Goal: Information Seeking & Learning: Learn about a topic

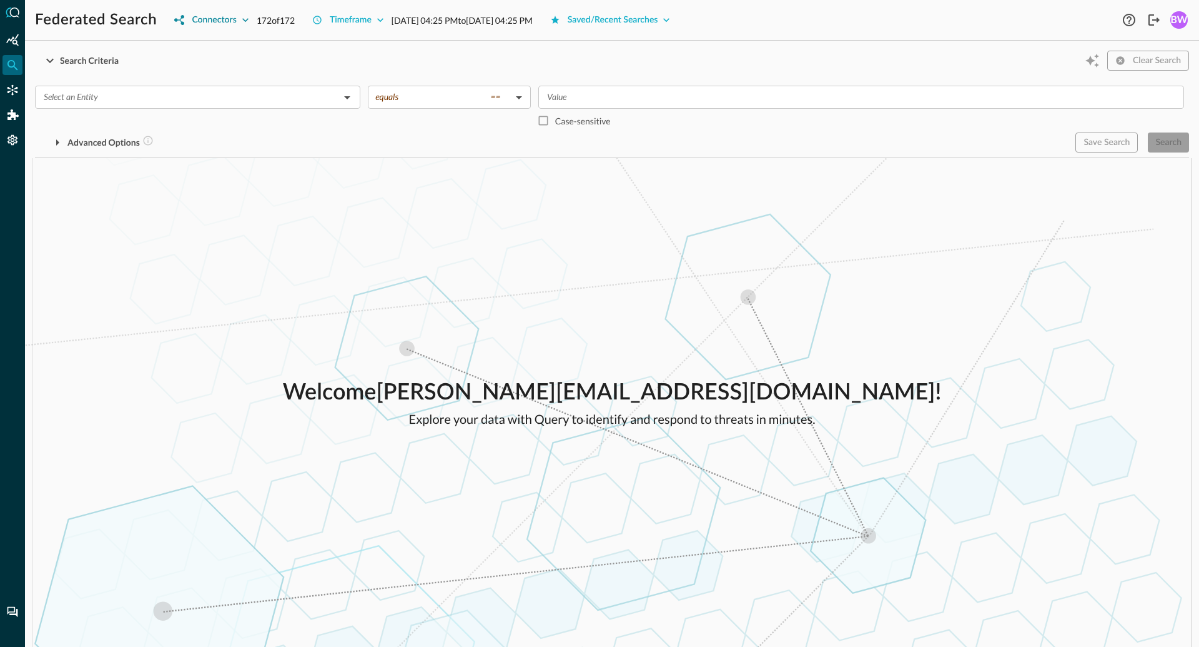
click at [245, 21] on icon "button" at bounding box center [245, 20] width 6 height 4
click at [180, 46] on input "All" at bounding box center [183, 48] width 26 height 26
checkbox input "false"
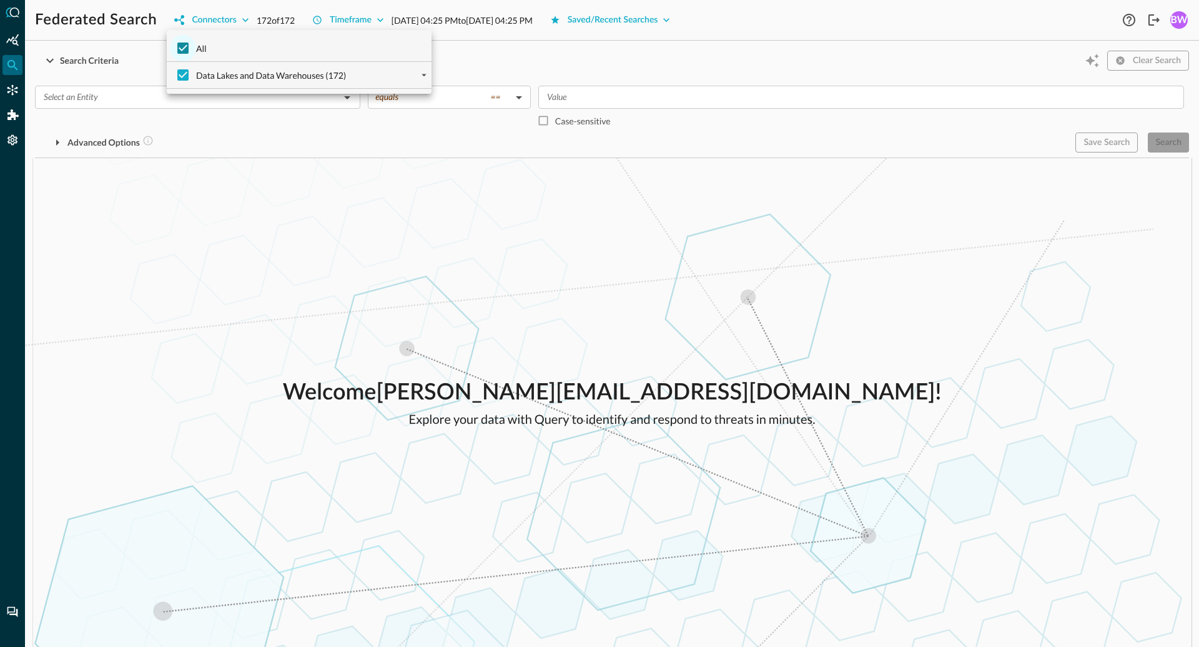
checkbox input "false"
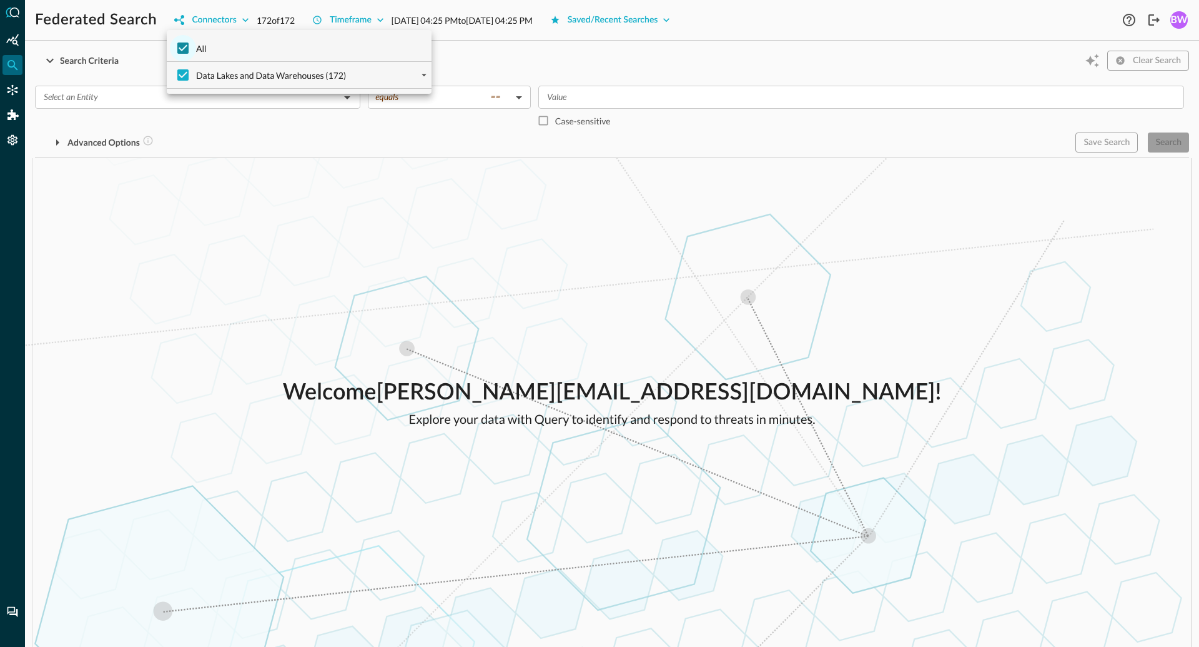
checkbox input "false"
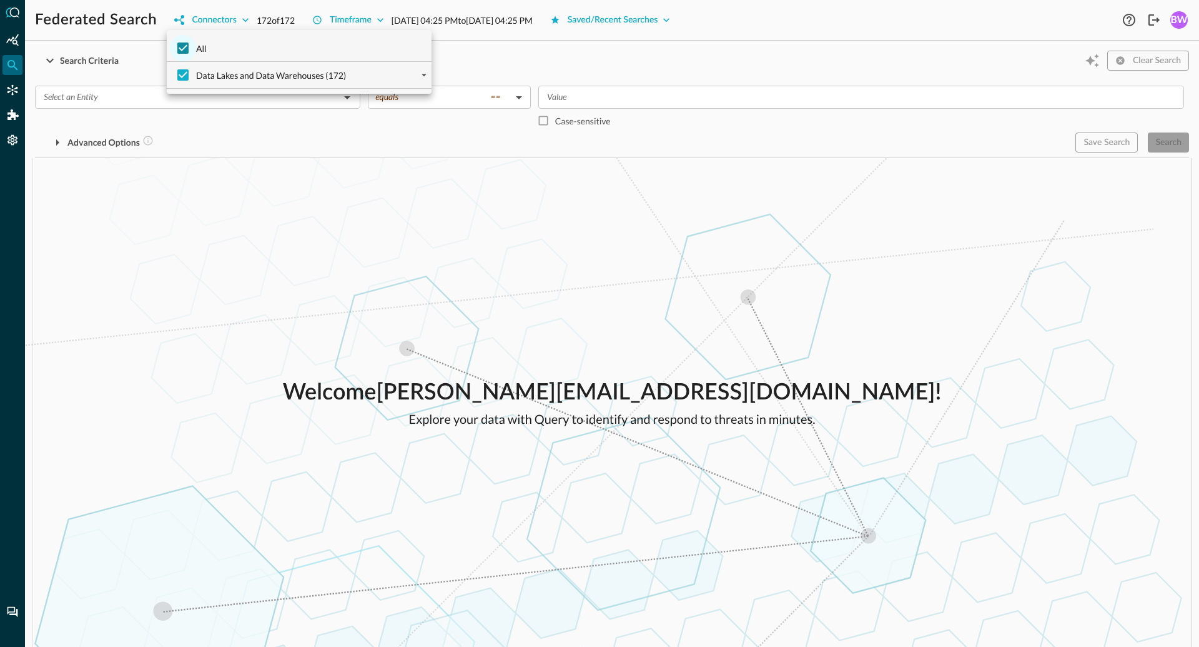
checkbox input "false"
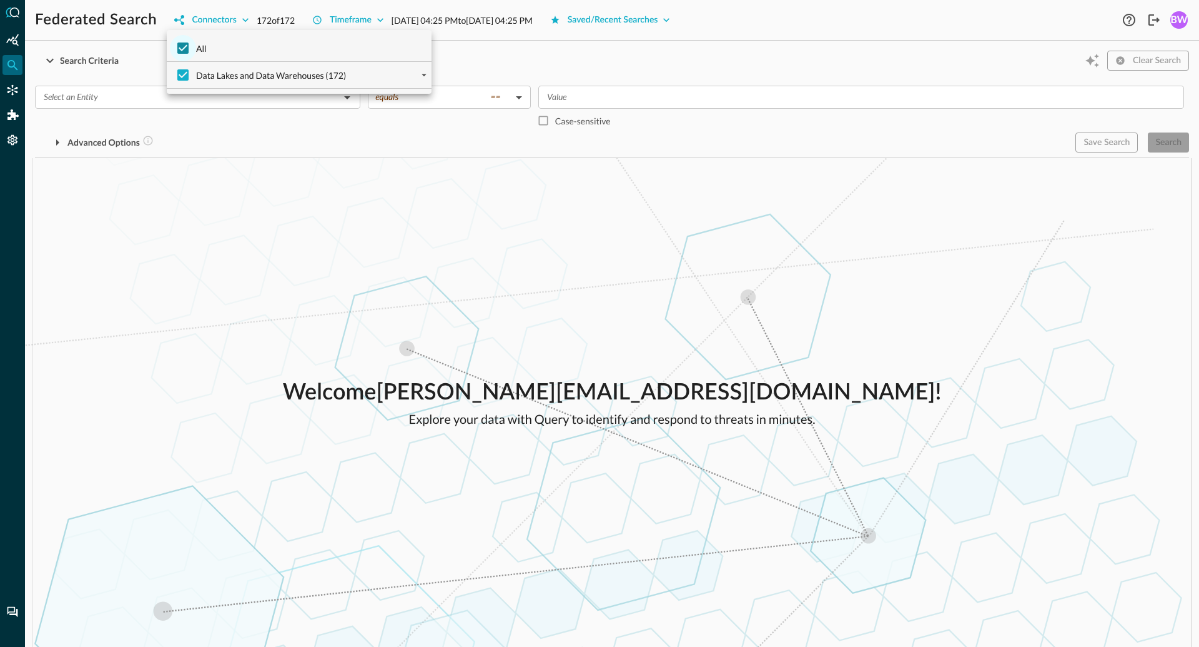
checkbox input "false"
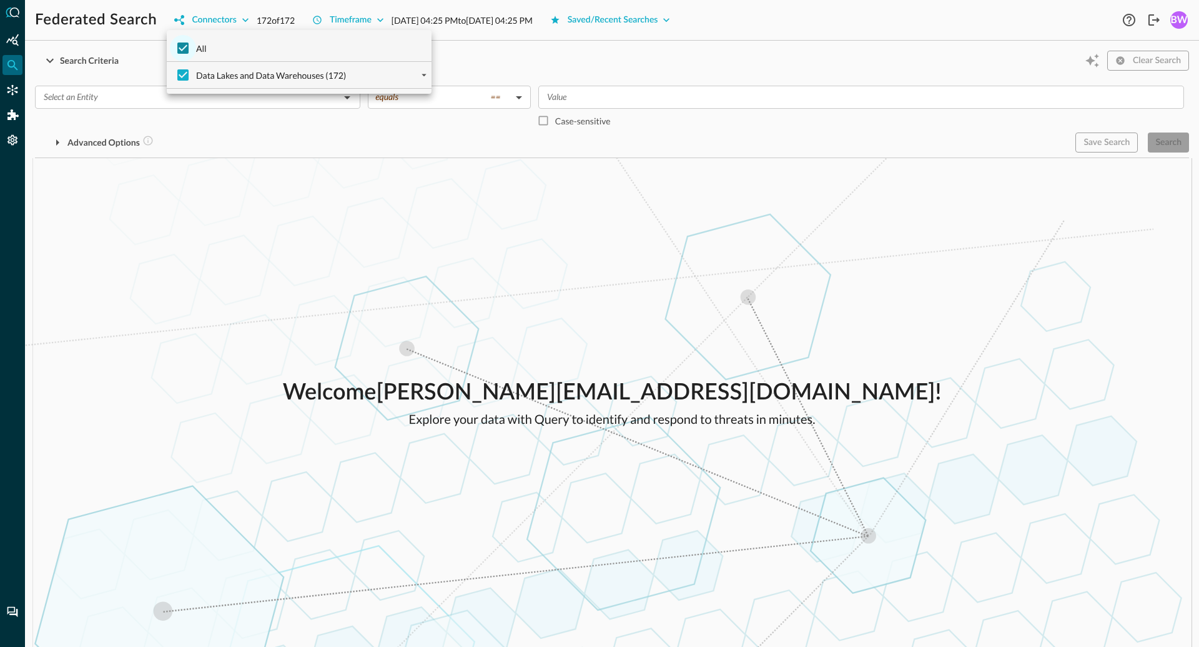
checkbox input "false"
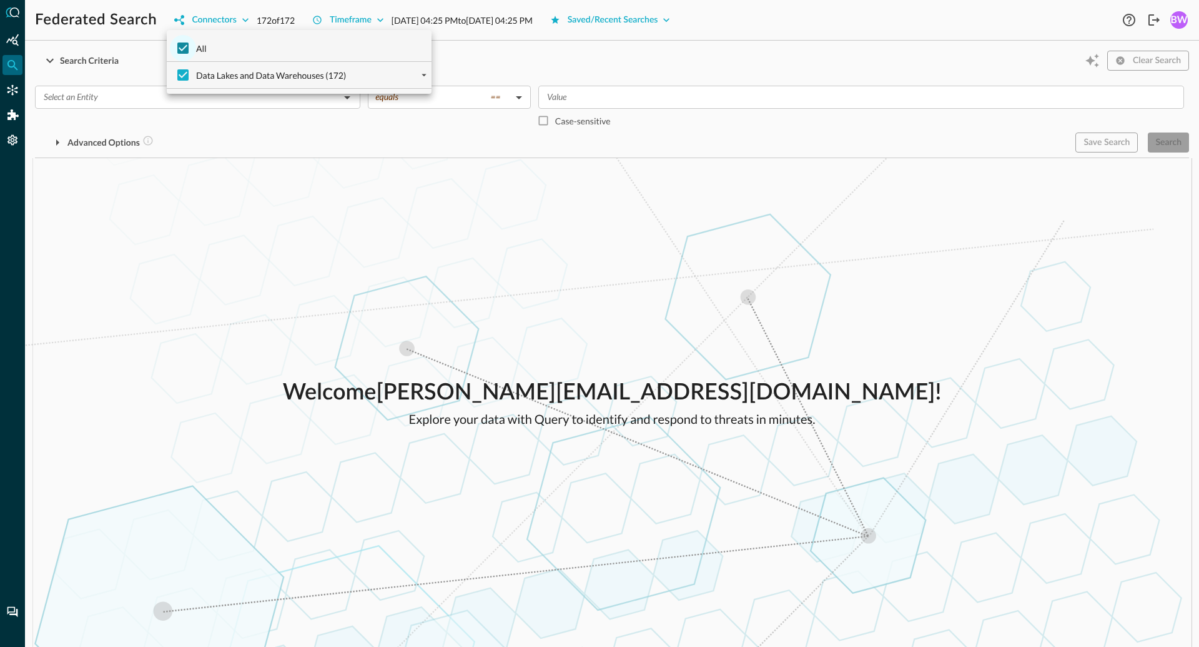
checkbox input "false"
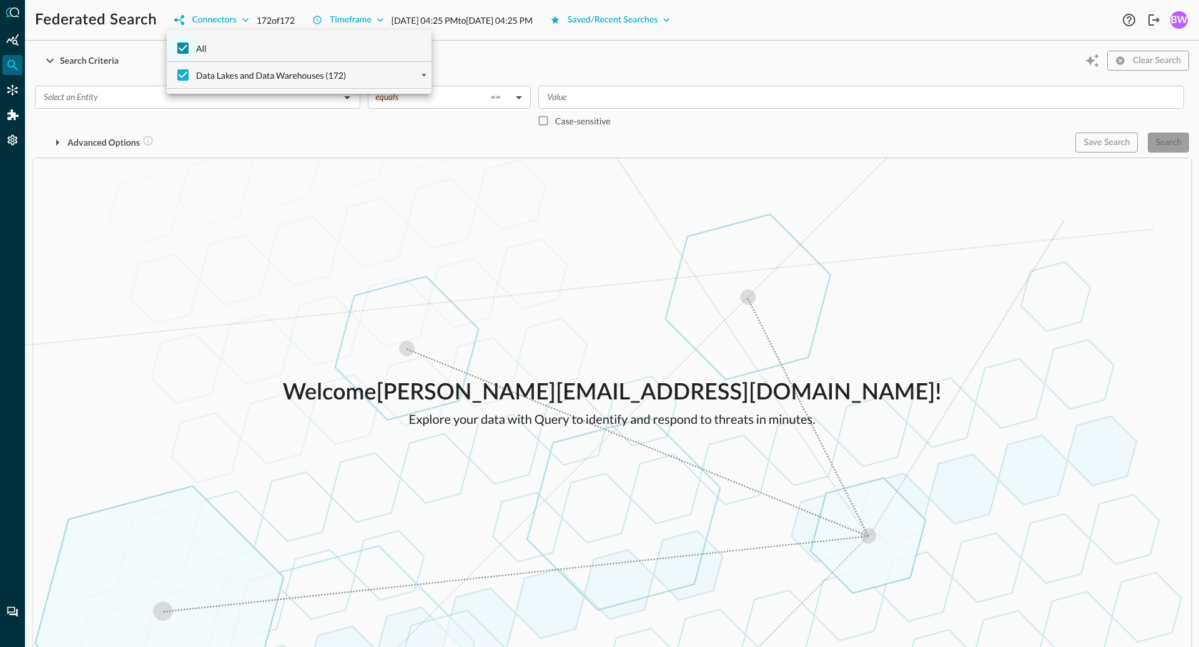
checkbox input "false"
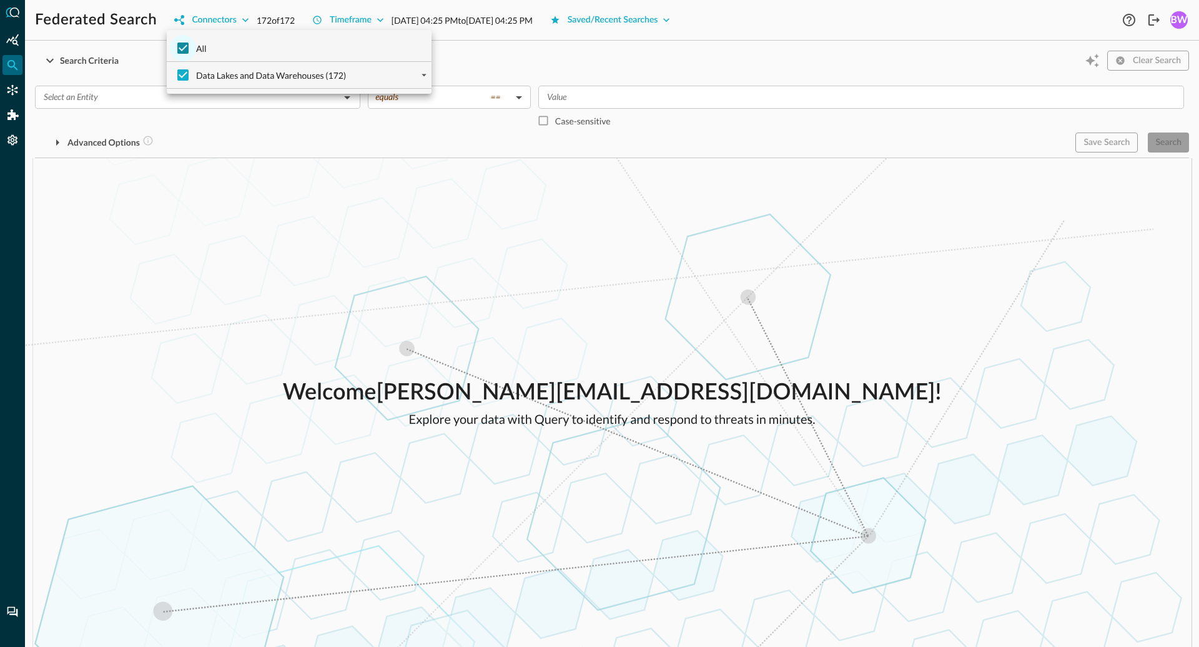
checkbox input "false"
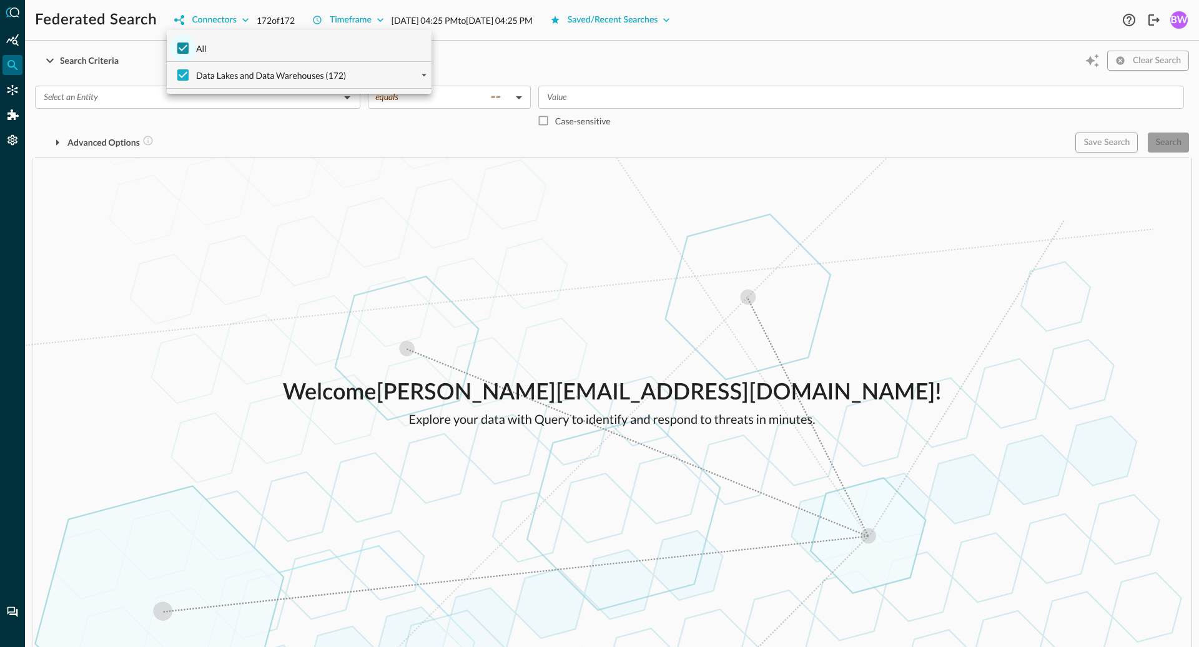
checkbox input "false"
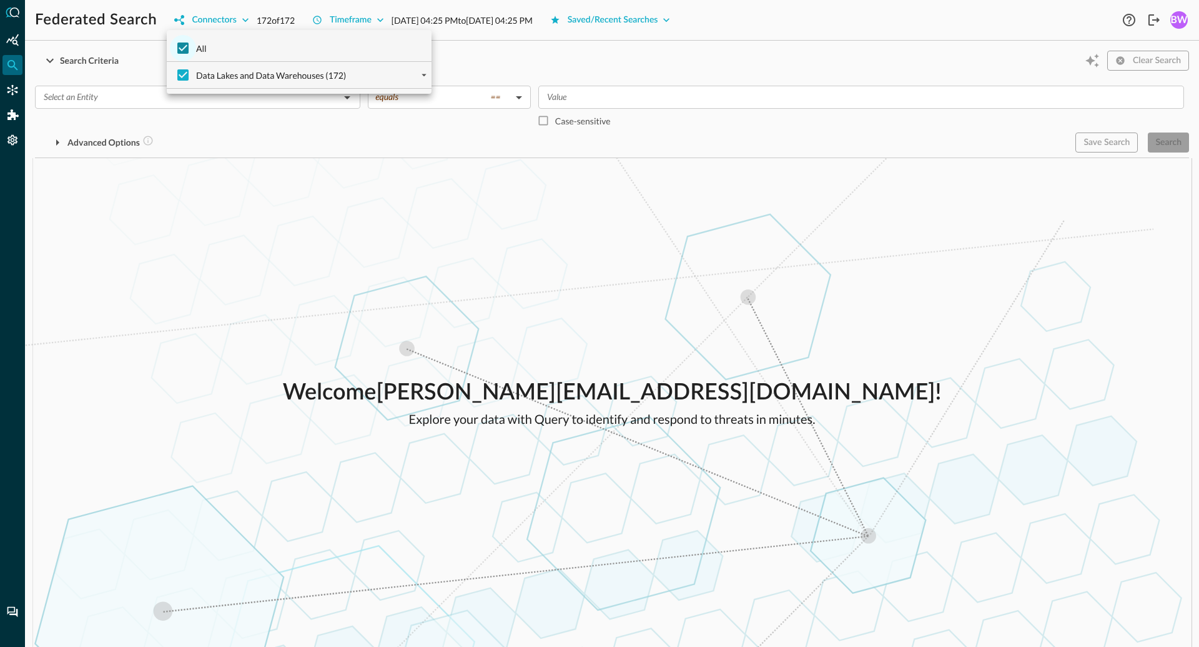
checkbox input "false"
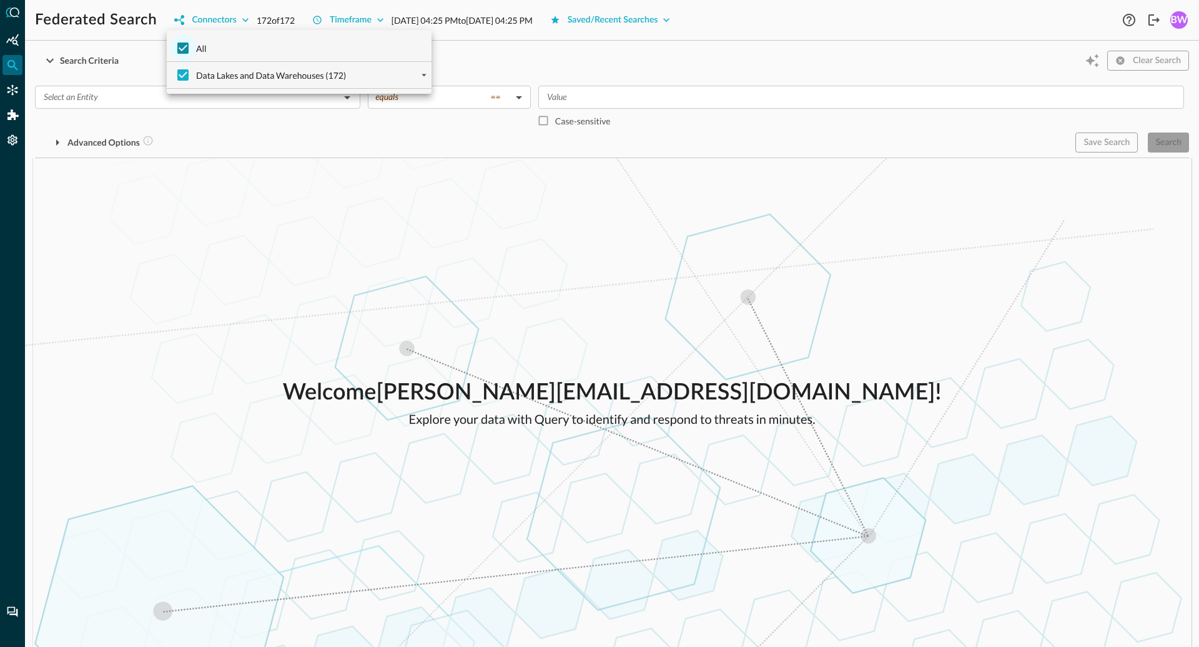
checkbox input "false"
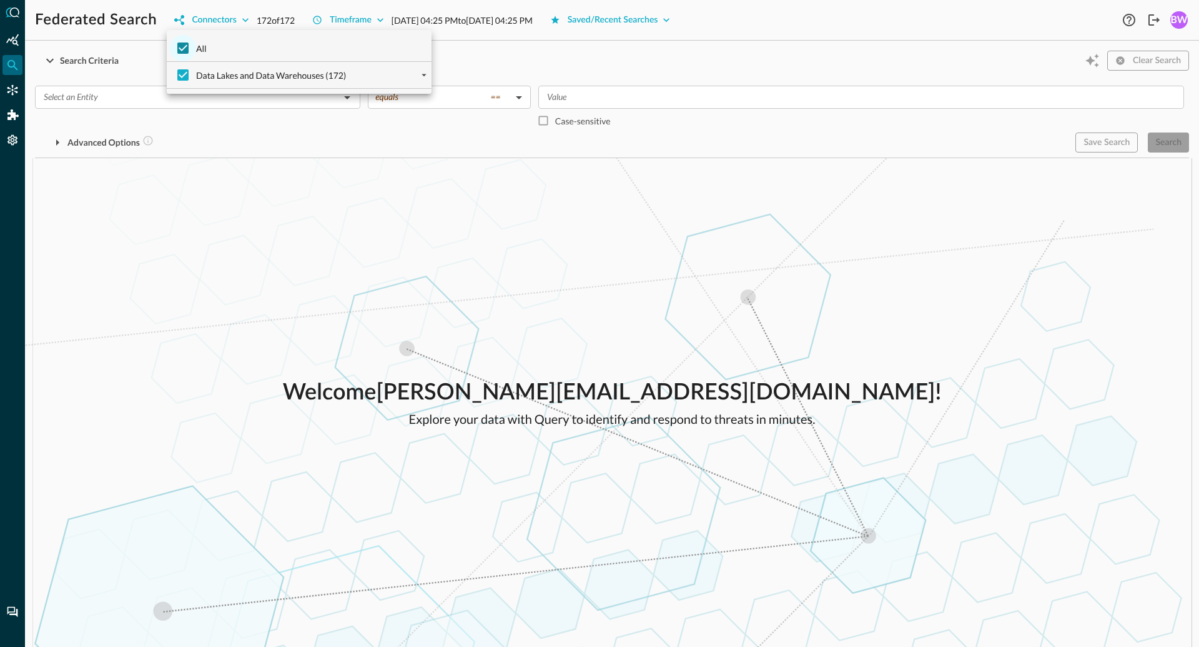
checkbox input "false"
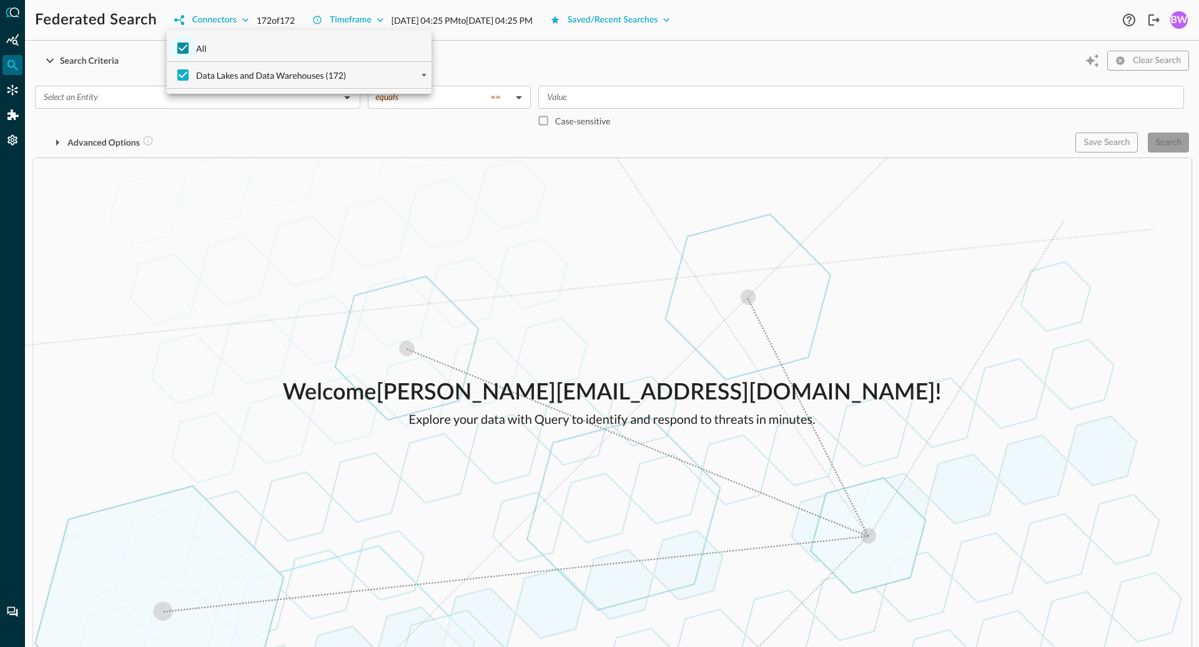
checkbox input "false"
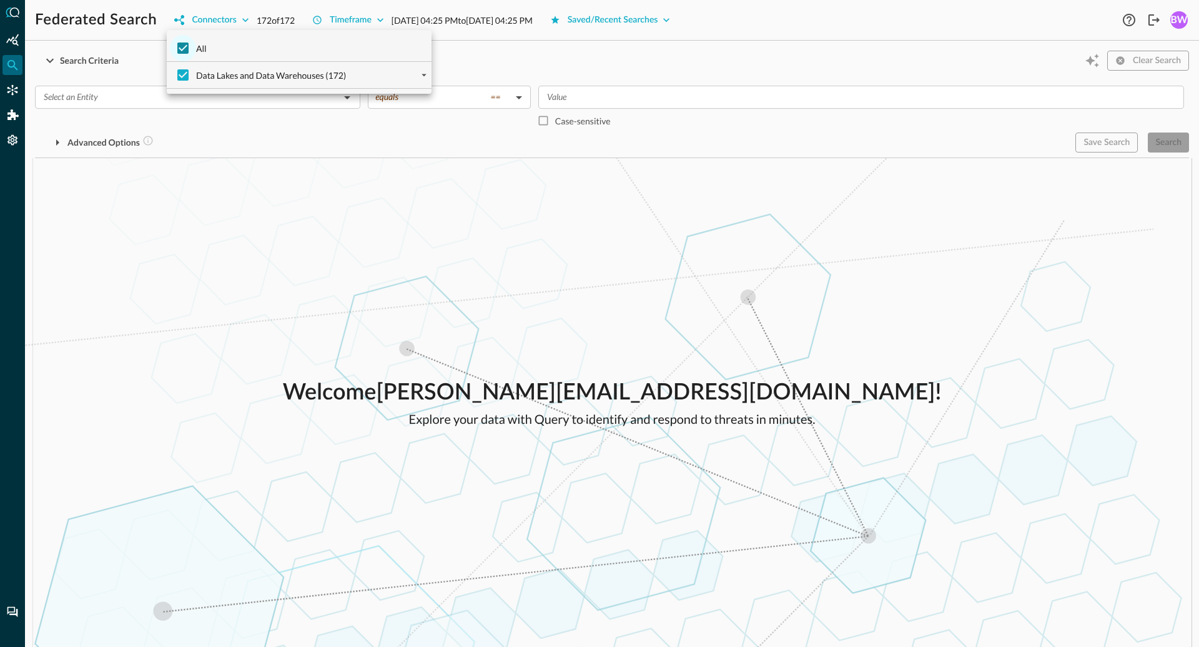
checkbox input "false"
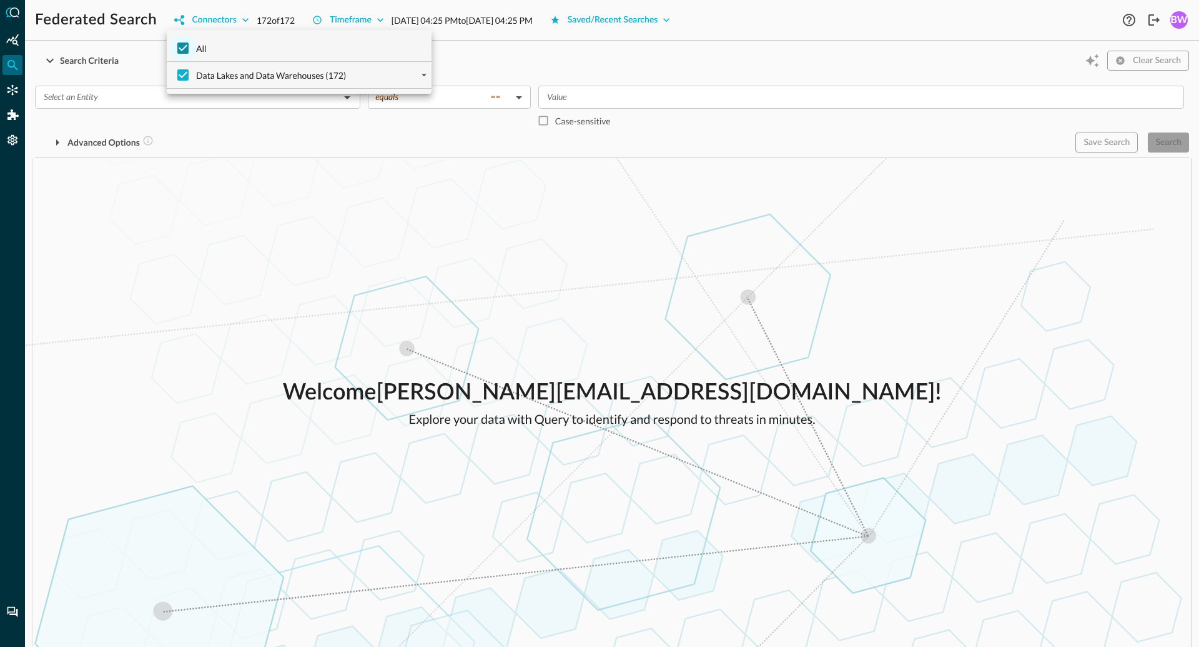
checkbox input "false"
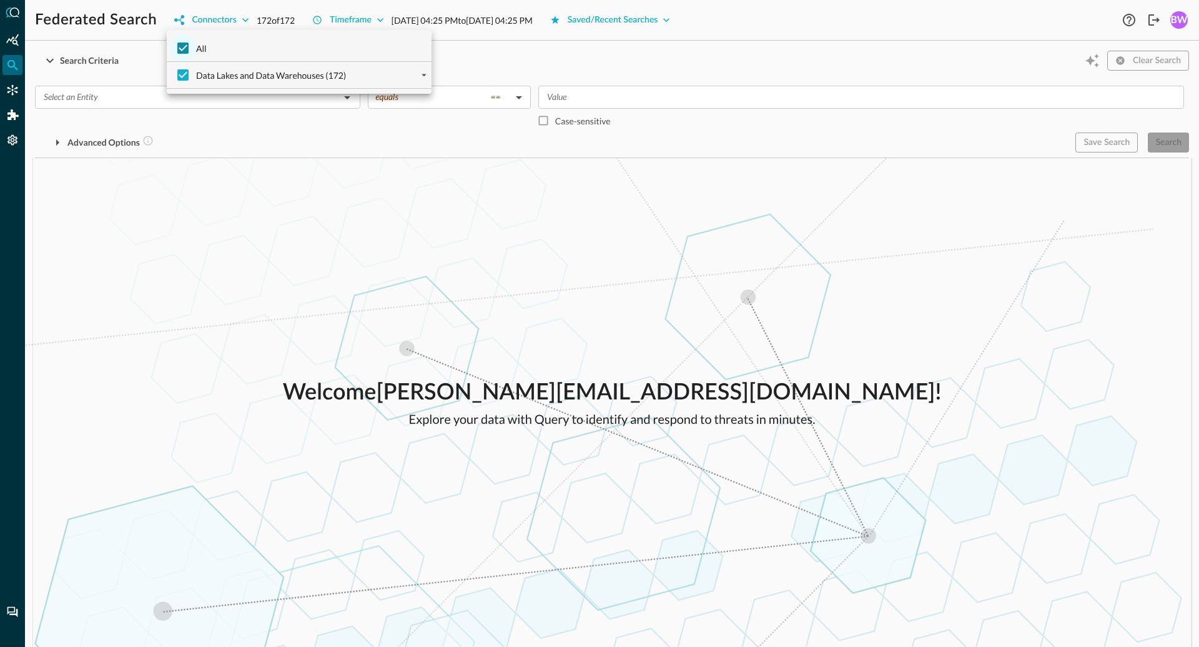
checkbox input "false"
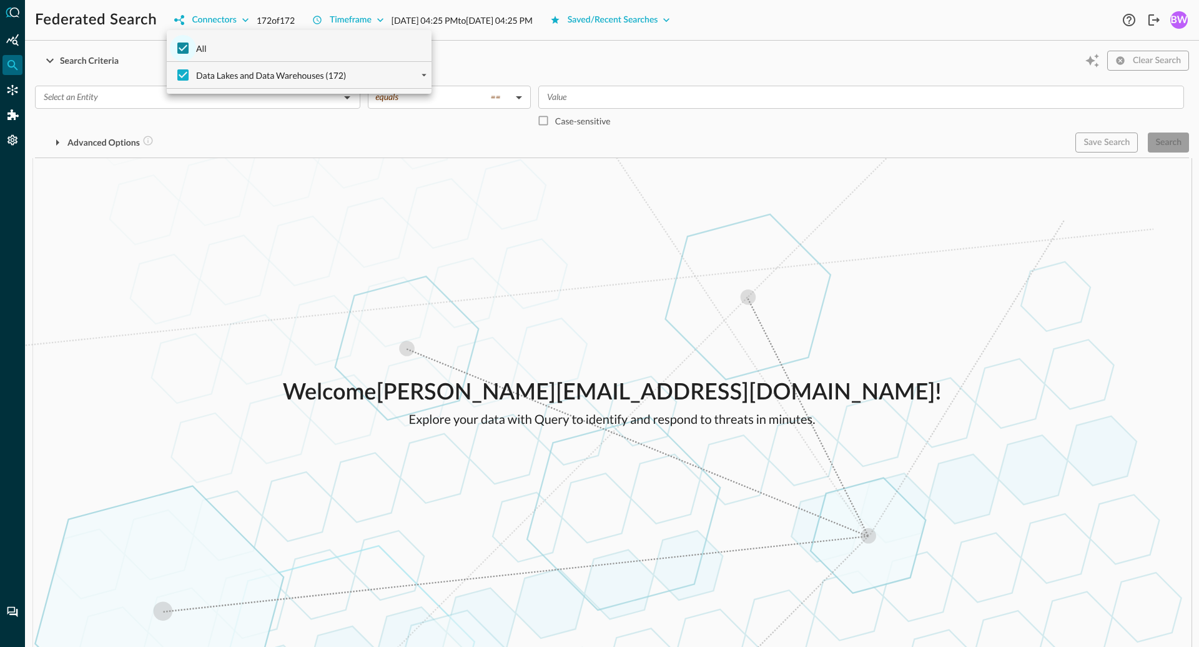
checkbox input "false"
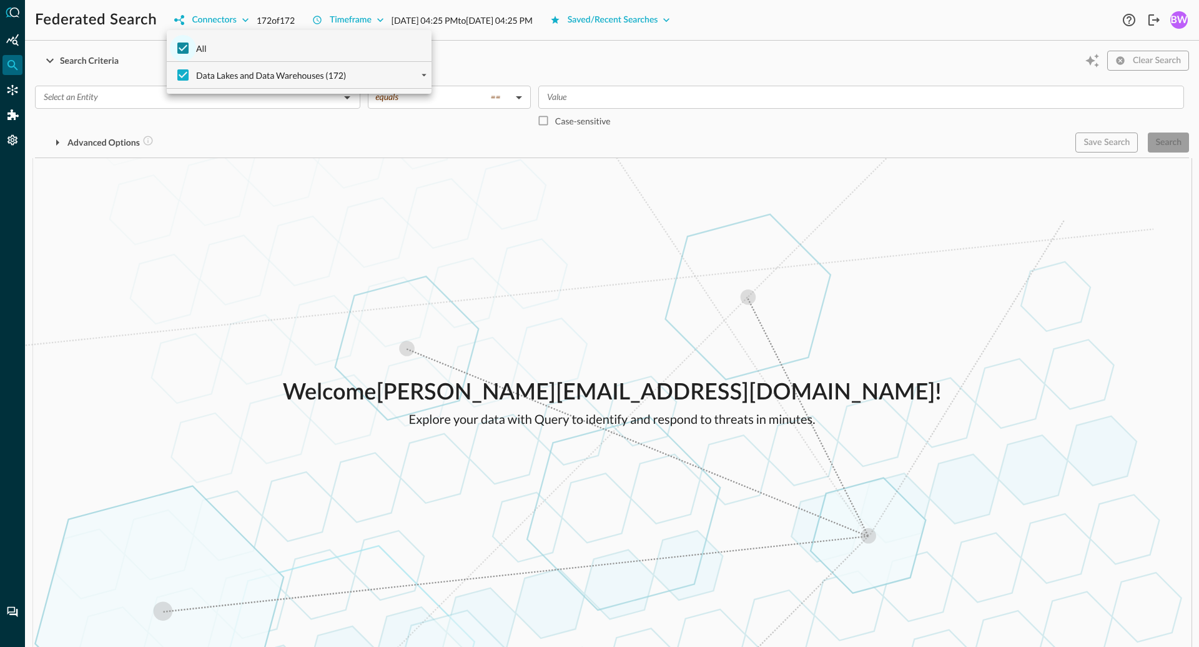
checkbox input "false"
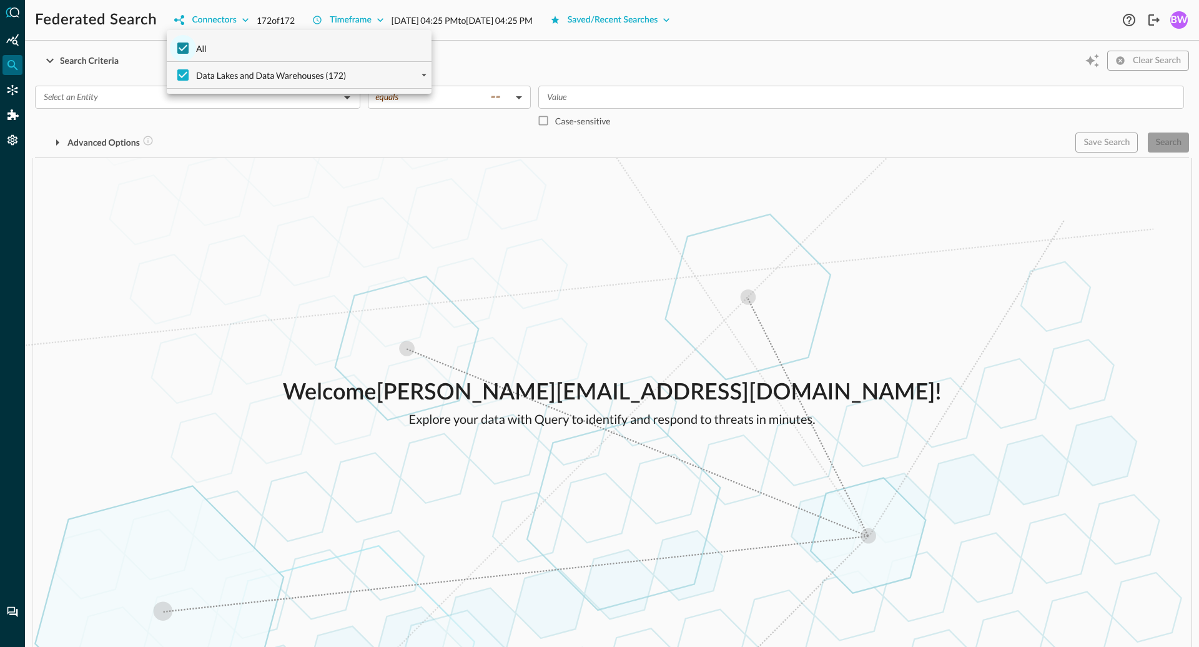
checkbox input "false"
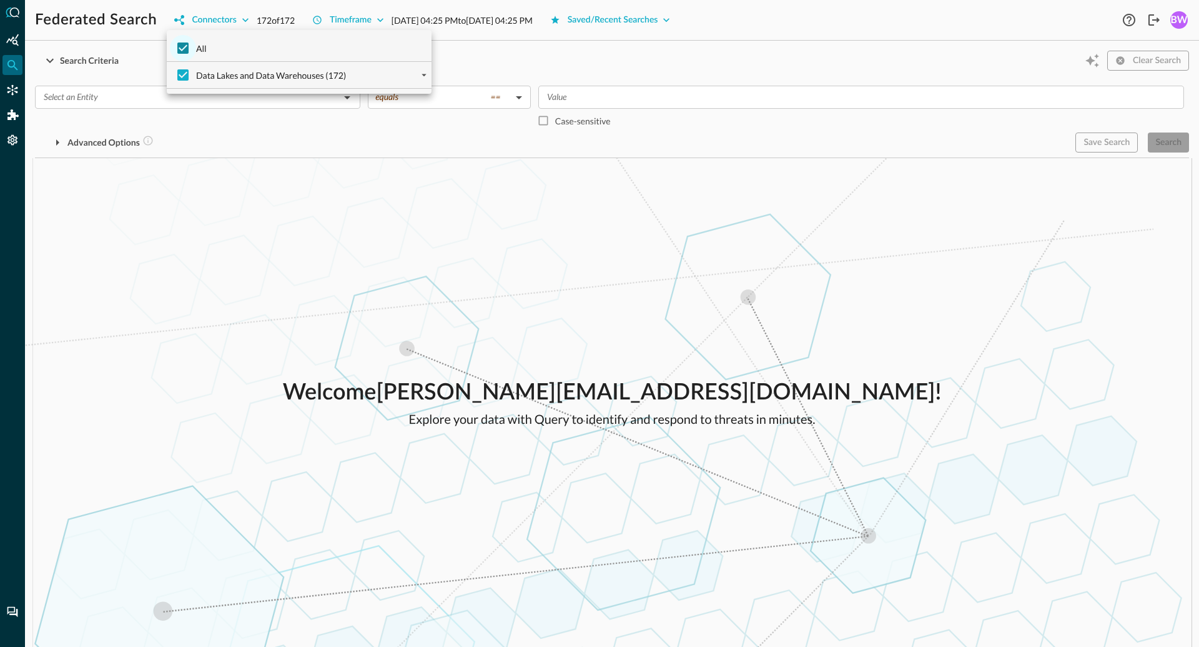
checkbox input "false"
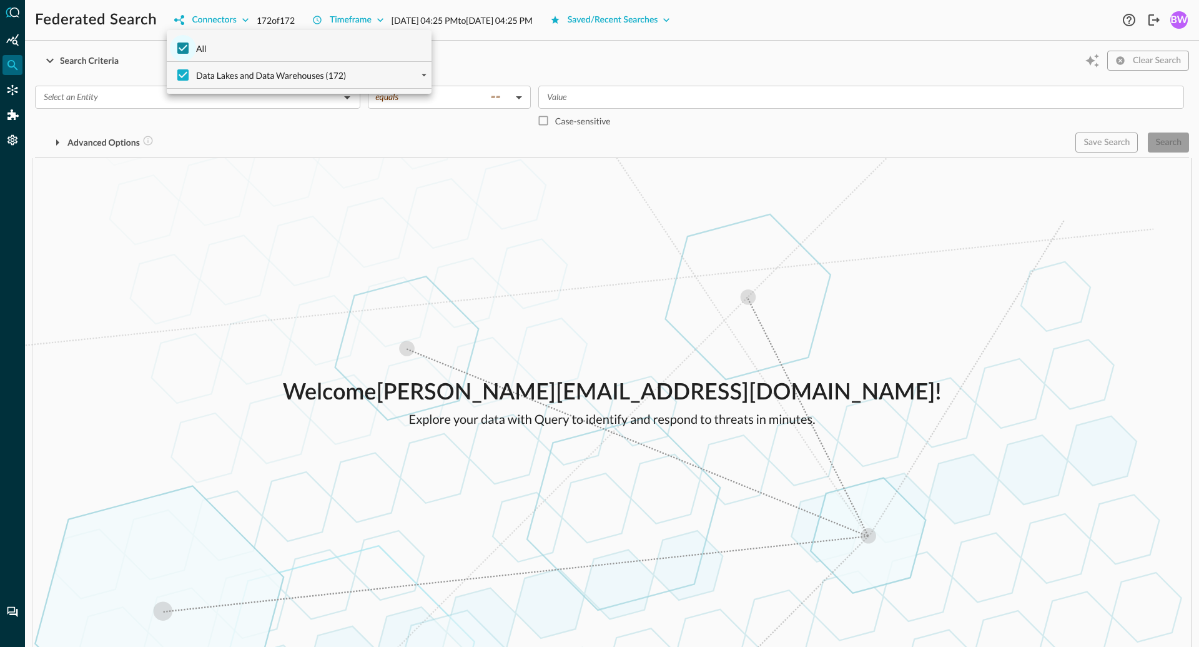
checkbox input "false"
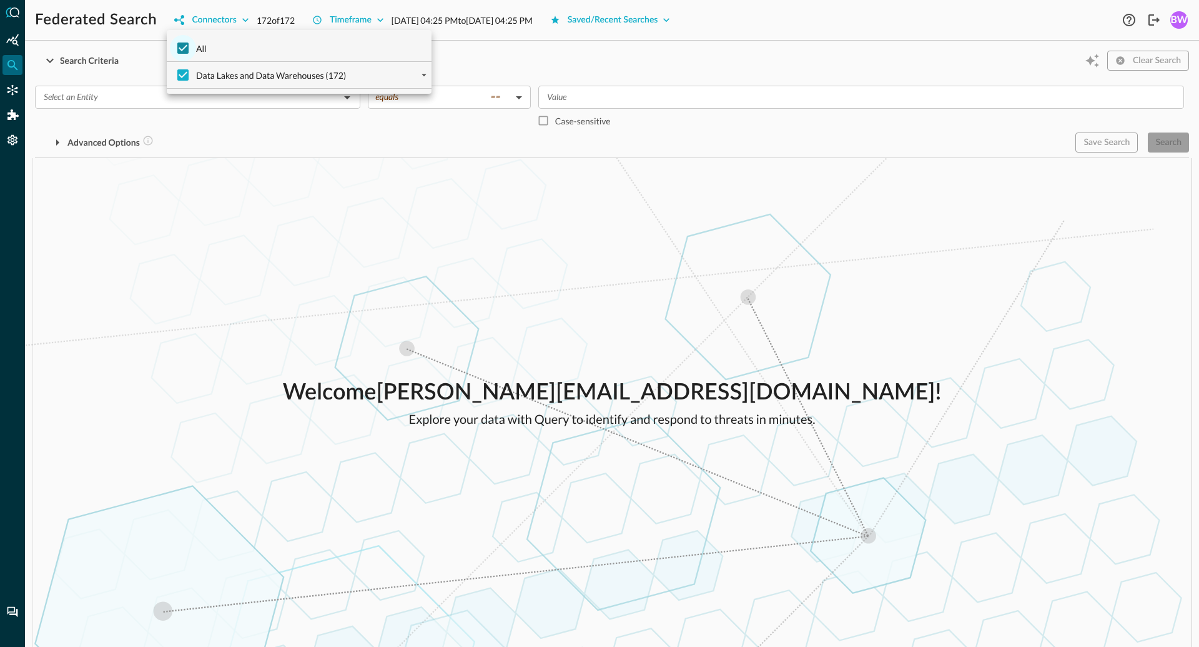
checkbox input "false"
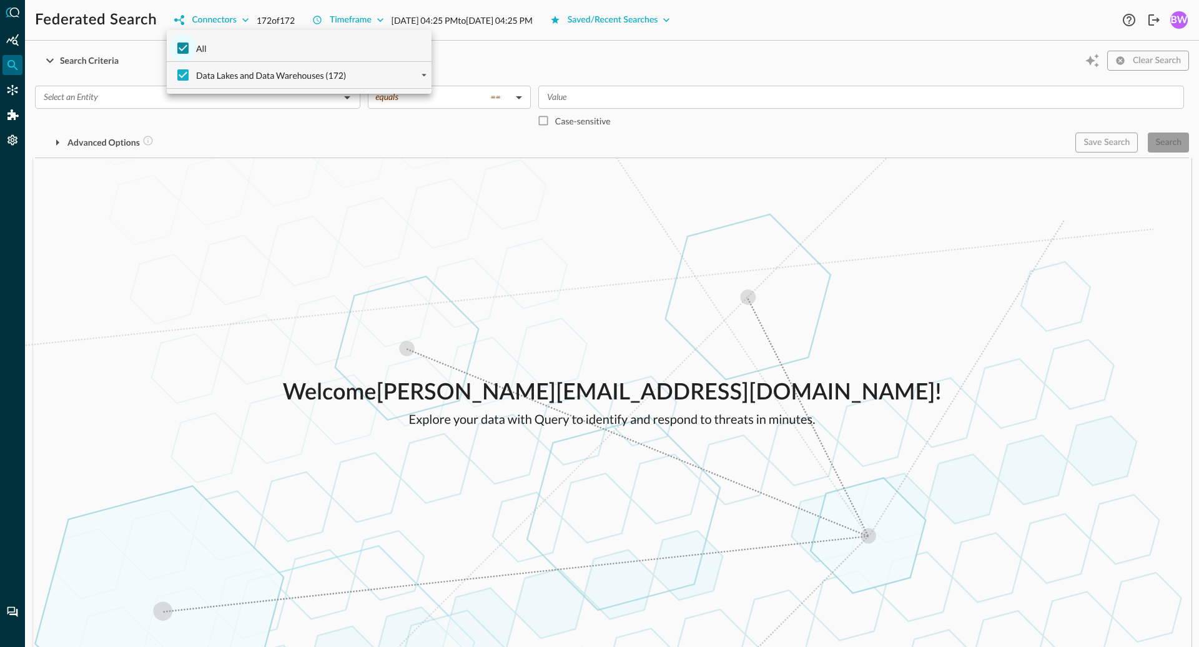
checkbox input "false"
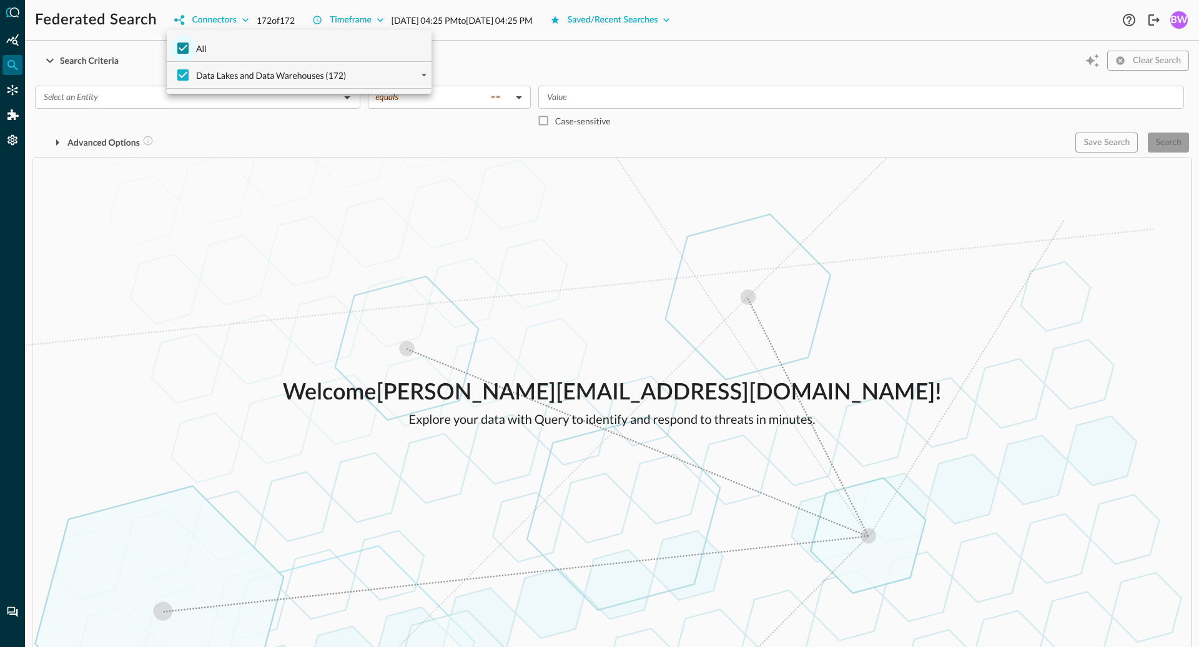
checkbox input "false"
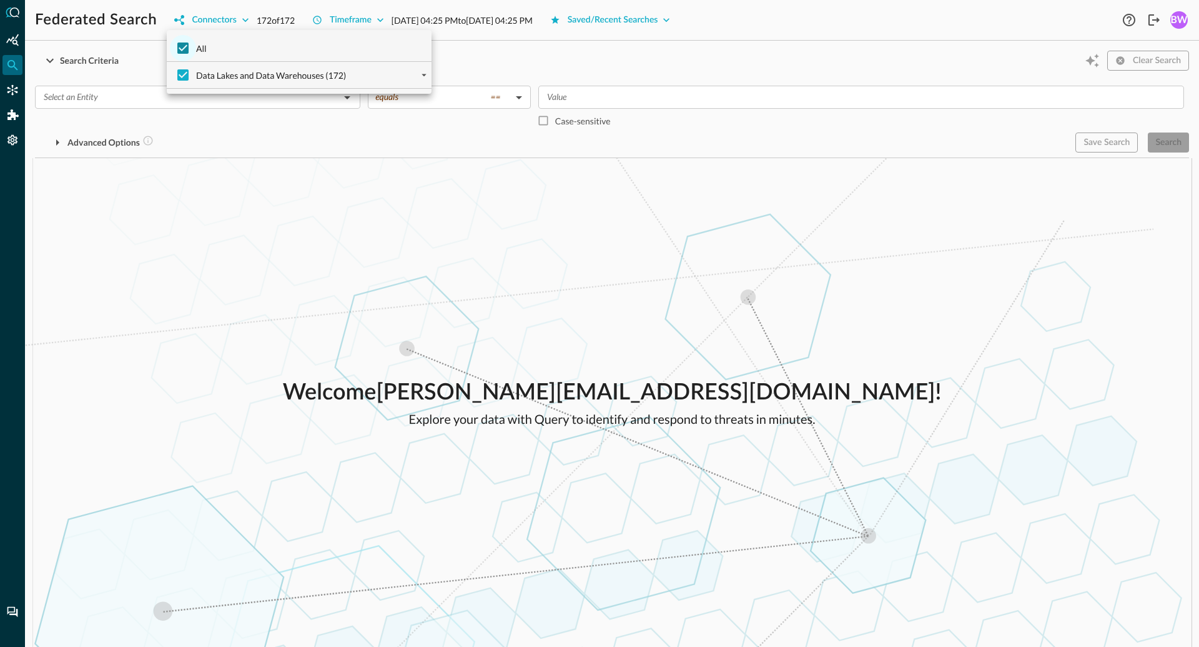
checkbox input "false"
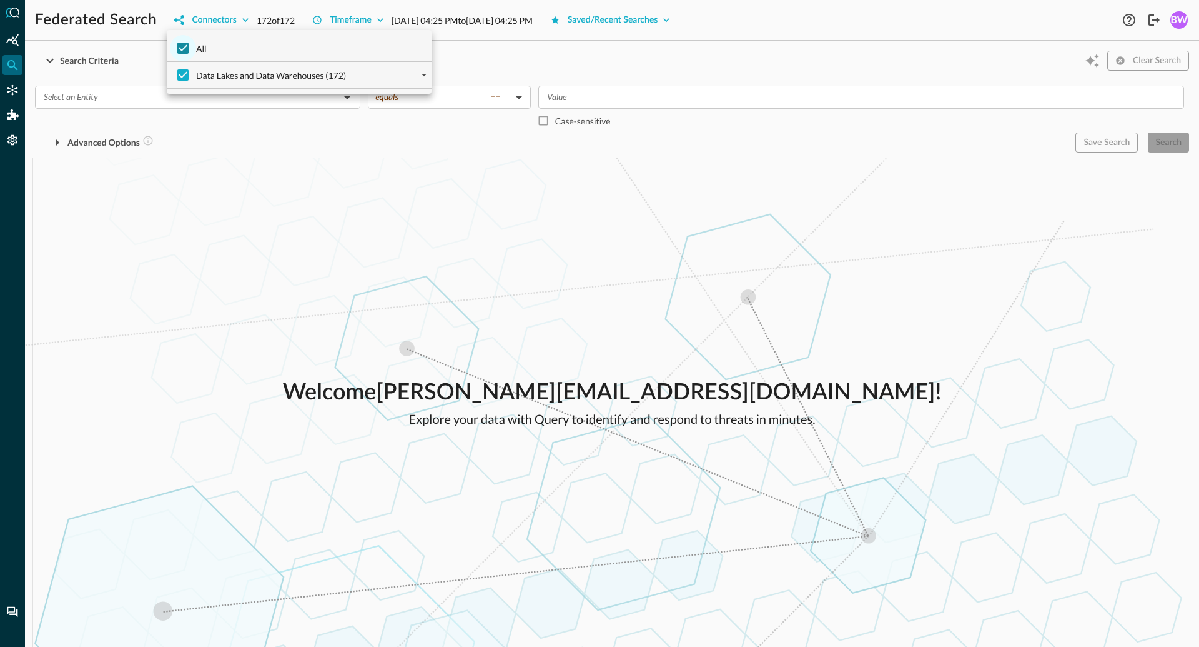
checkbox input "false"
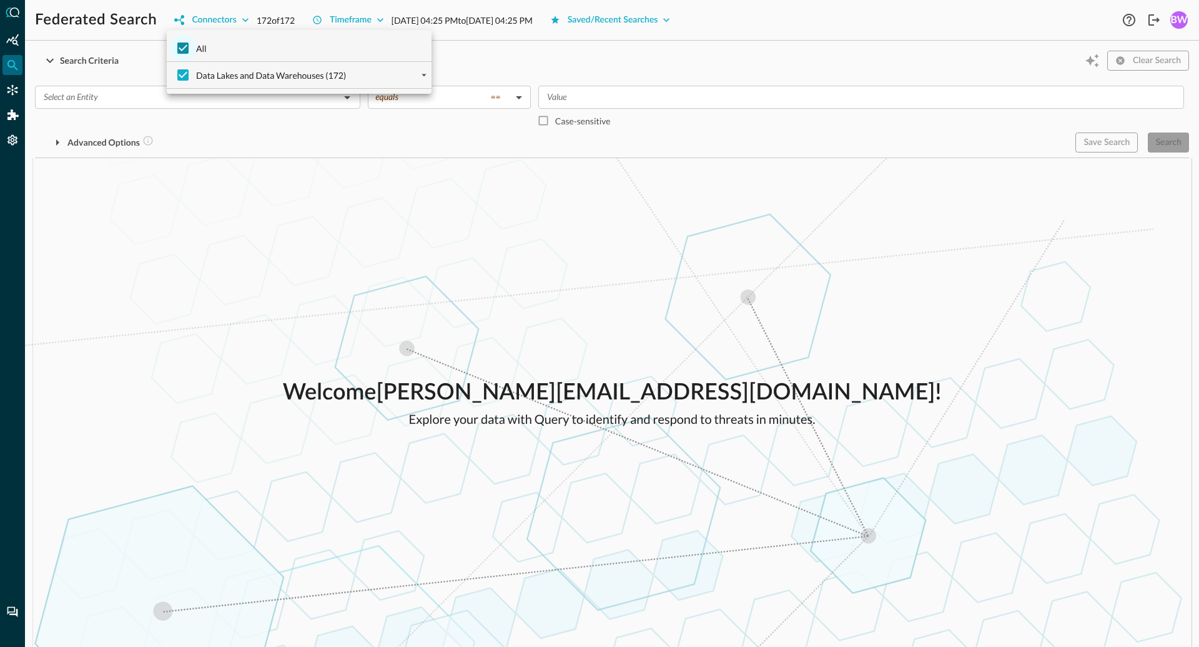
checkbox input "false"
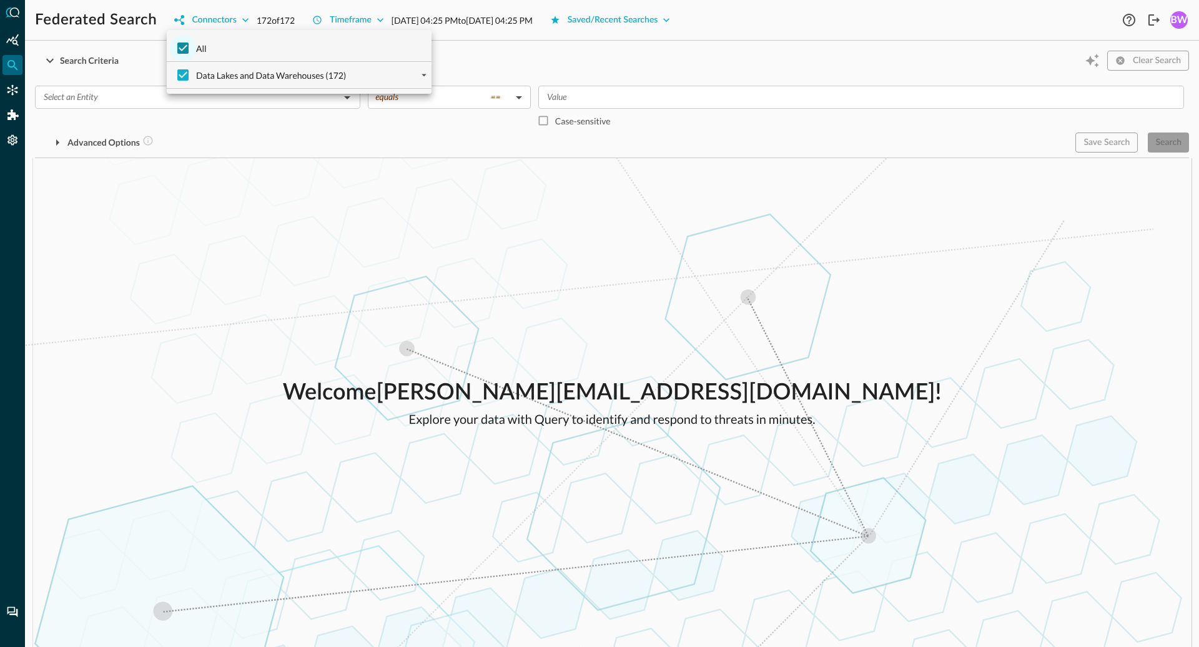
checkbox input "false"
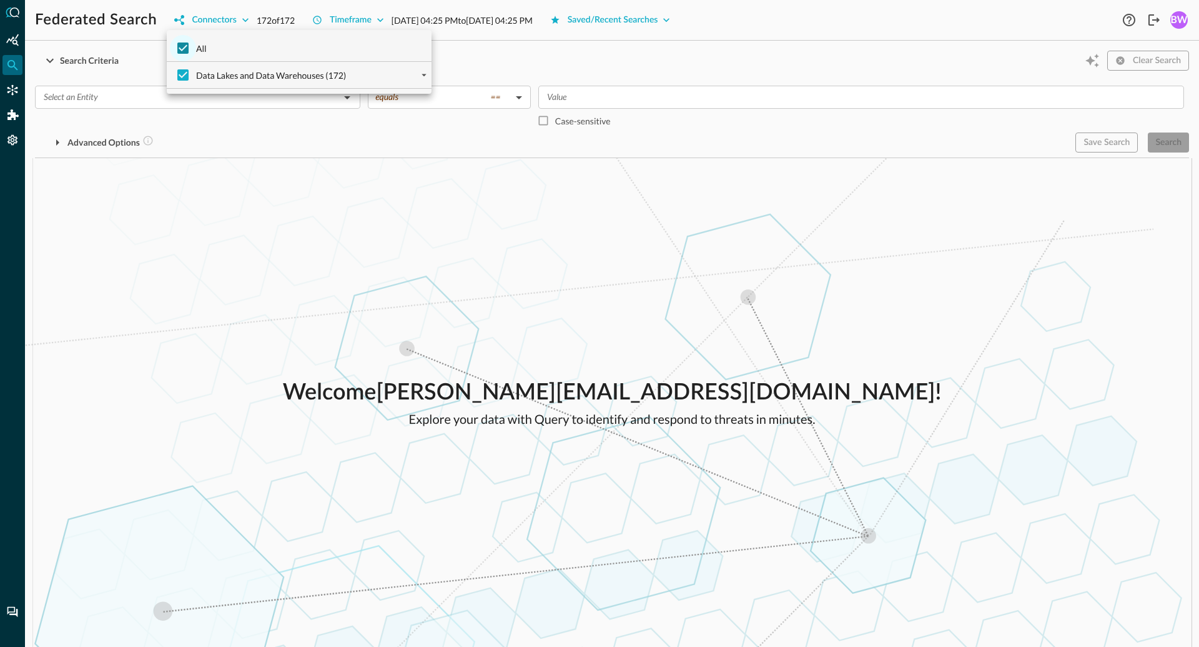
checkbox input "false"
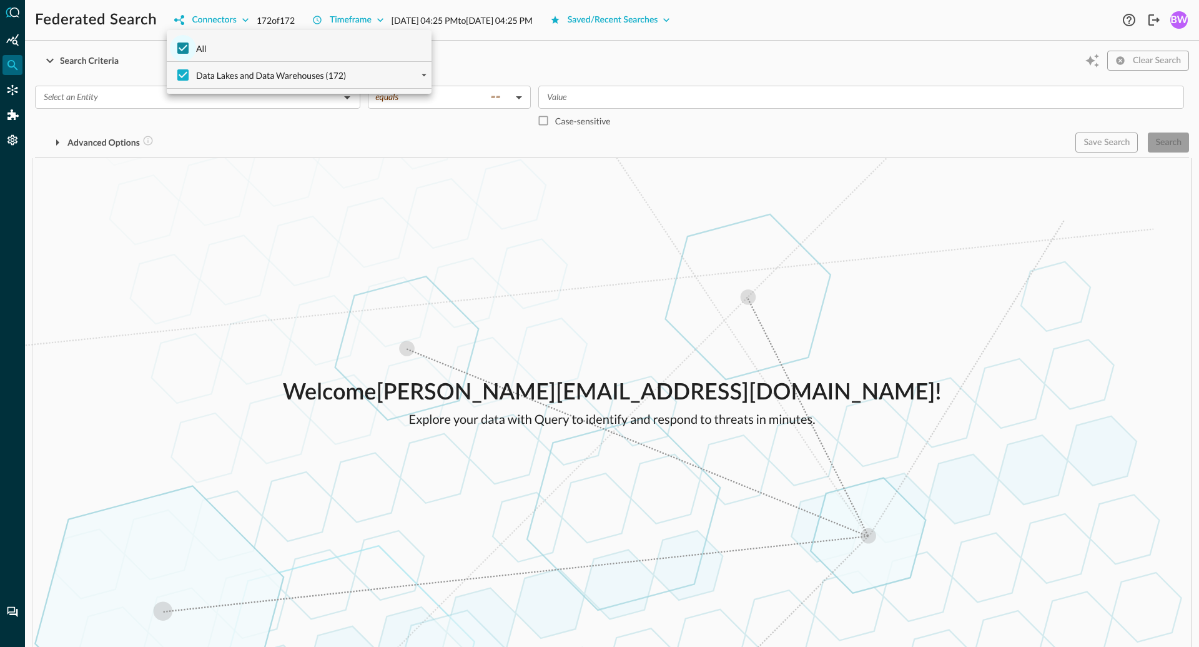
checkbox input "false"
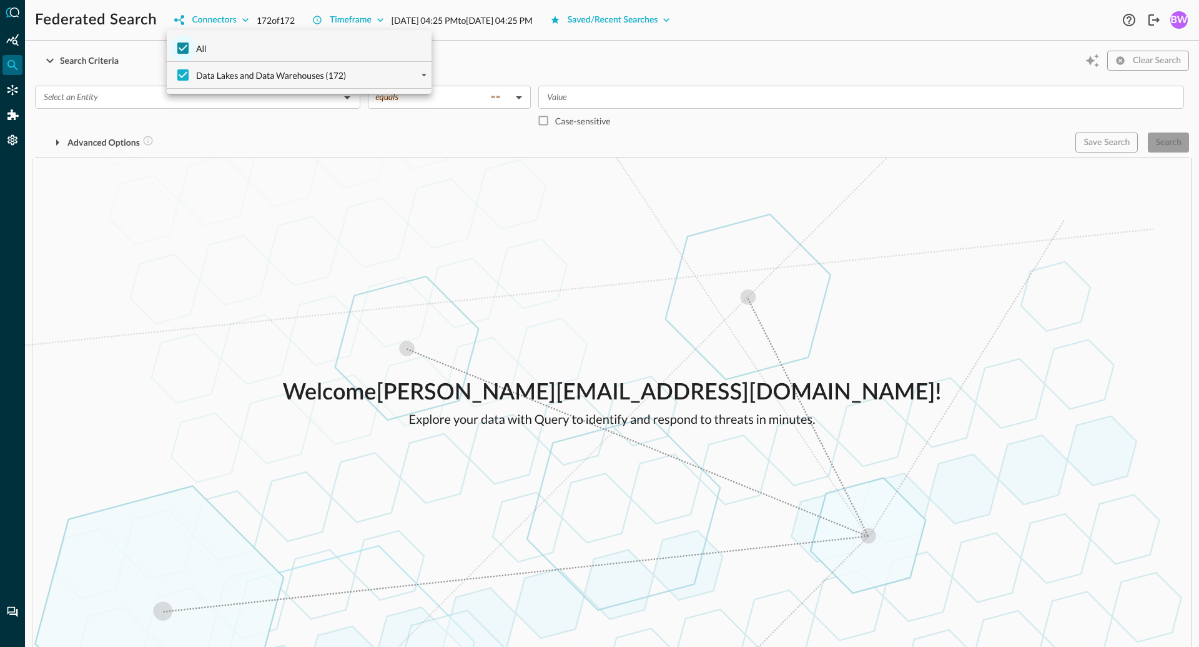
checkbox input "false"
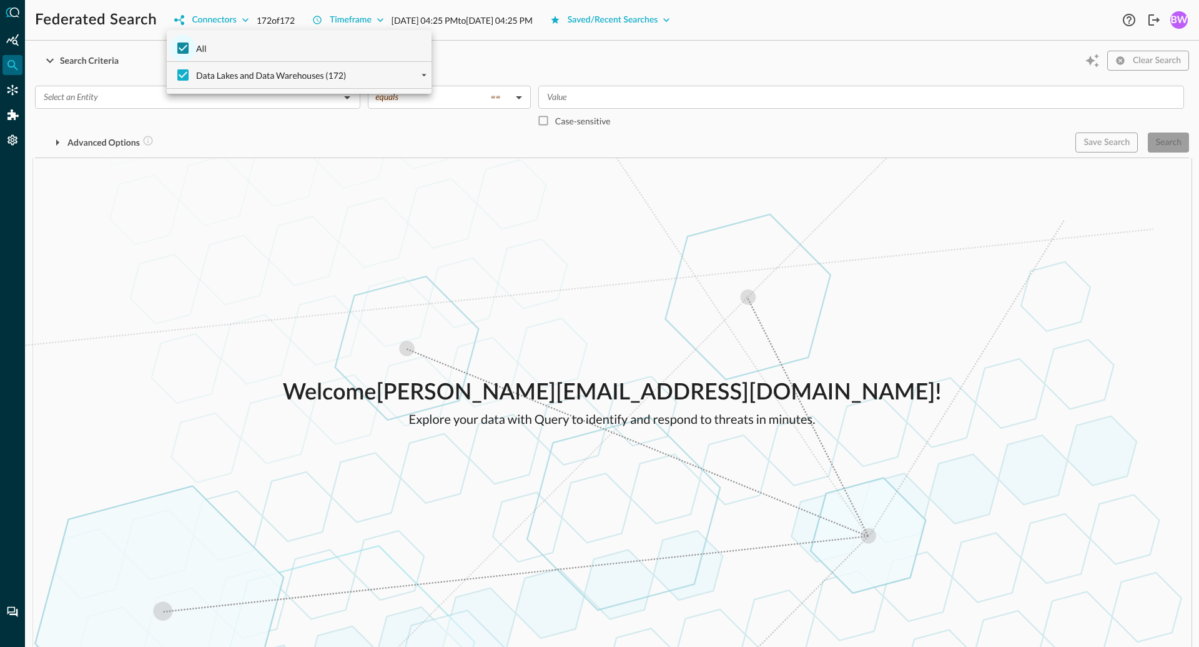
checkbox input "false"
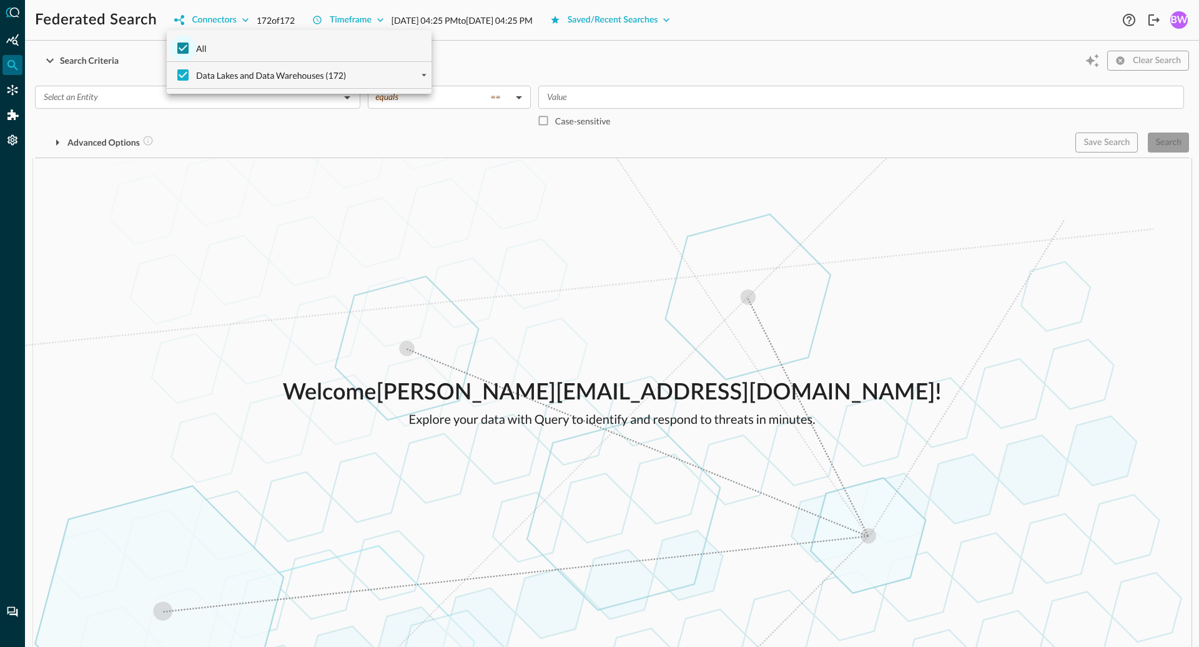
checkbox input "false"
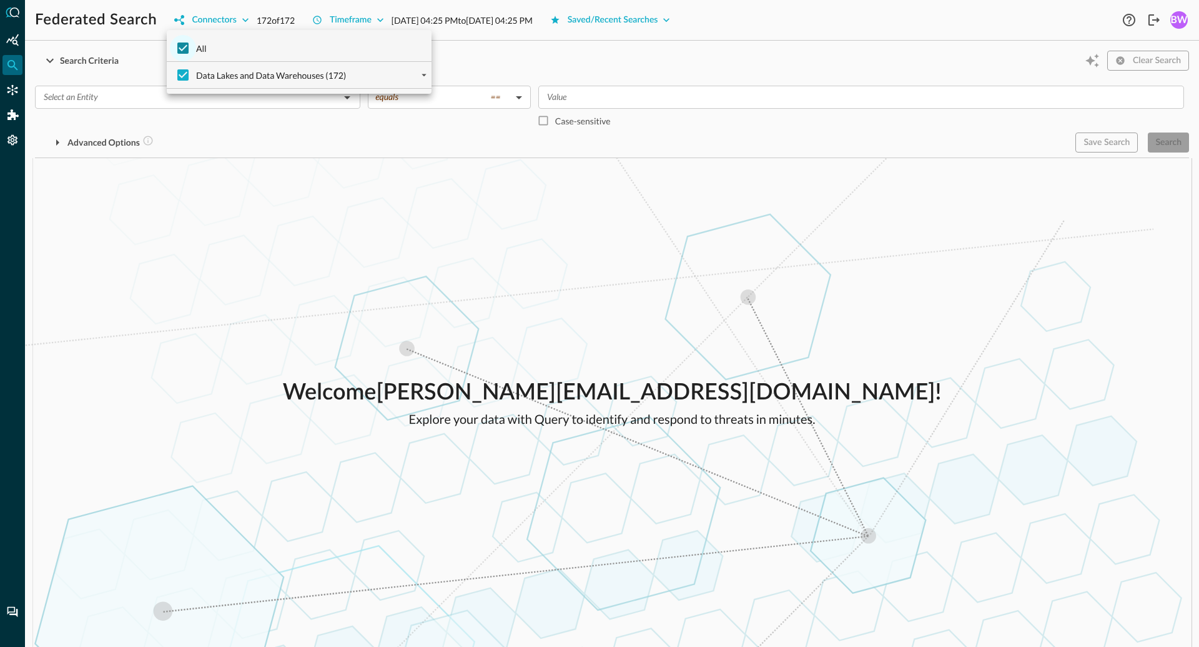
checkbox input "false"
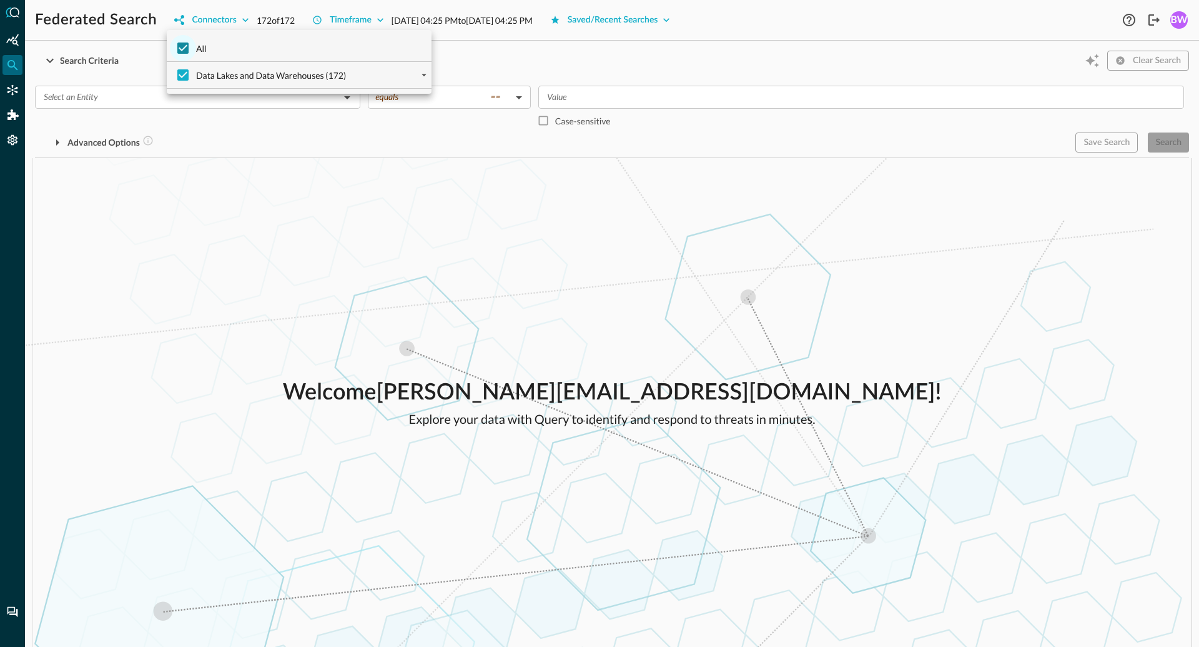
checkbox input "false"
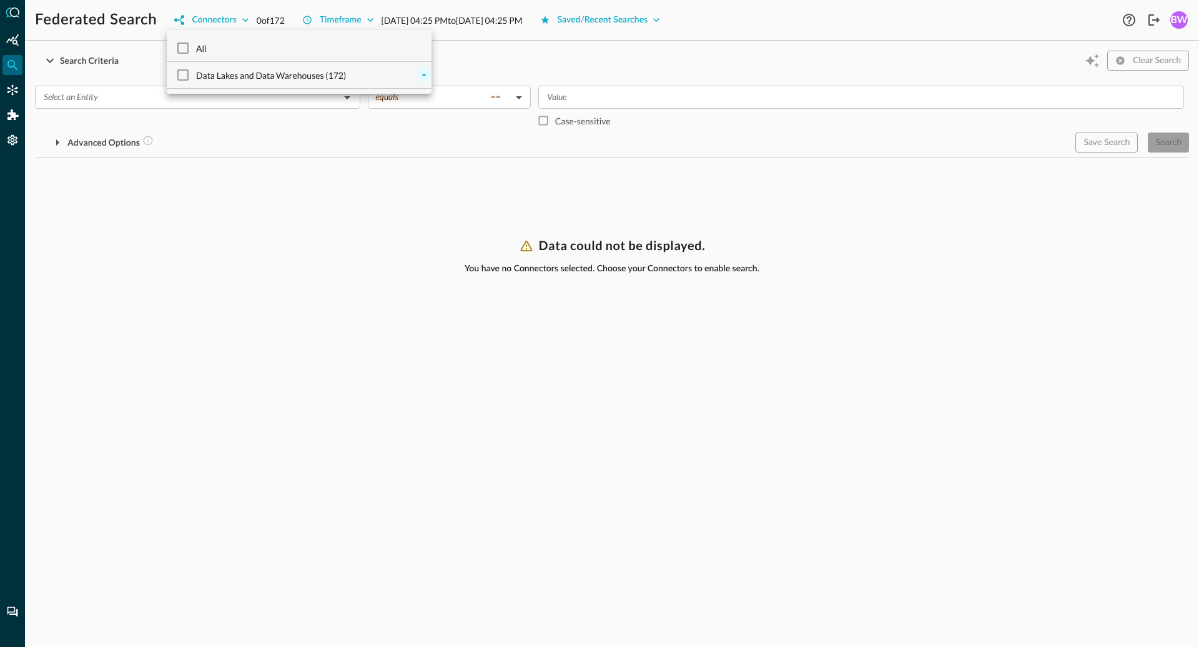
click at [420, 77] on icon "expand" at bounding box center [424, 74] width 11 height 11
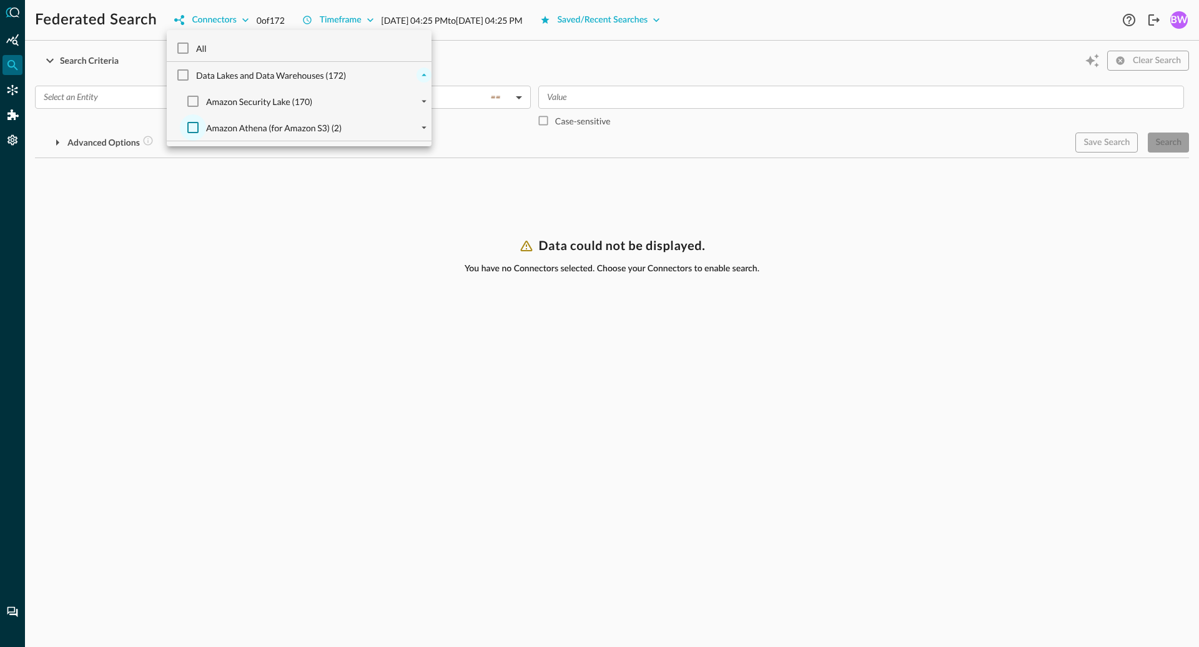
click at [197, 129] on input "Amazon Athena (for Amazon S3) (2)" at bounding box center [193, 127] width 26 height 26
checkbox input "true"
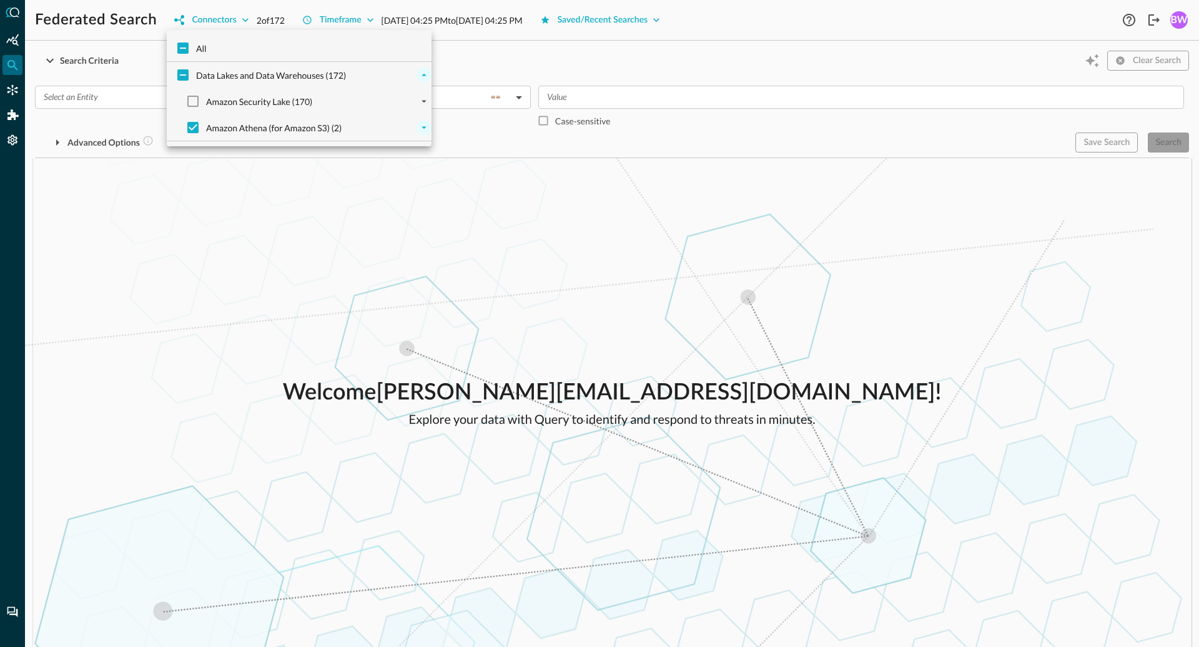
click at [422, 127] on icon "expand" at bounding box center [424, 127] width 11 height 11
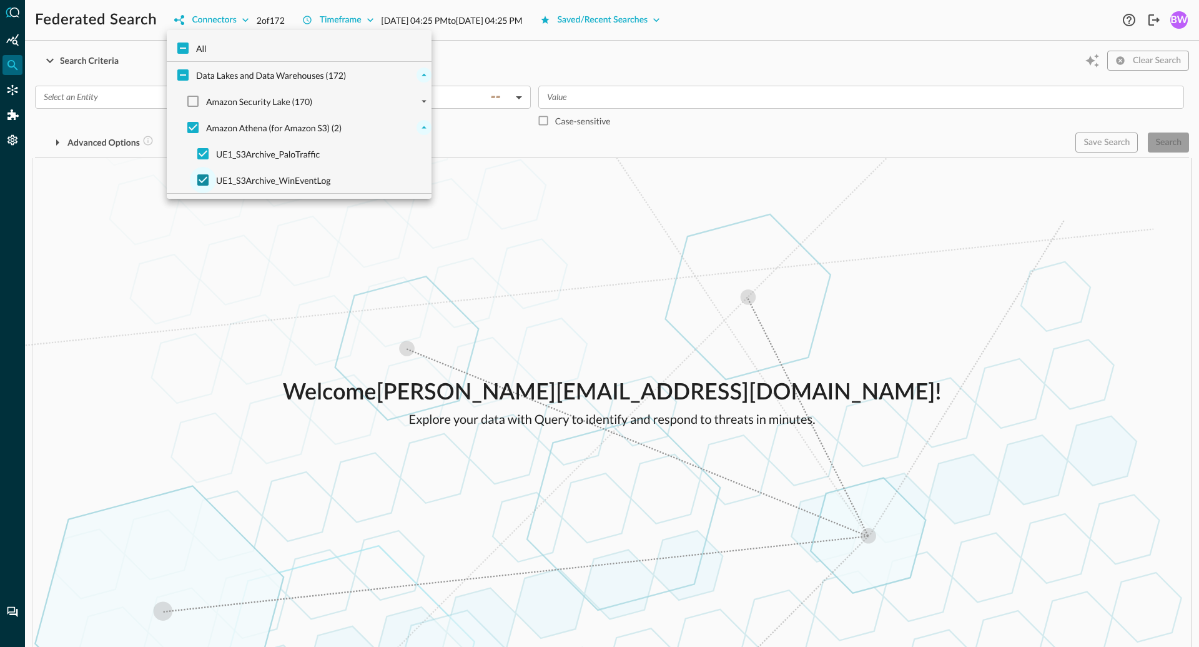
click at [200, 182] on input "UE1_S3Archive_WinEventLog" at bounding box center [203, 180] width 26 height 26
checkbox input "false"
click at [295, 279] on div at bounding box center [599, 323] width 1199 height 647
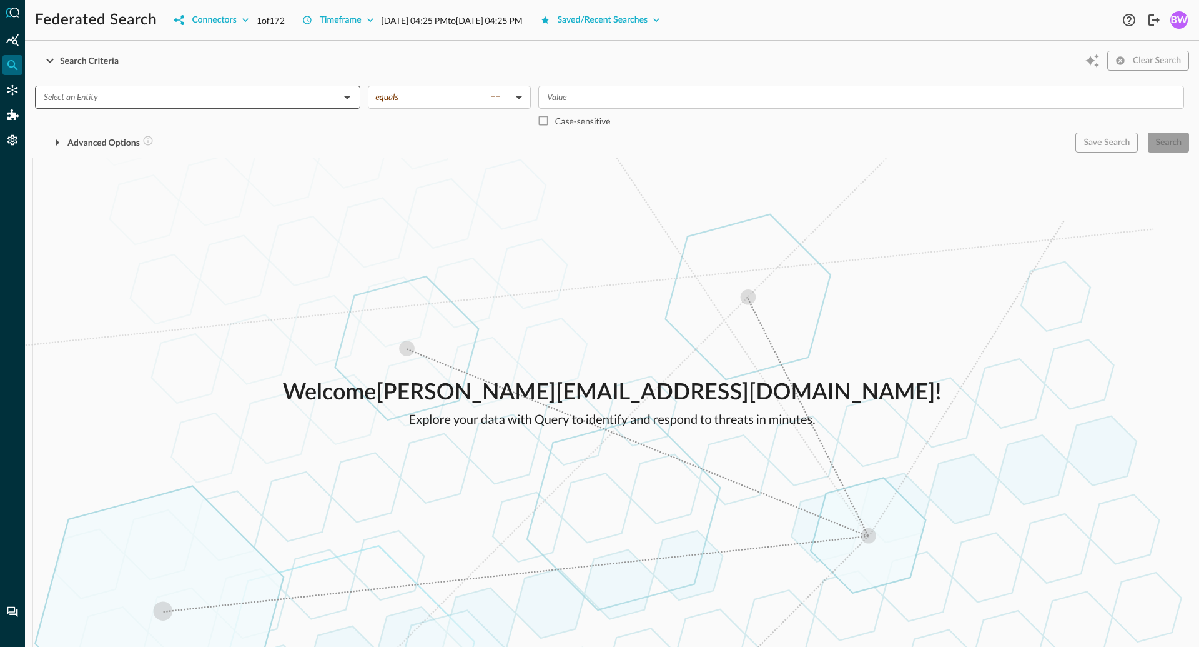
click at [197, 100] on input "text" at bounding box center [187, 97] width 297 height 16
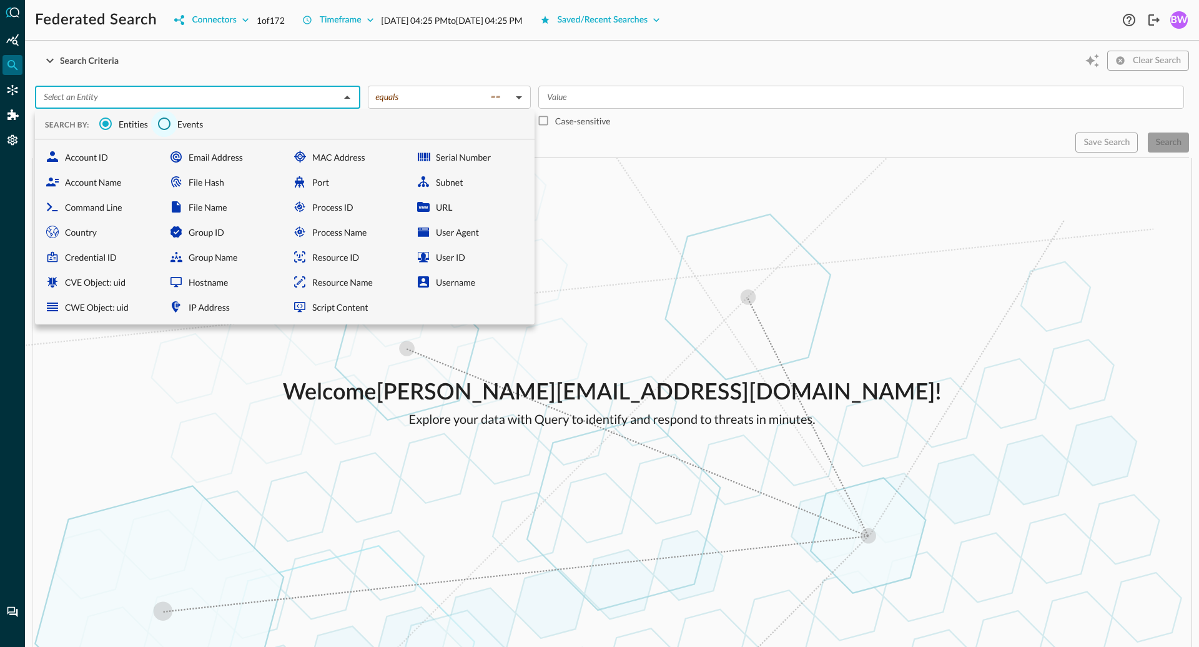
click at [164, 124] on input "Events" at bounding box center [164, 124] width 26 height 26
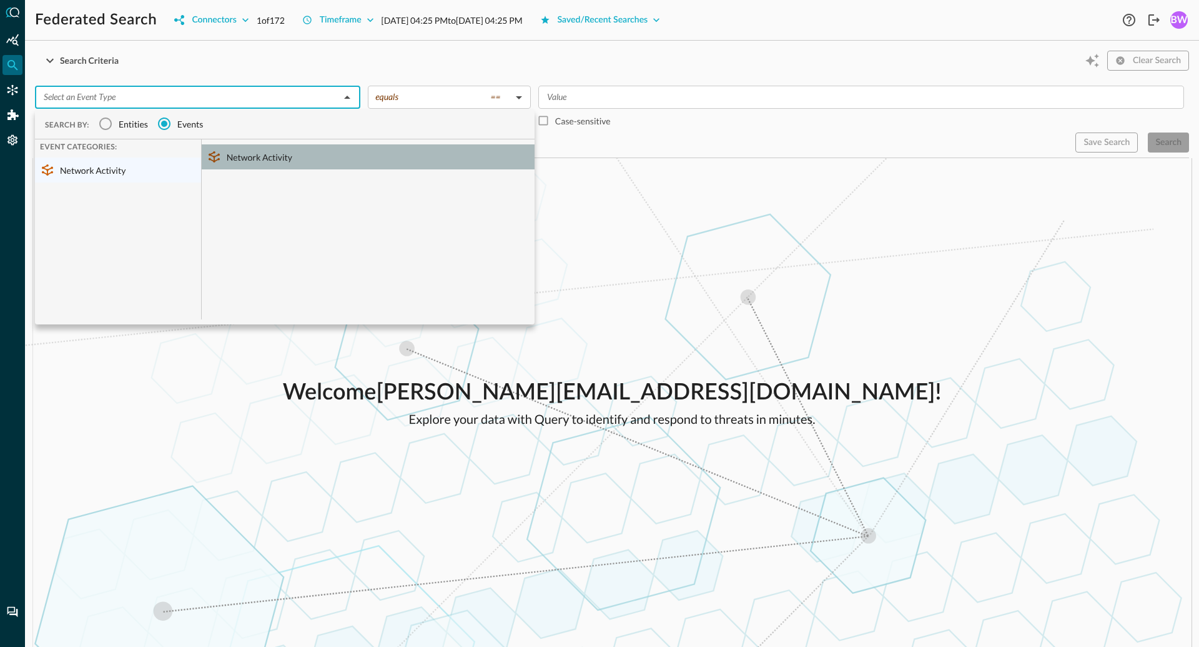
click at [254, 159] on div "Network Activity" at bounding box center [368, 156] width 333 height 25
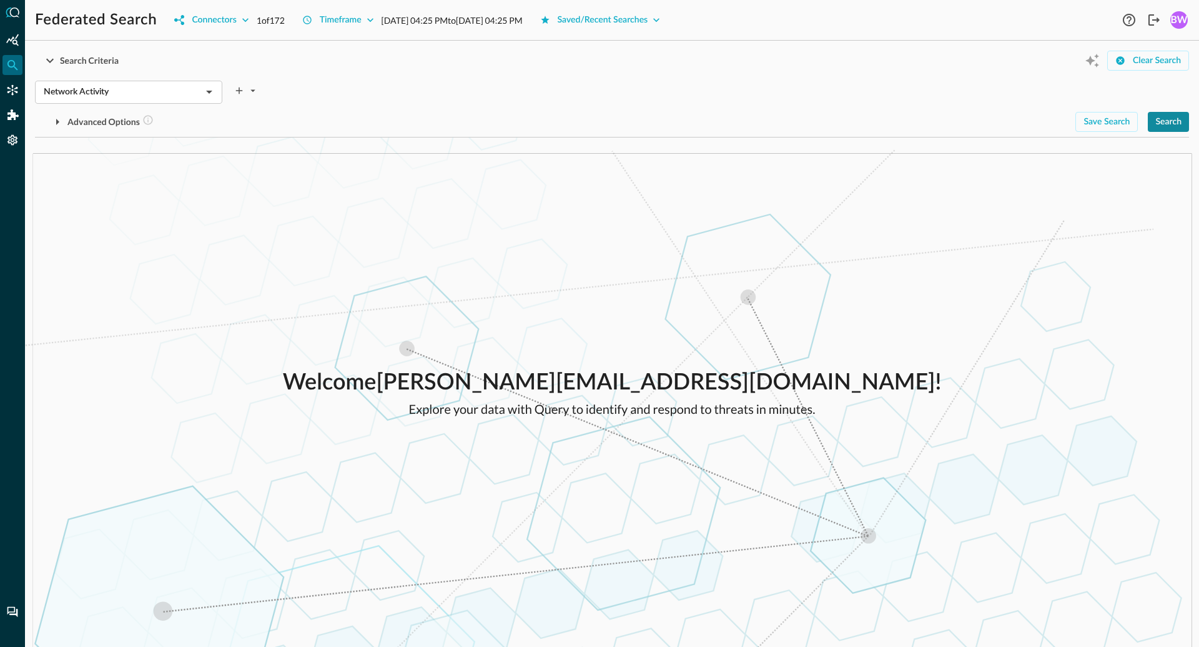
click at [1172, 125] on div "Search" at bounding box center [1169, 122] width 26 height 16
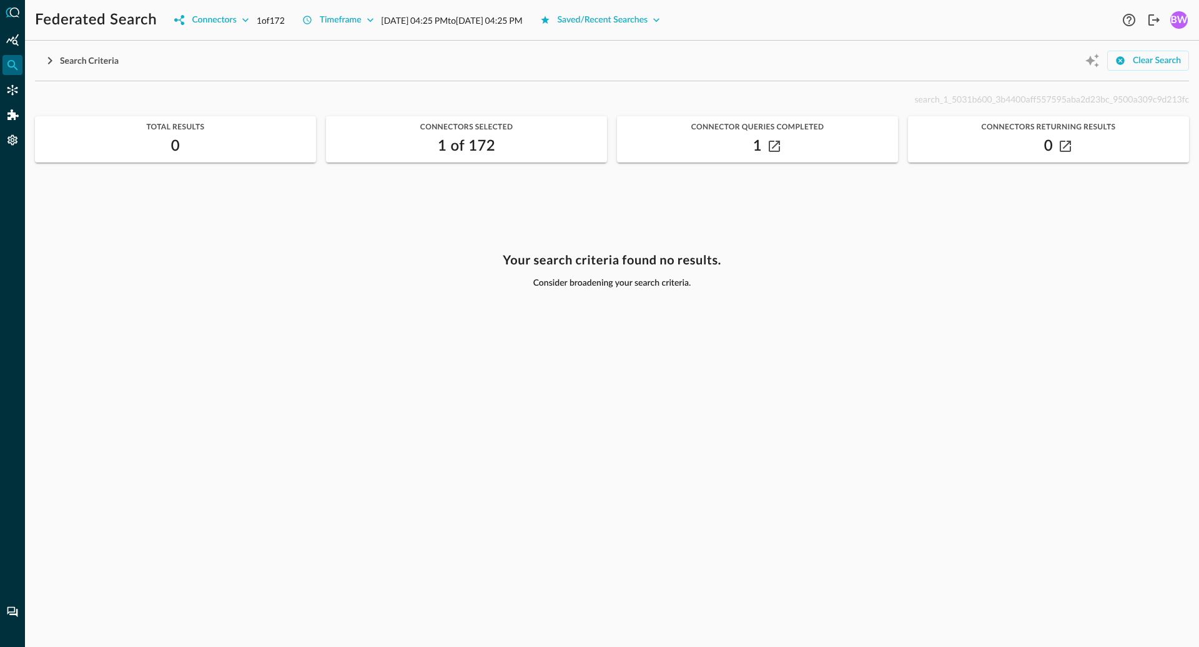
click at [329, 92] on div "search_1_5031b600_3b4400aff557595aba2d23bc_9500a309c9d213fc" at bounding box center [612, 98] width 1154 height 15
click at [47, 59] on icon "button" at bounding box center [49, 60] width 15 height 15
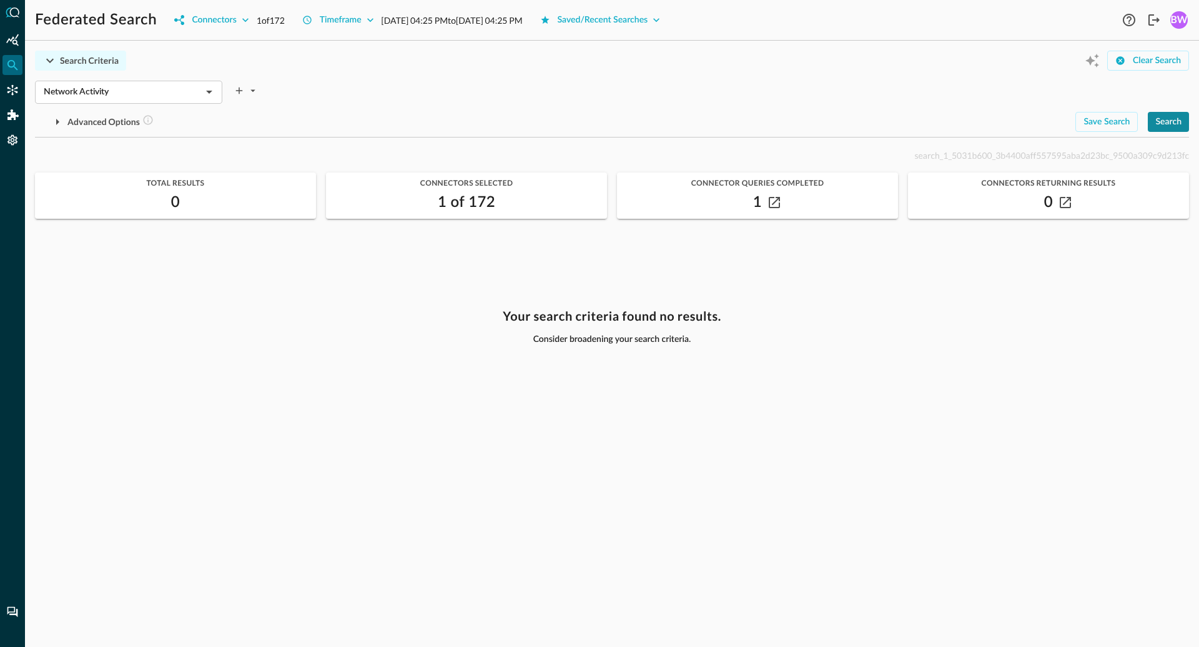
click at [1177, 122] on div "Search" at bounding box center [1169, 122] width 26 height 16
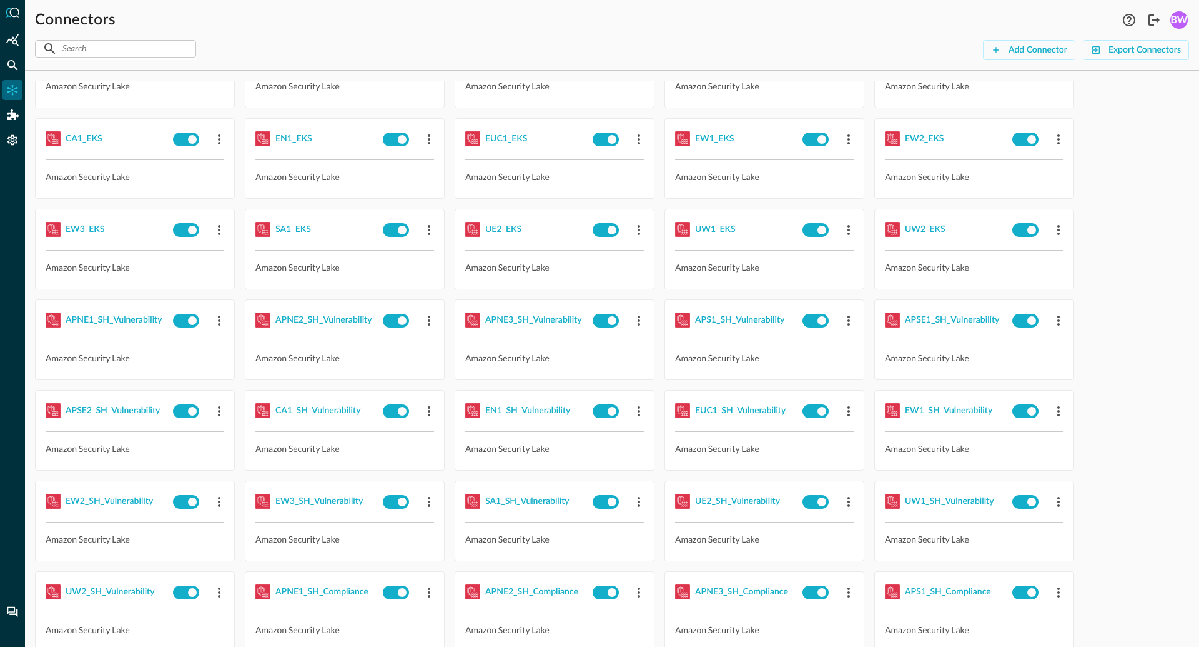
scroll to position [2654, 0]
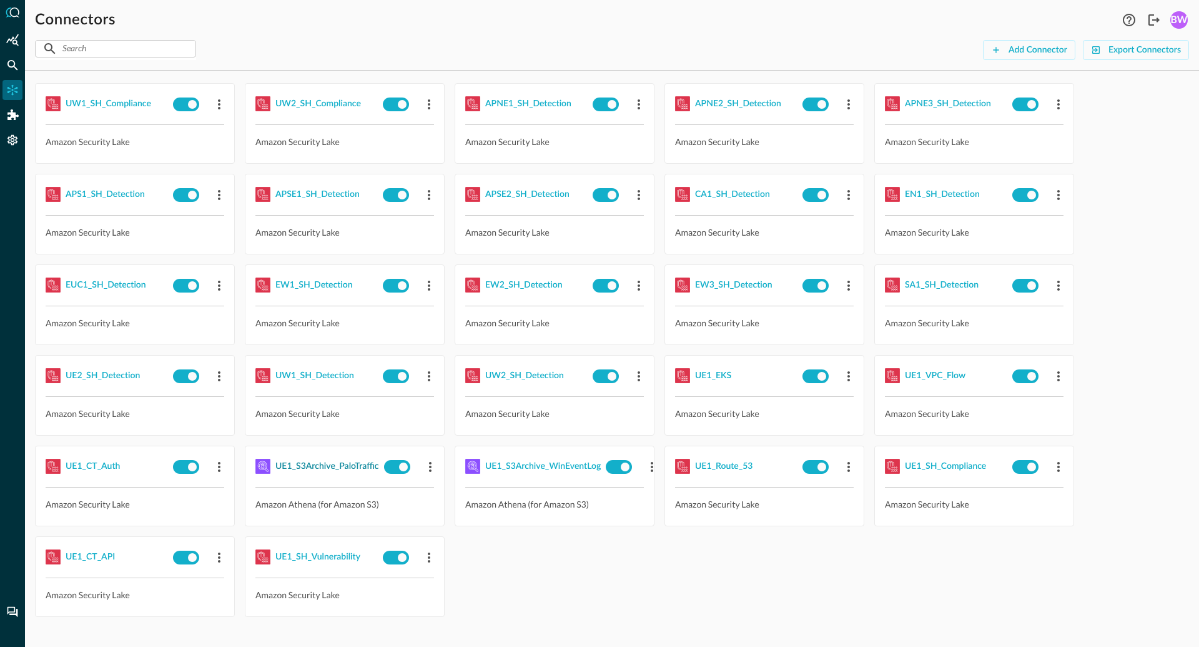
click at [359, 467] on div "UE1_S3Archive_PaloTraffic" at bounding box center [327, 467] width 104 height 16
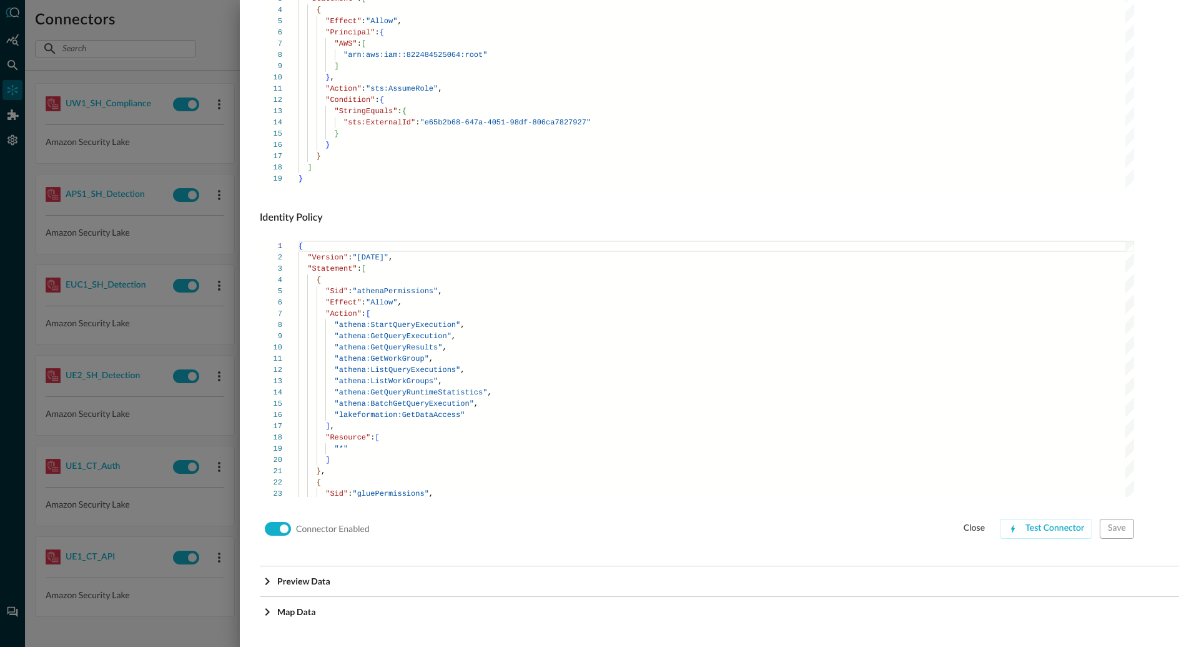
scroll to position [642, 0]
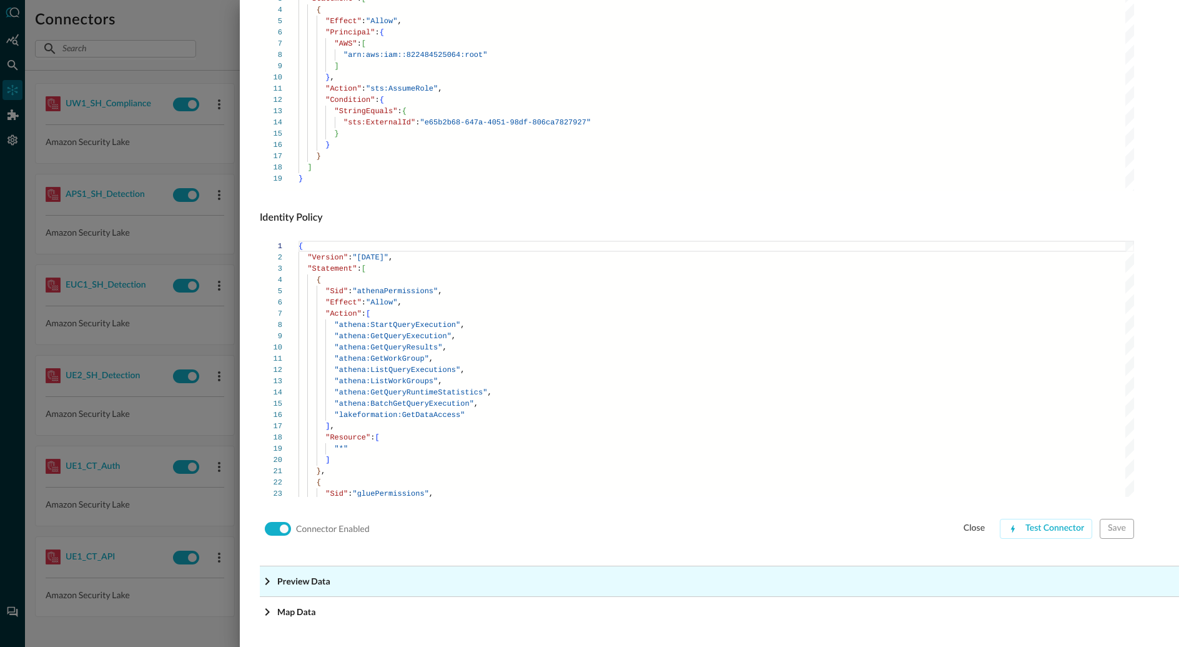
click at [269, 582] on icon "Expand More" at bounding box center [267, 580] width 15 height 15
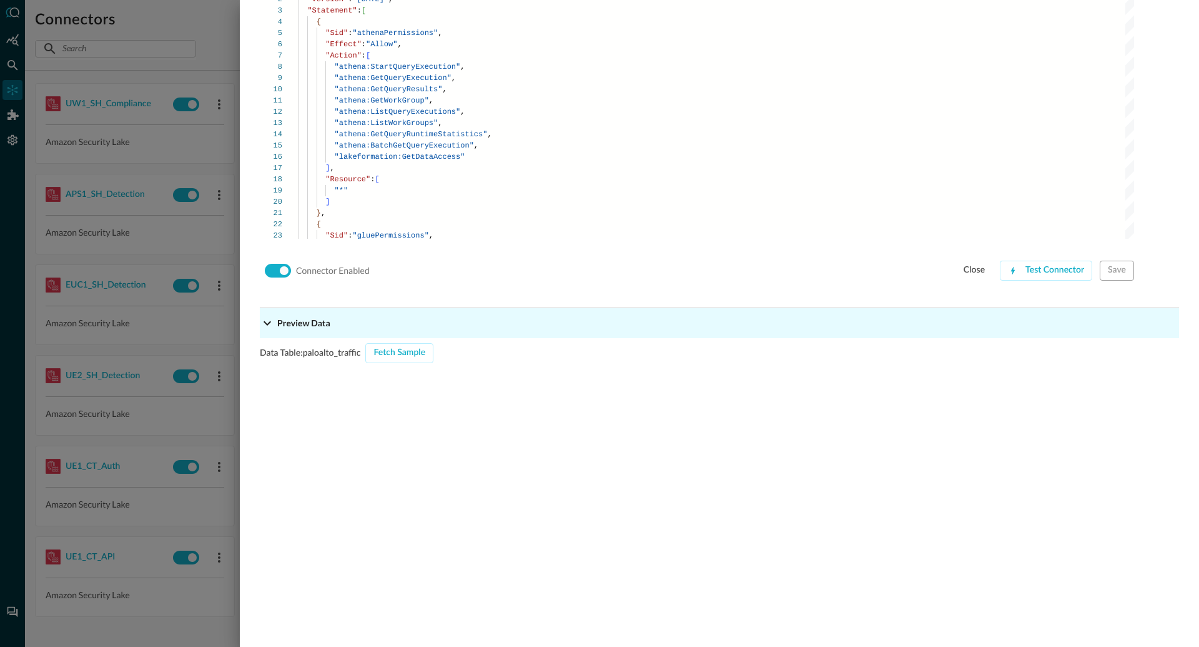
scroll to position [1033, 0]
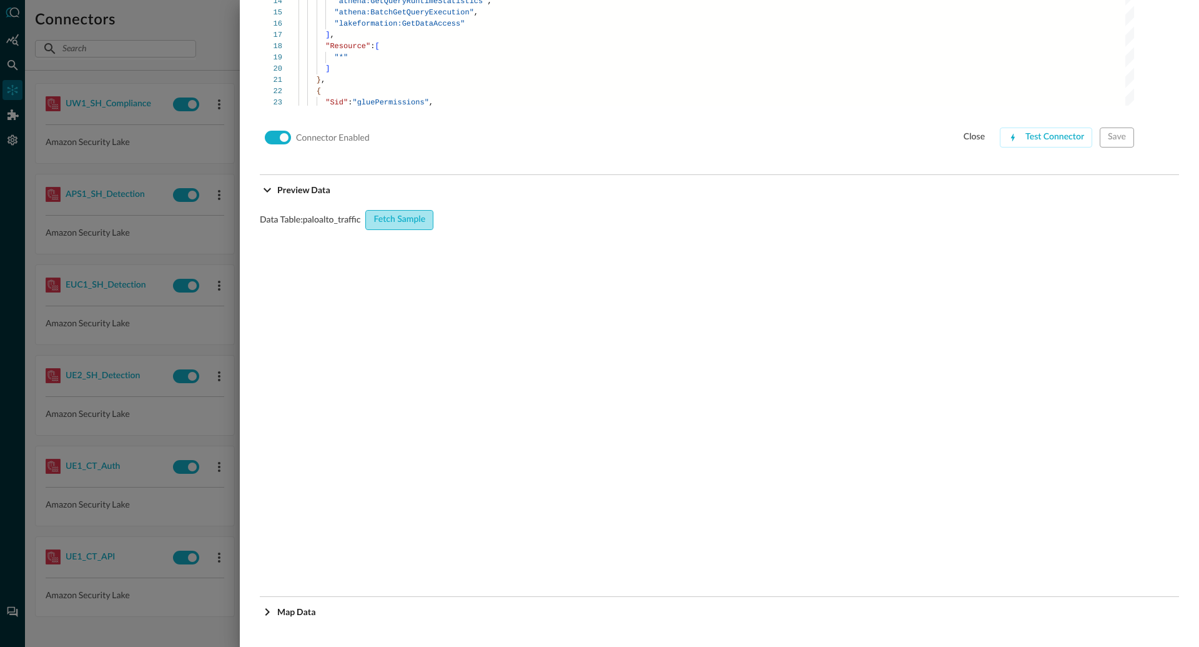
click at [398, 216] on div "Fetch Sample" at bounding box center [400, 220] width 52 height 16
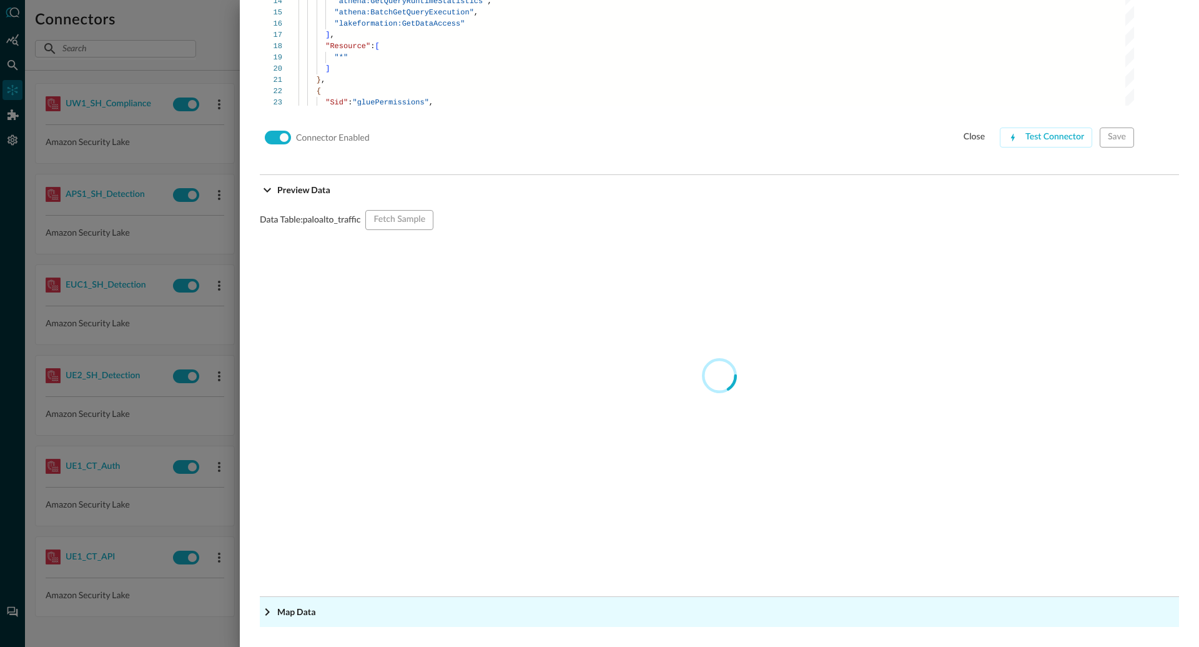
click at [269, 612] on icon "Expand More" at bounding box center [267, 611] width 4 height 7
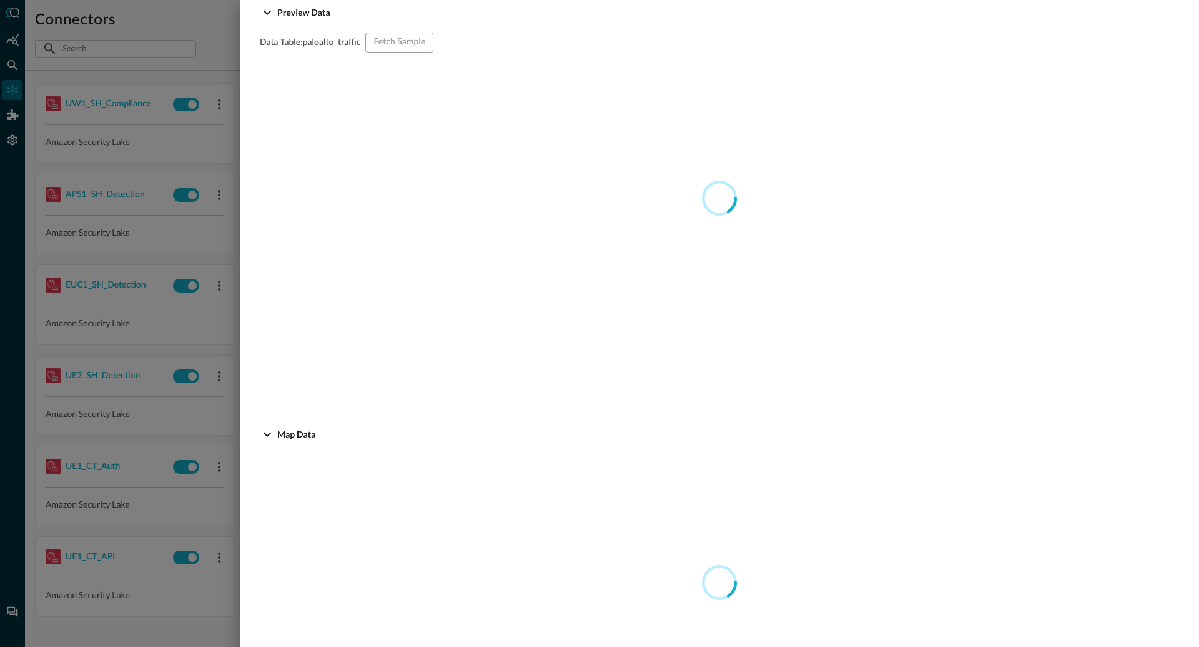
scroll to position [1209, 0]
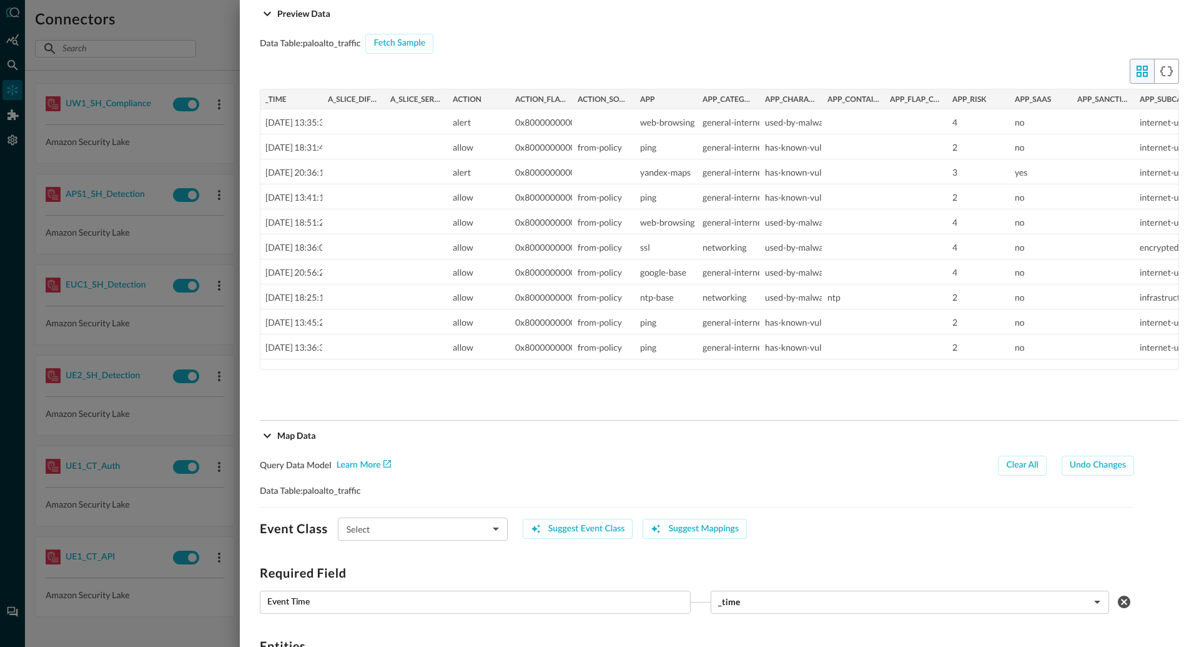
type input "CLASS_NETWORK_ACTIVITY"
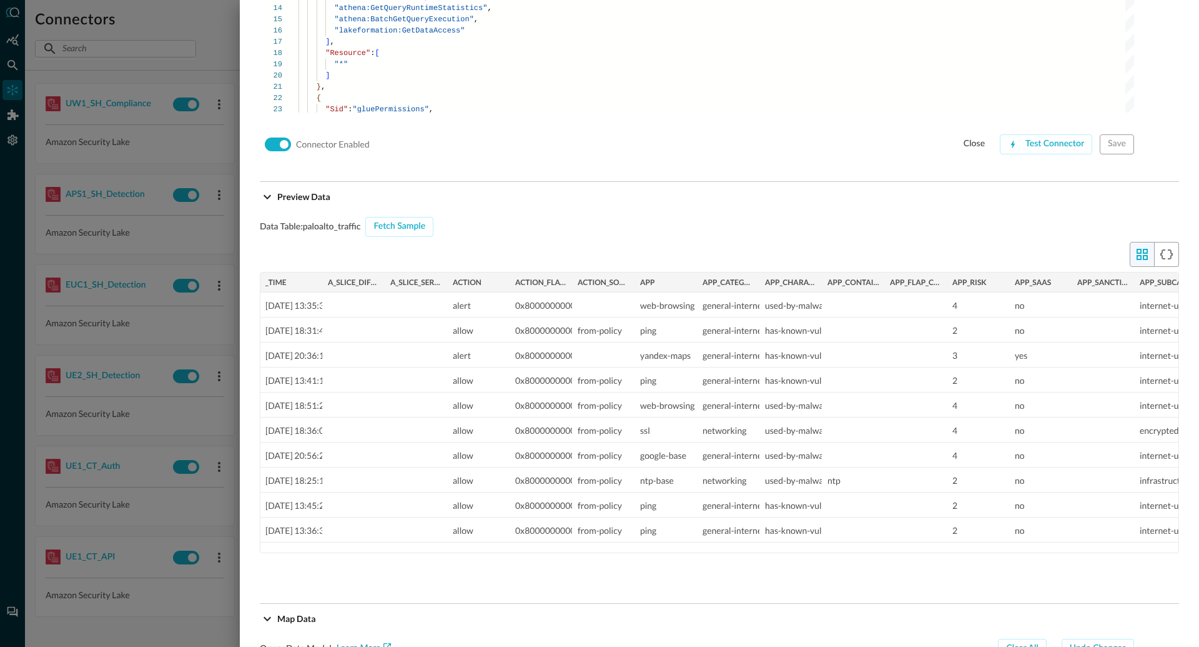
scroll to position [1043, 0]
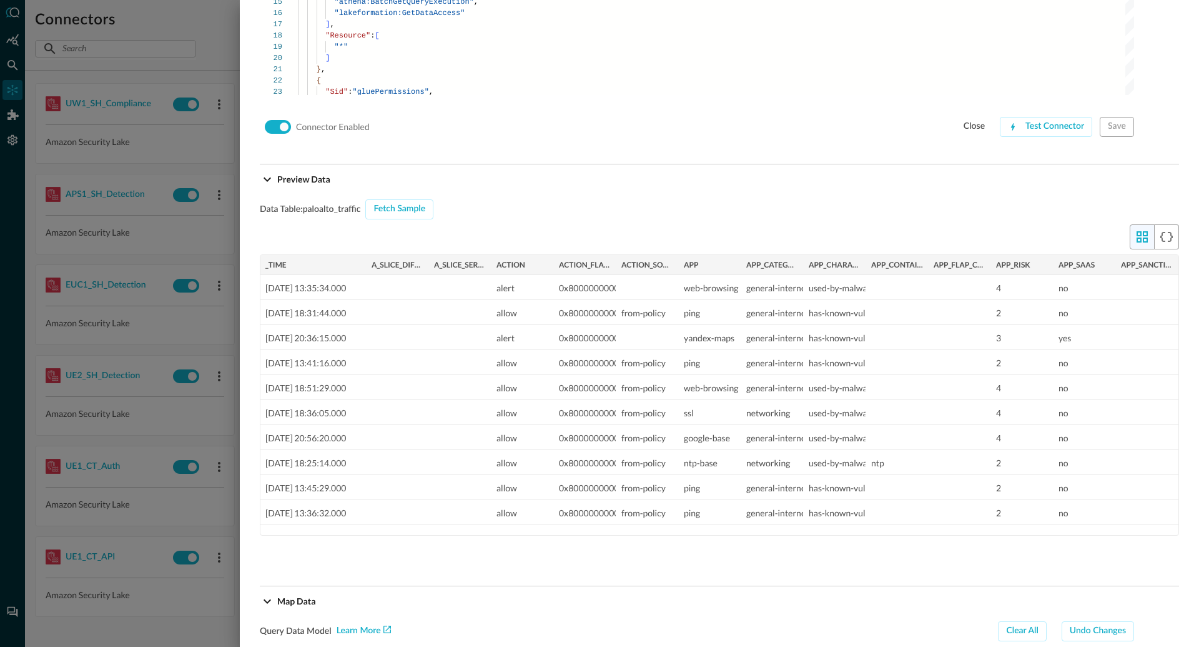
drag, startPoint x: 322, startPoint y: 264, endPoint x: 365, endPoint y: 264, distance: 43.7
click at [365, 264] on div at bounding box center [366, 265] width 5 height 20
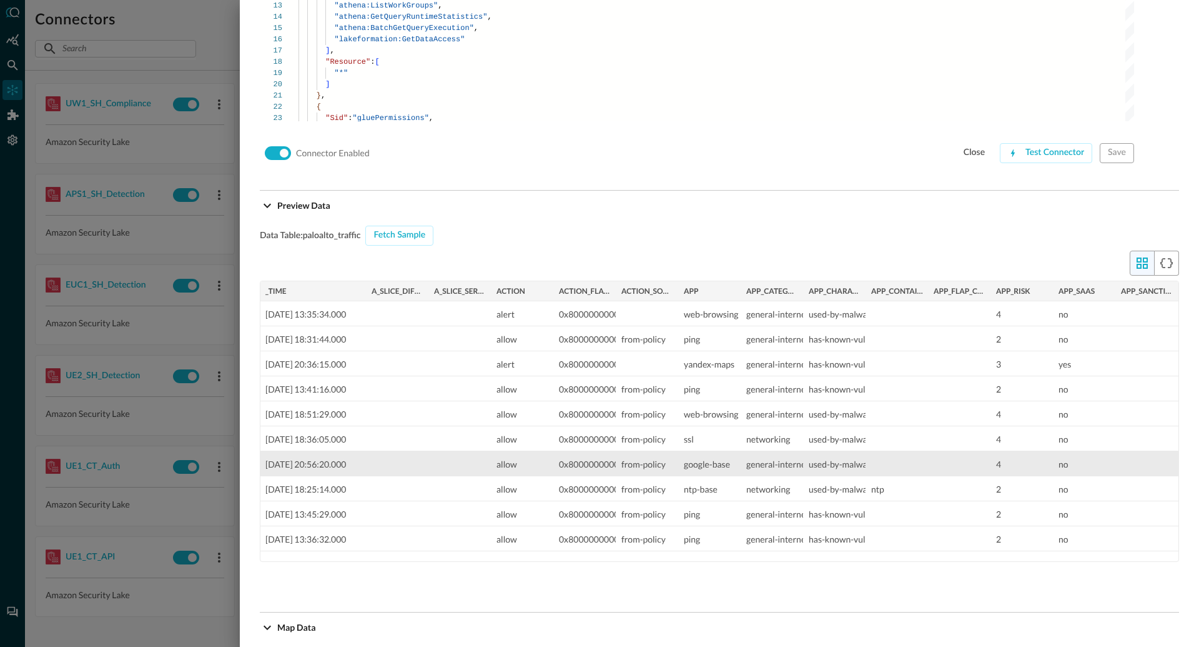
scroll to position [1014, 0]
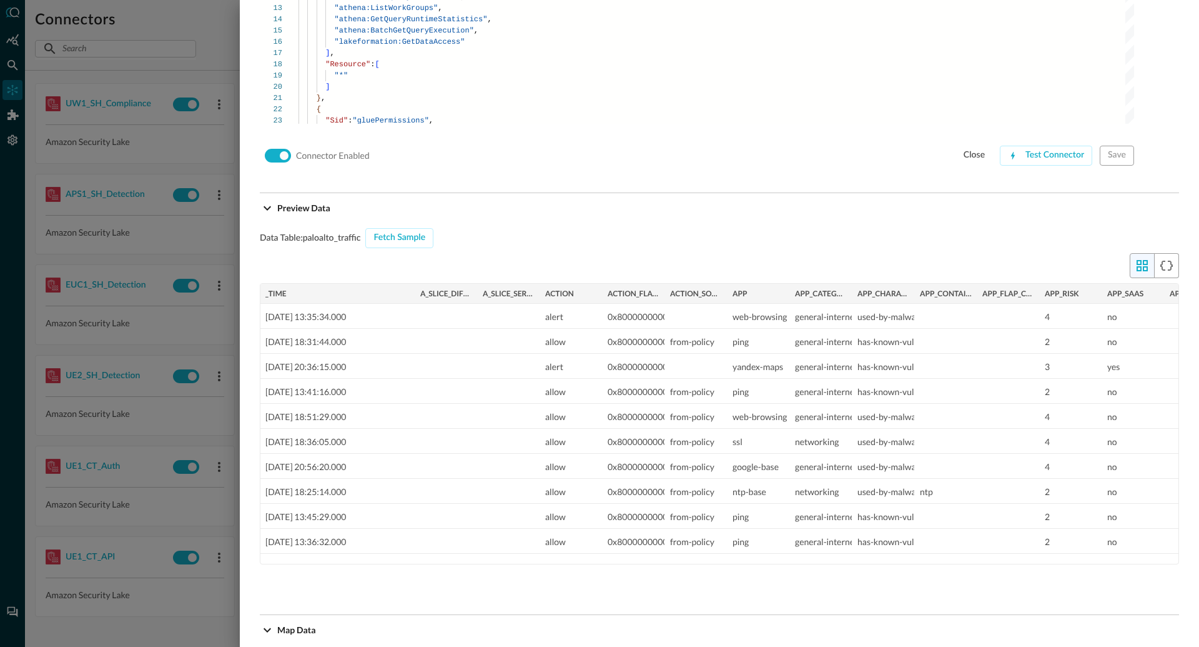
drag, startPoint x: 366, startPoint y: 290, endPoint x: 415, endPoint y: 290, distance: 49.4
click at [415, 290] on div at bounding box center [414, 294] width 5 height 20
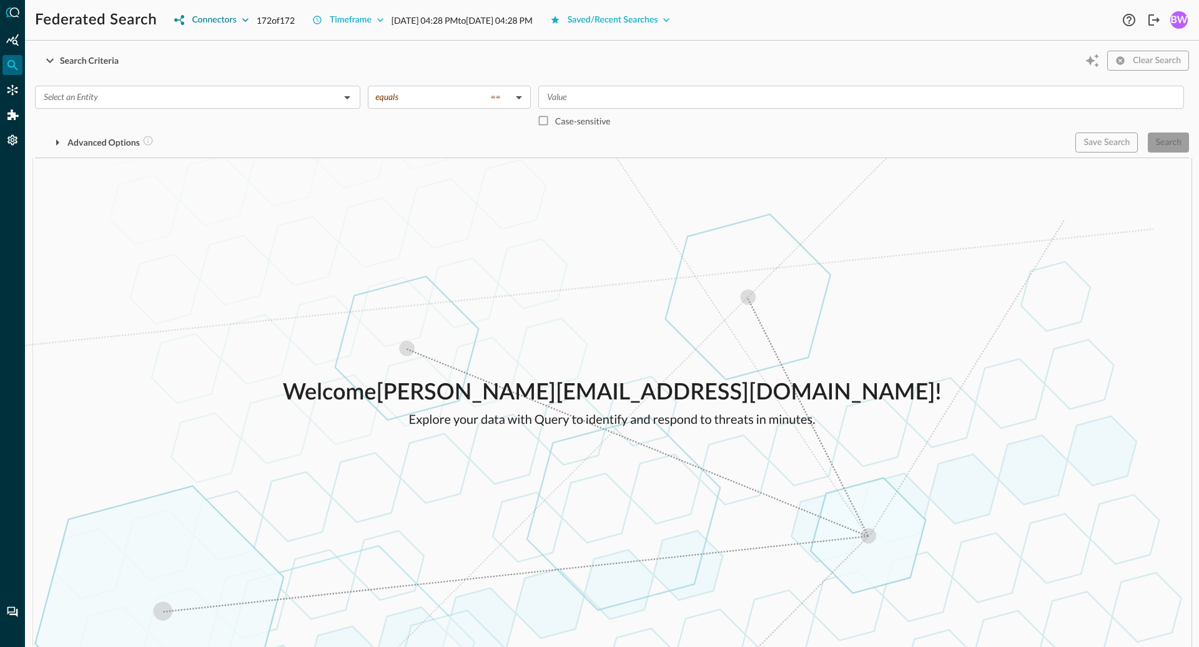
click at [245, 19] on icon "button" at bounding box center [245, 20] width 12 height 12
click at [177, 46] on input "All" at bounding box center [183, 48] width 26 height 26
checkbox input "false"
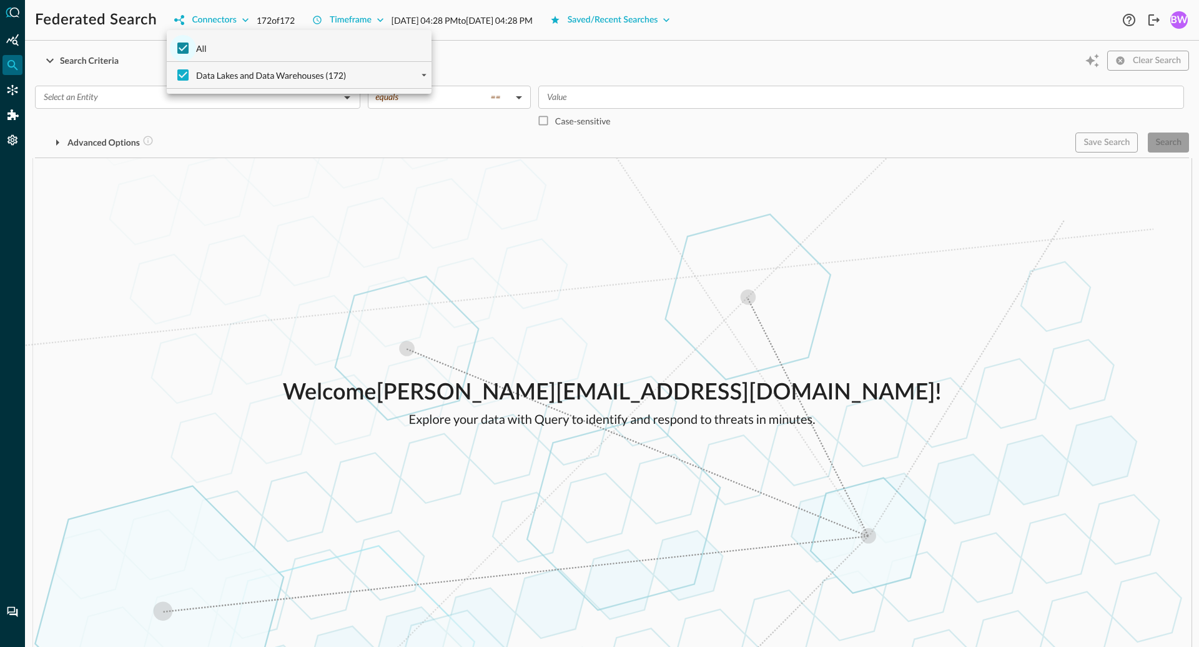
checkbox input "false"
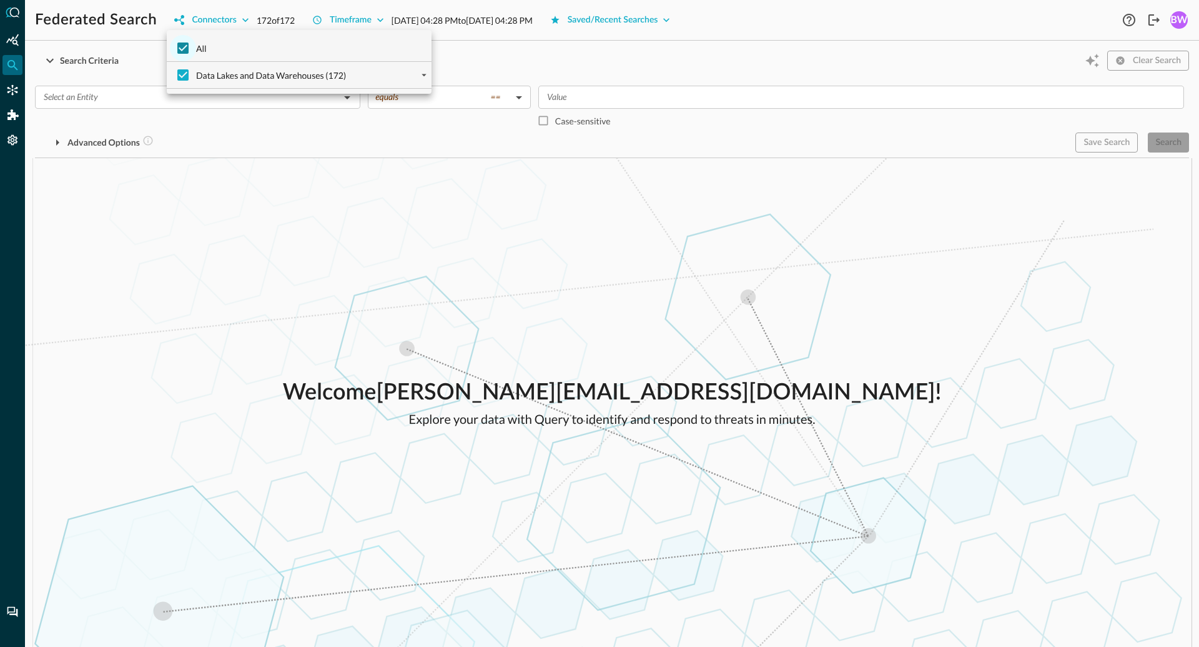
checkbox input "false"
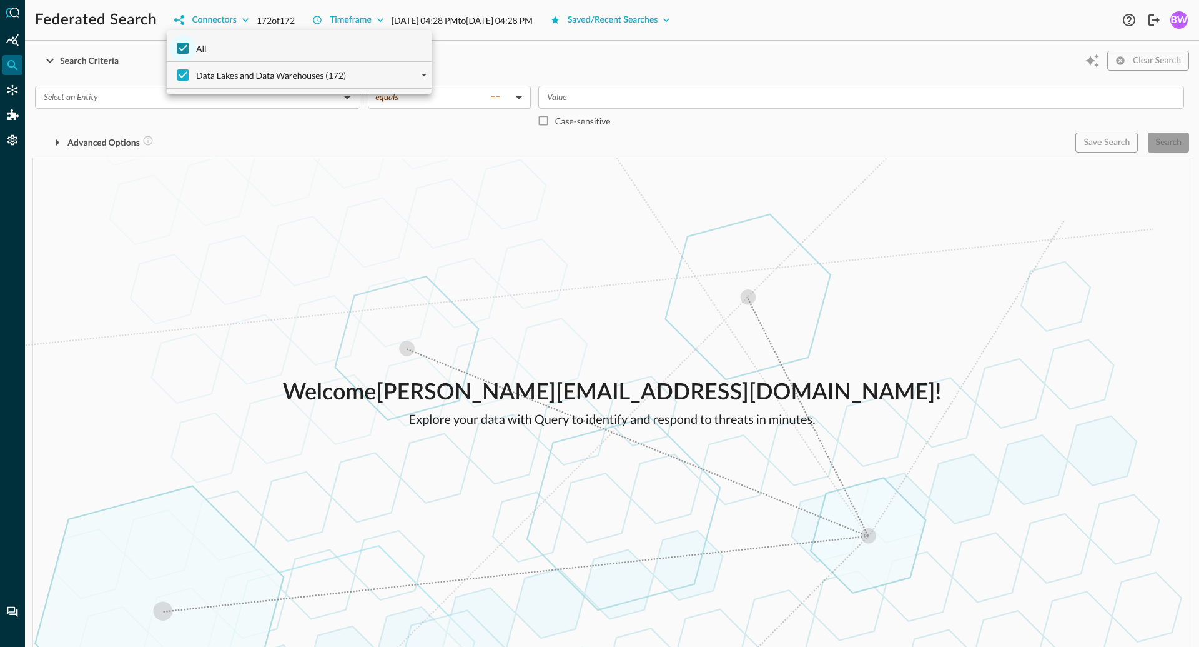
checkbox input "false"
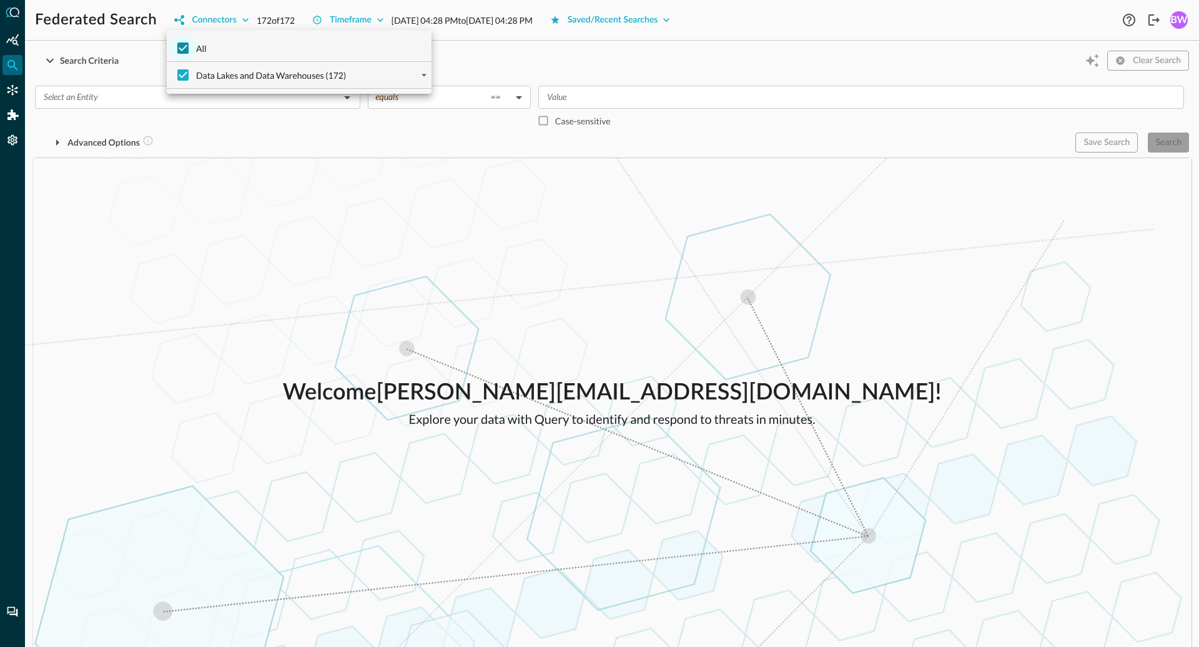
checkbox input "false"
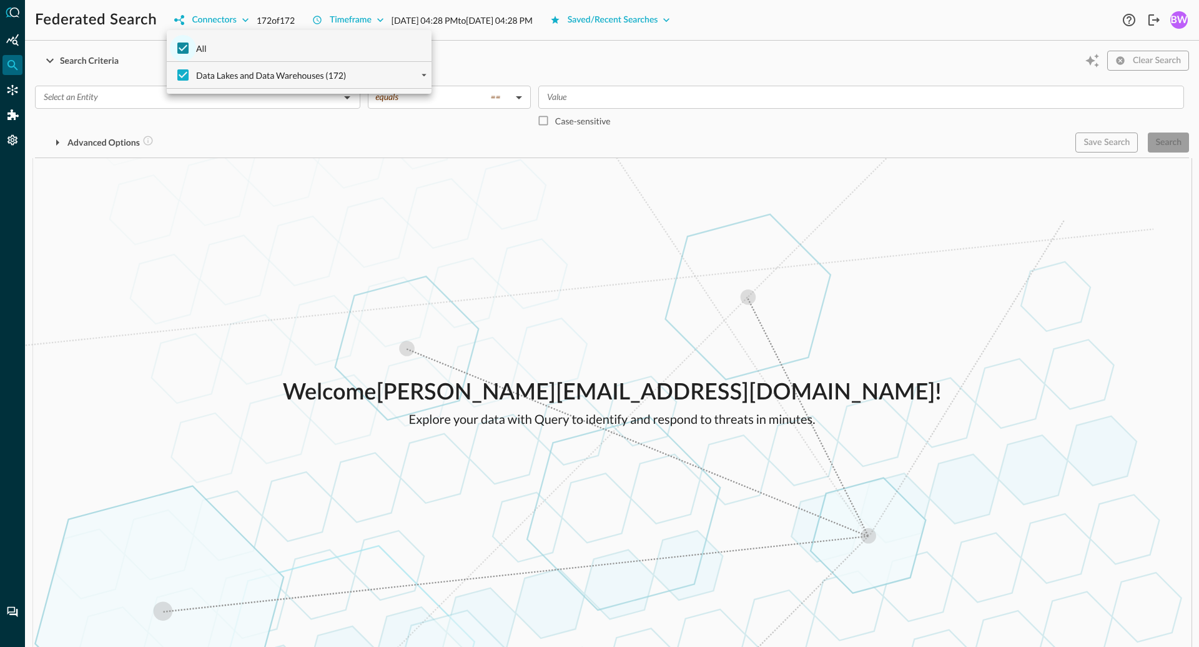
checkbox input "false"
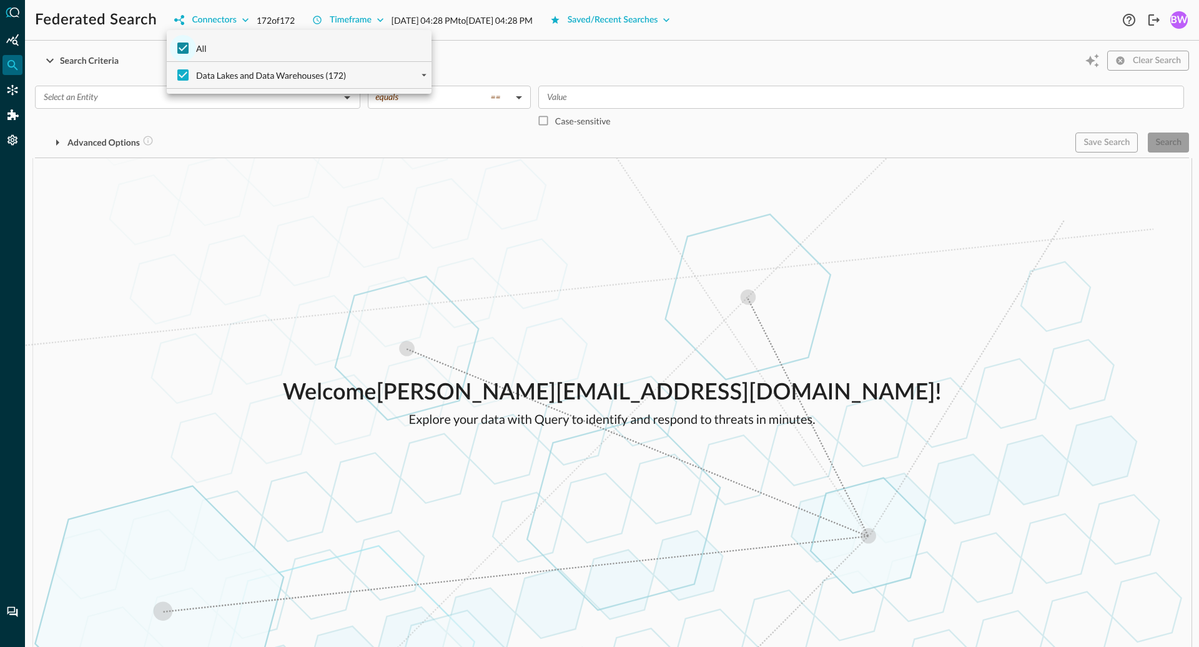
checkbox input "false"
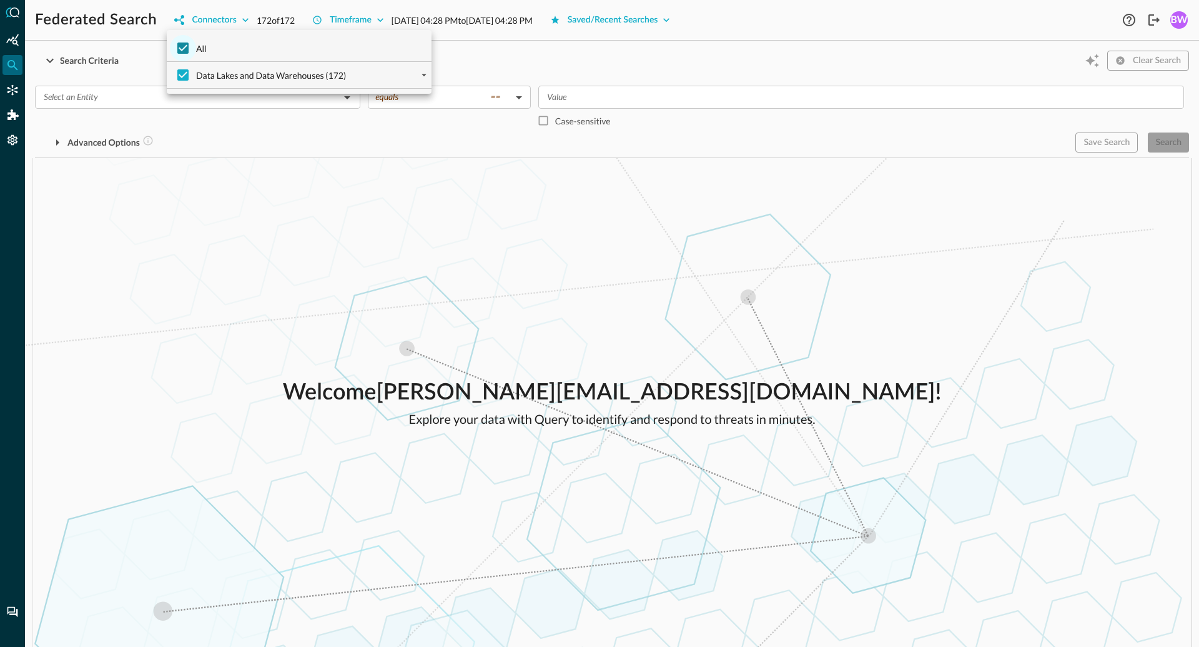
checkbox input "false"
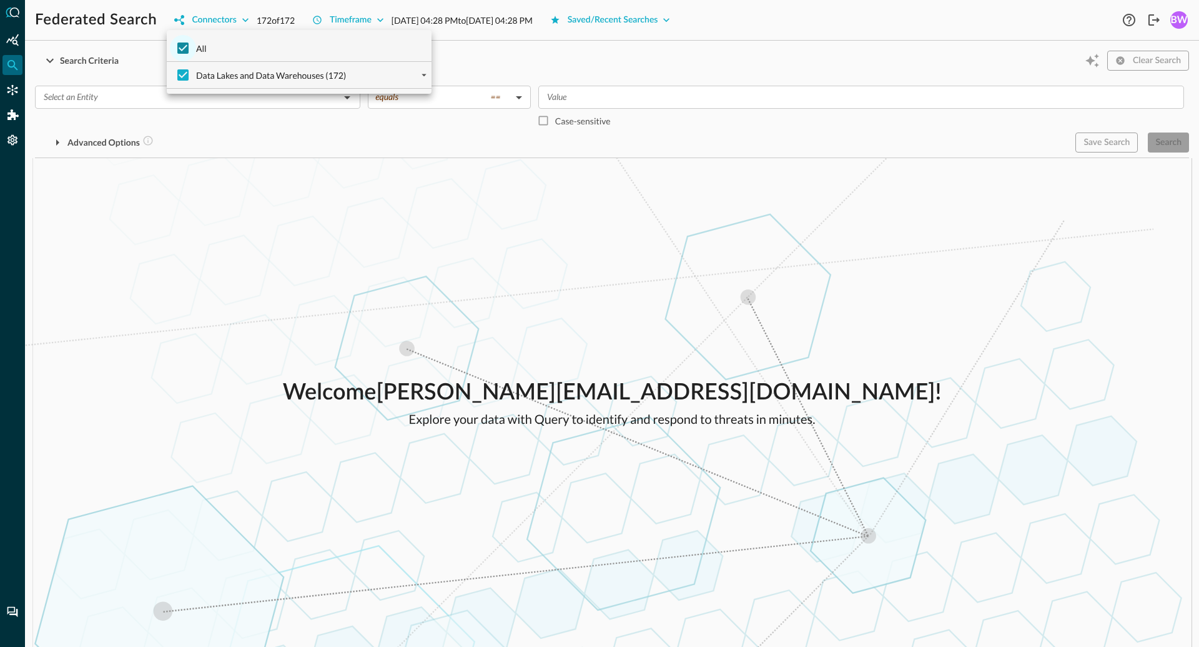
checkbox input "false"
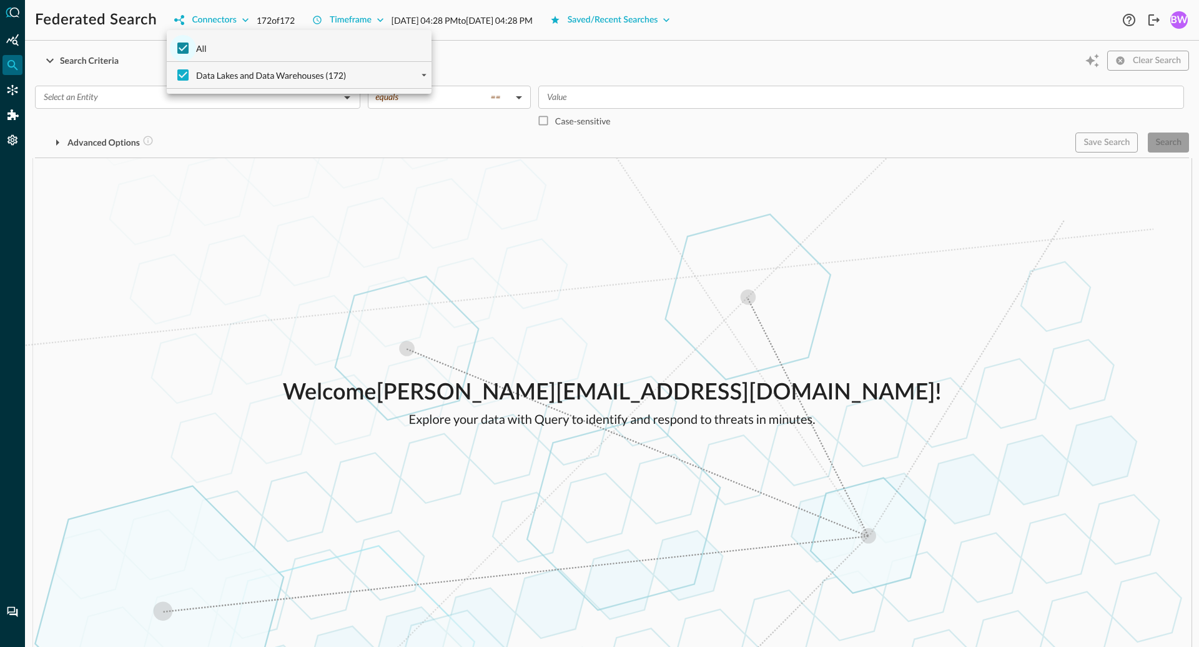
checkbox input "false"
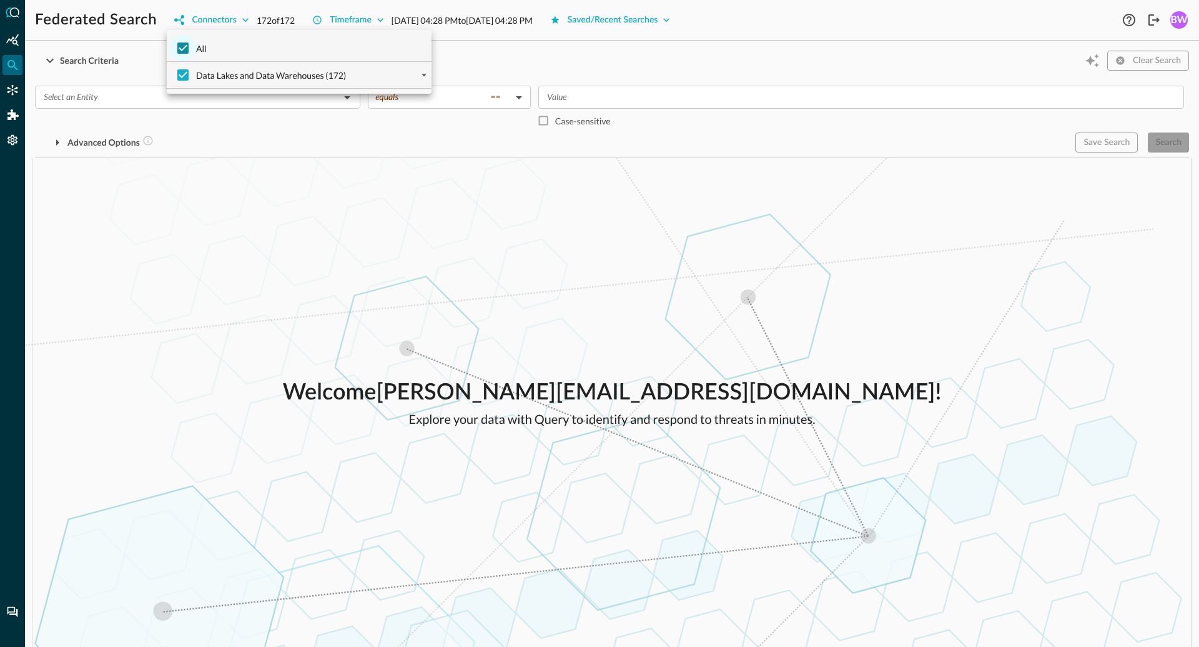
checkbox input "false"
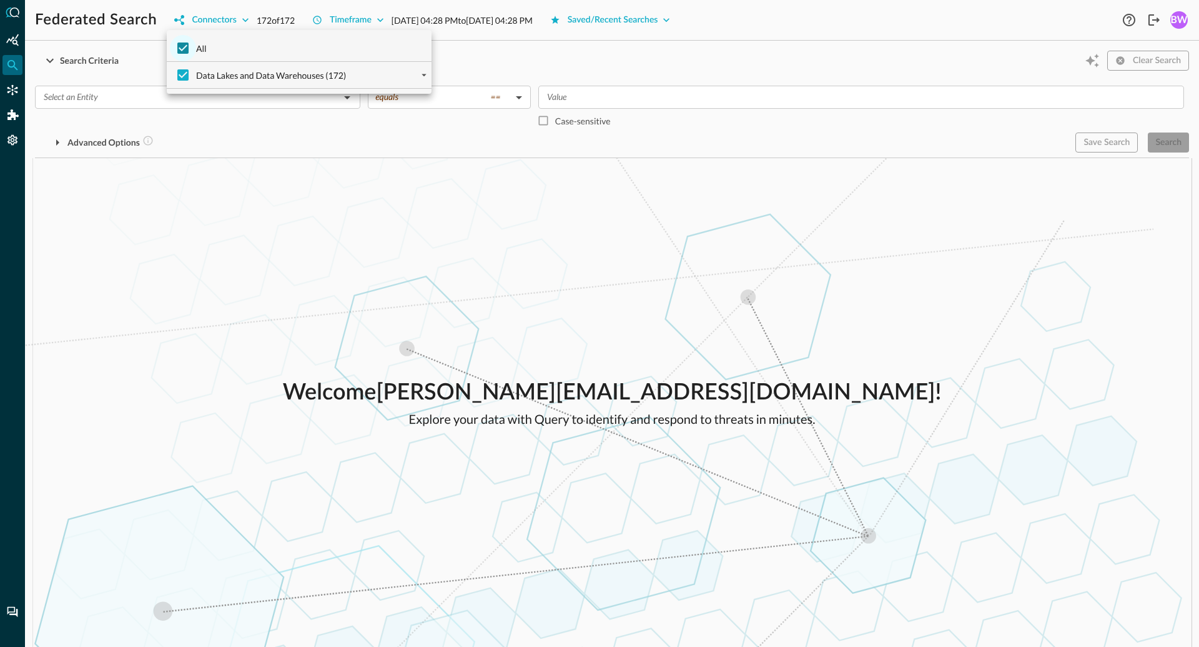
checkbox input "false"
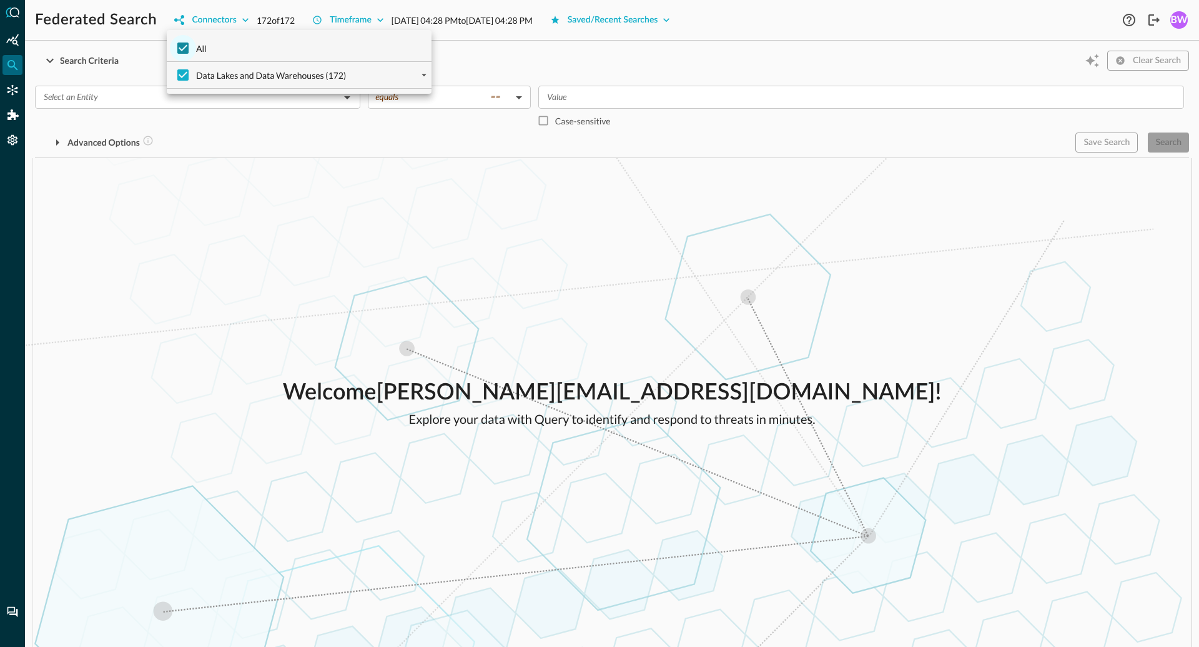
checkbox input "false"
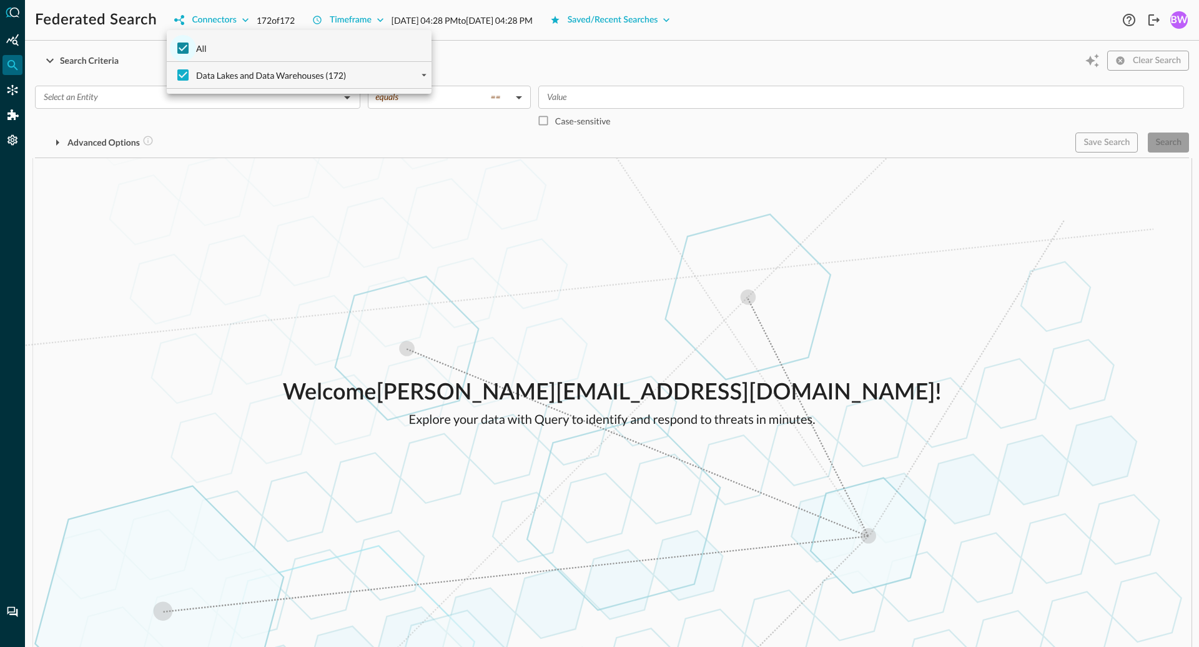
checkbox input "false"
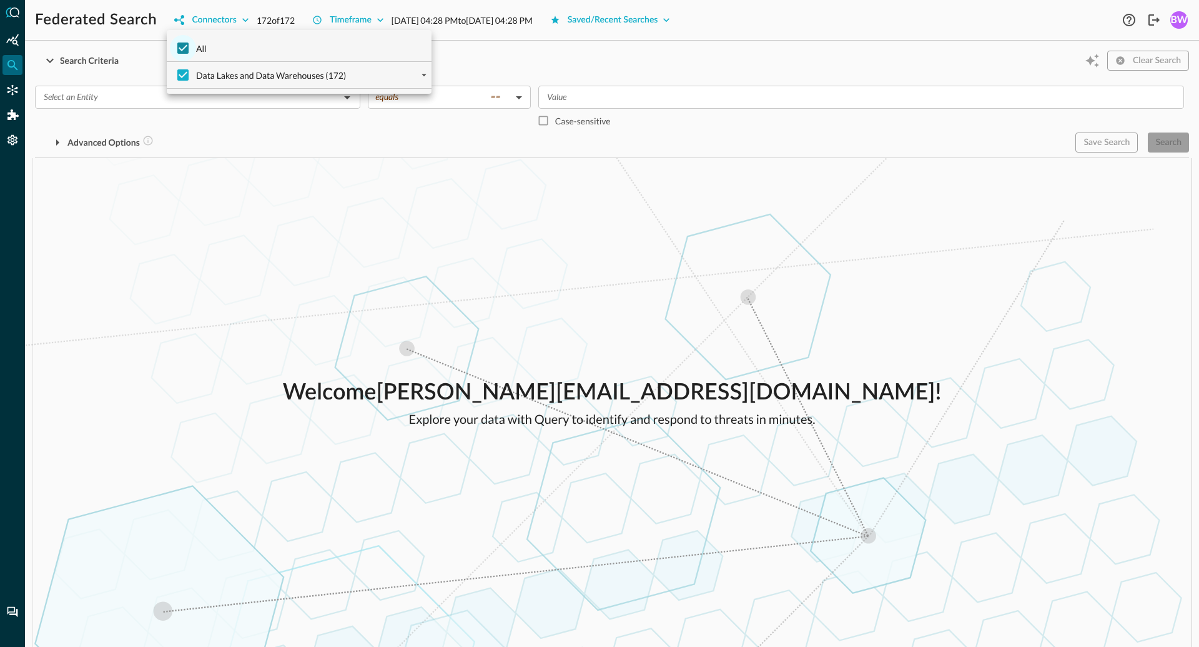
checkbox input "false"
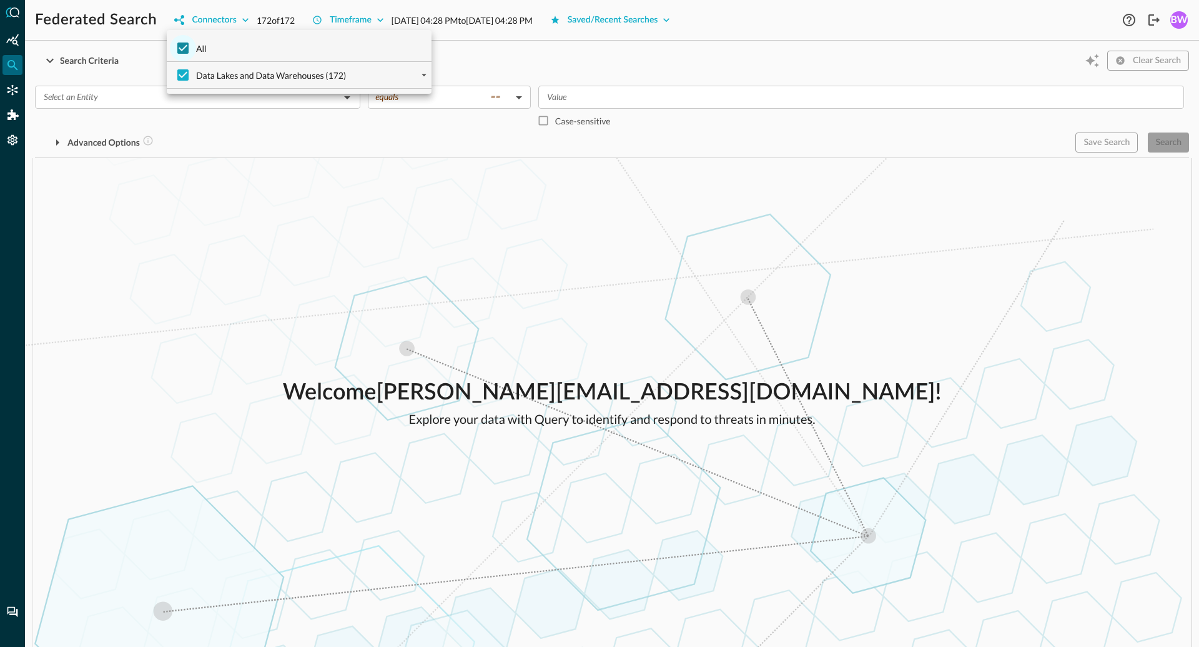
checkbox input "false"
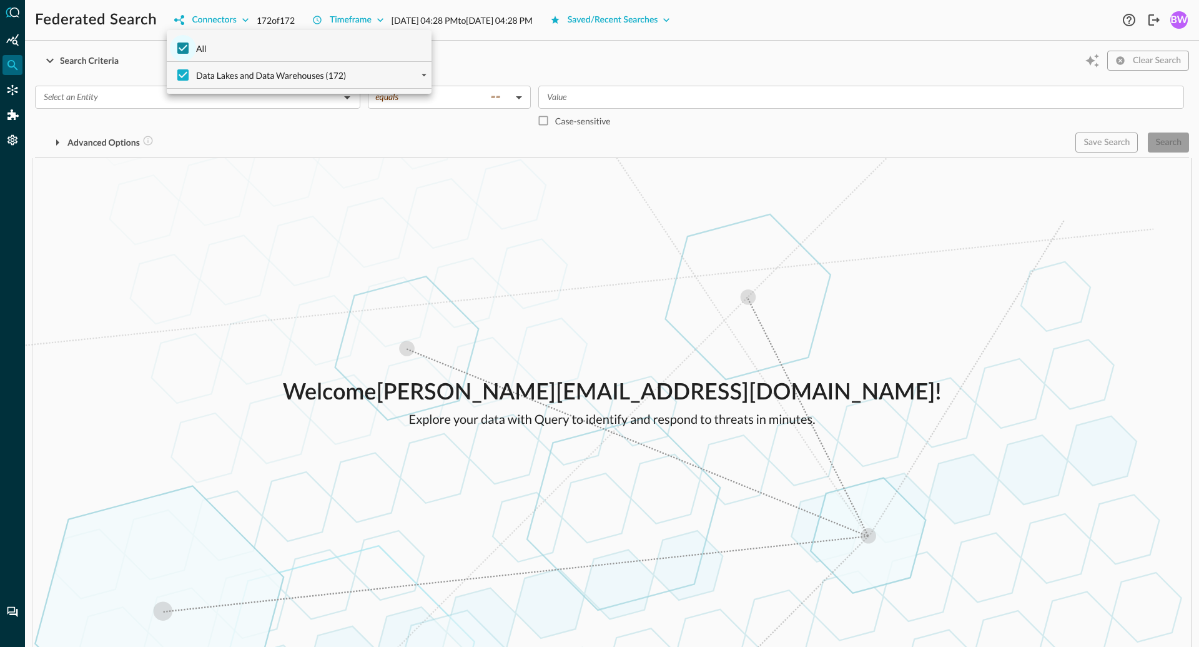
checkbox input "false"
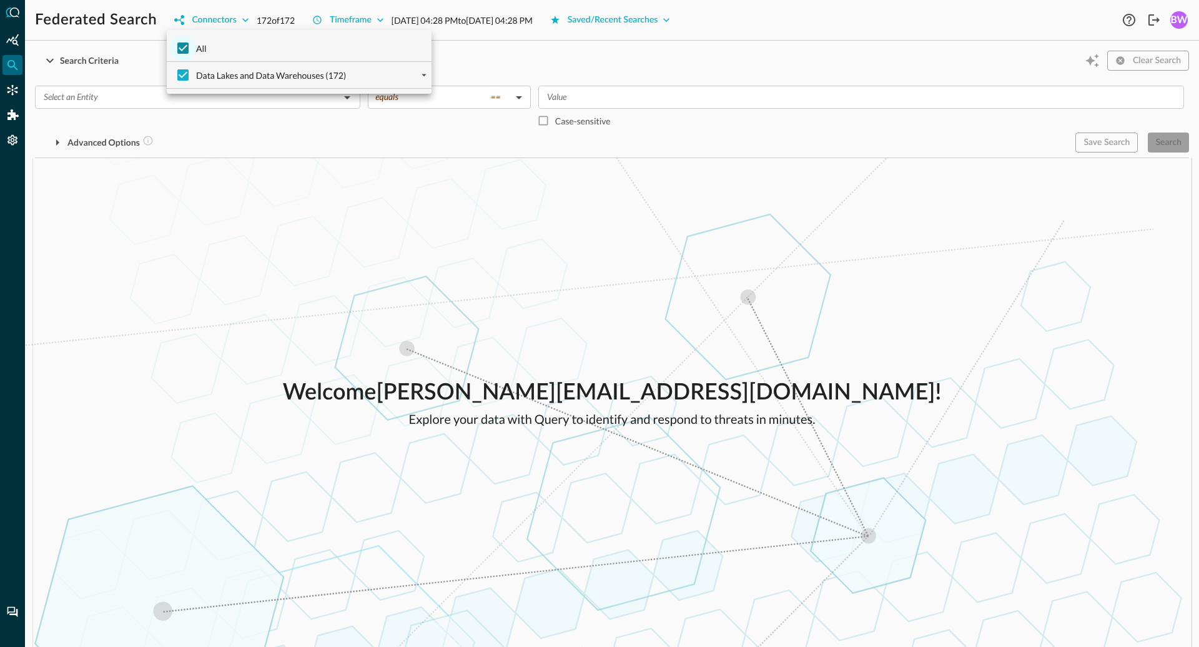
checkbox input "false"
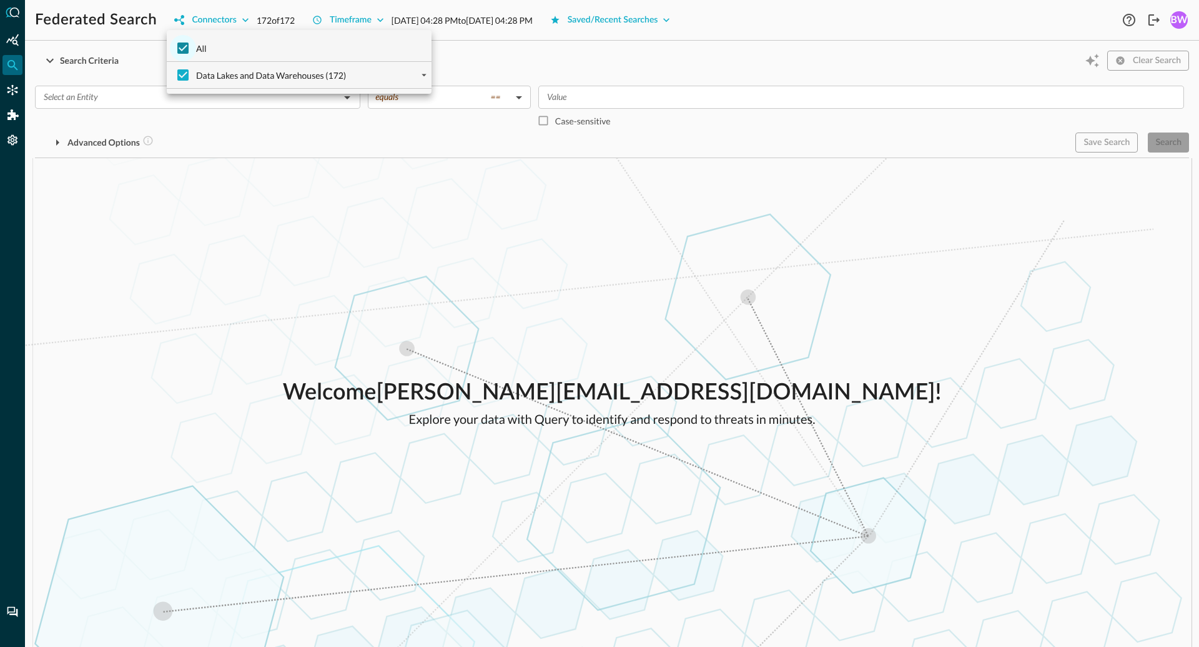
checkbox input "false"
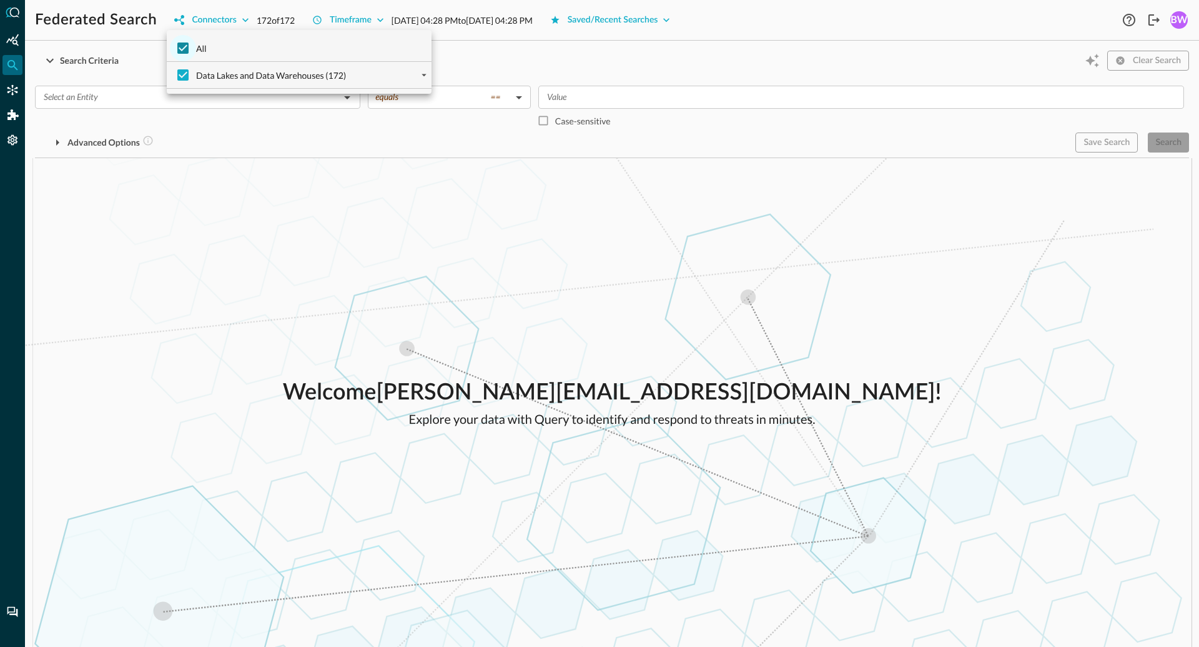
checkbox input "false"
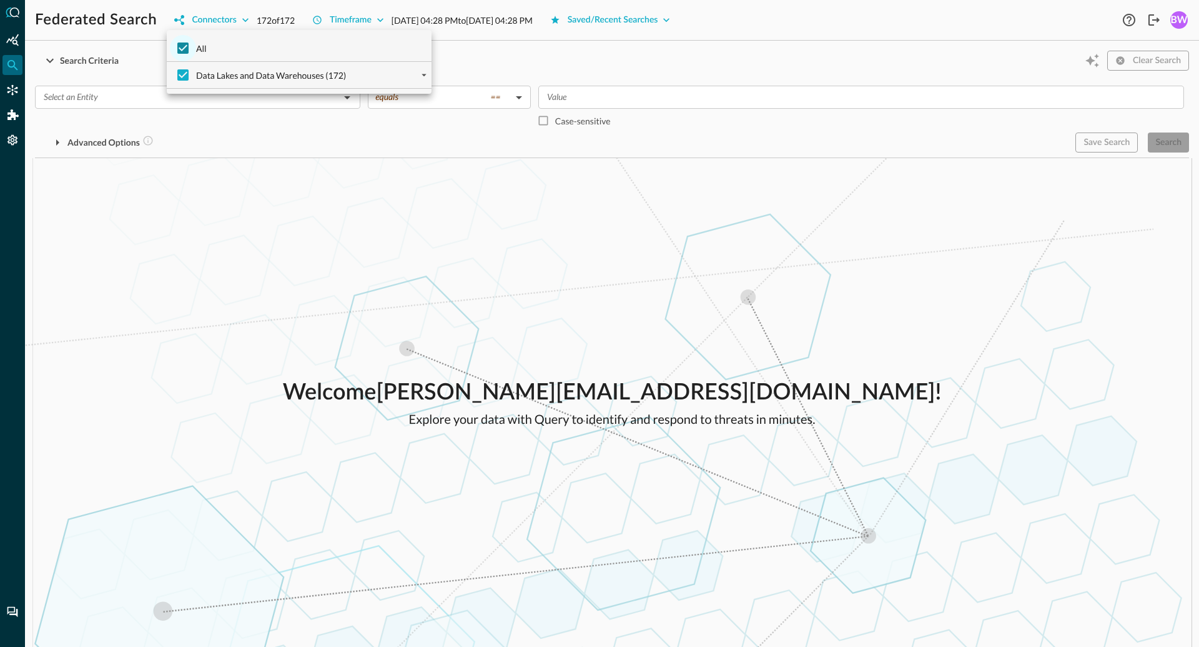
checkbox input "false"
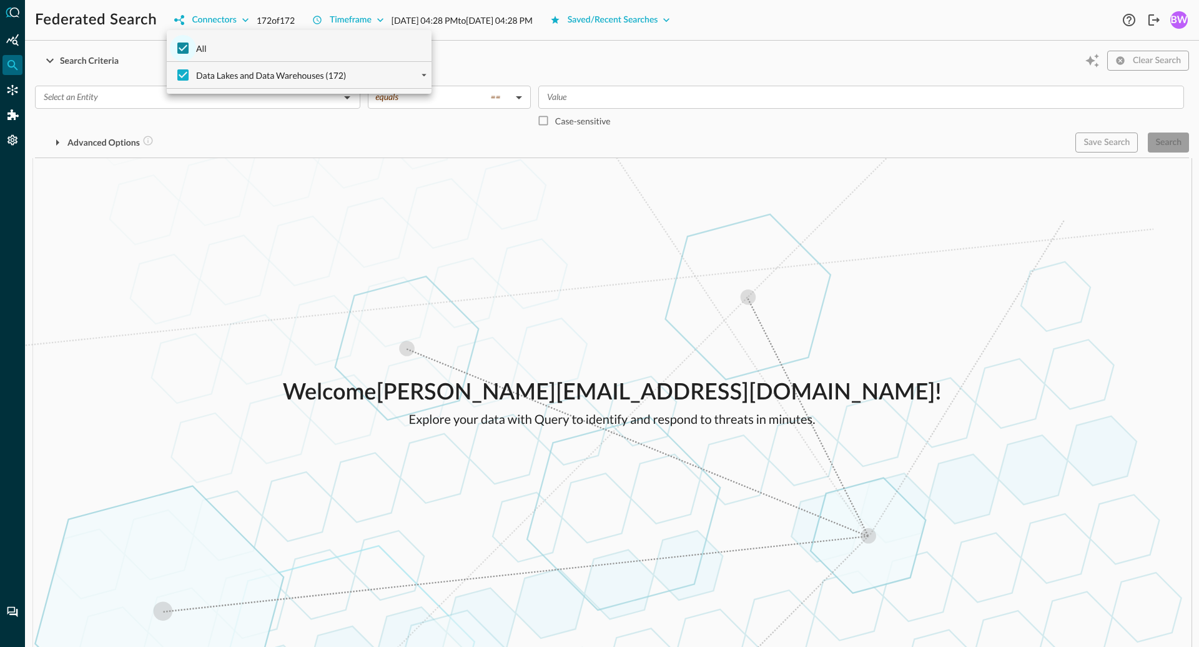
checkbox input "false"
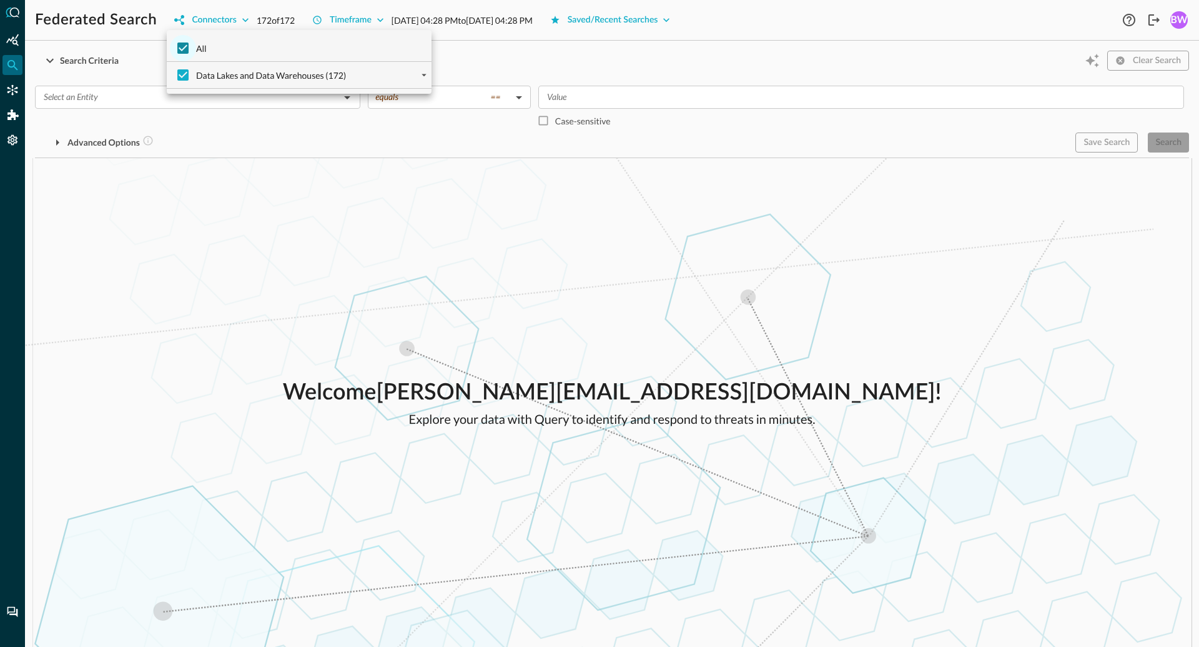
checkbox input "false"
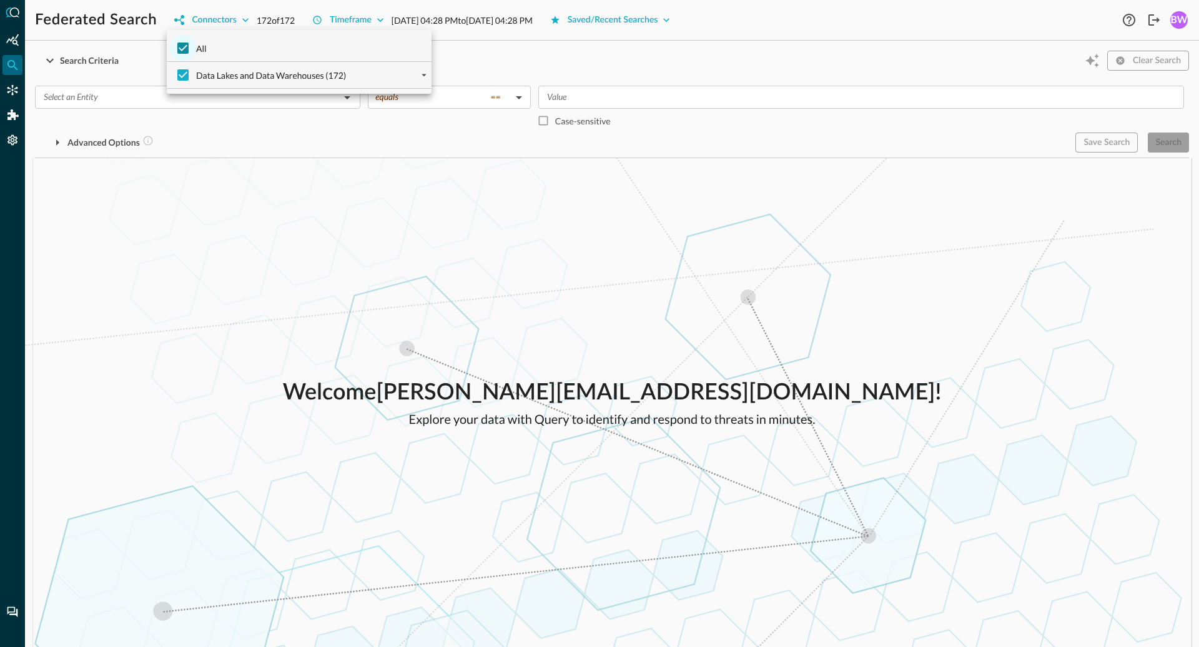
checkbox input "false"
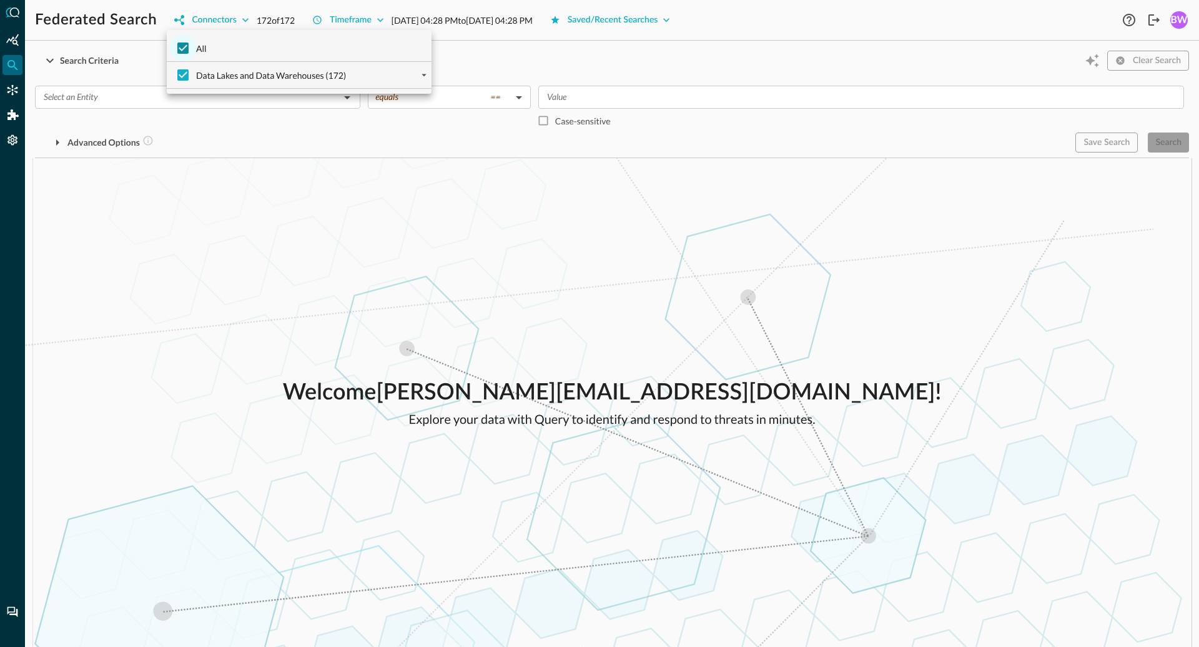
checkbox input "false"
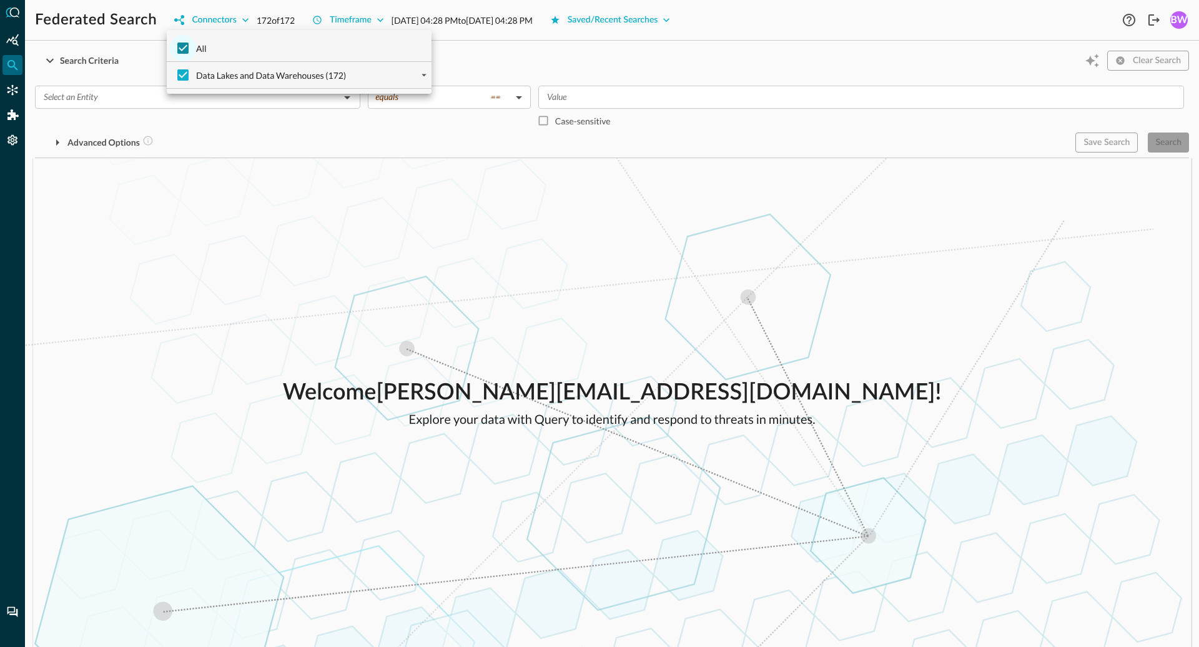
checkbox input "false"
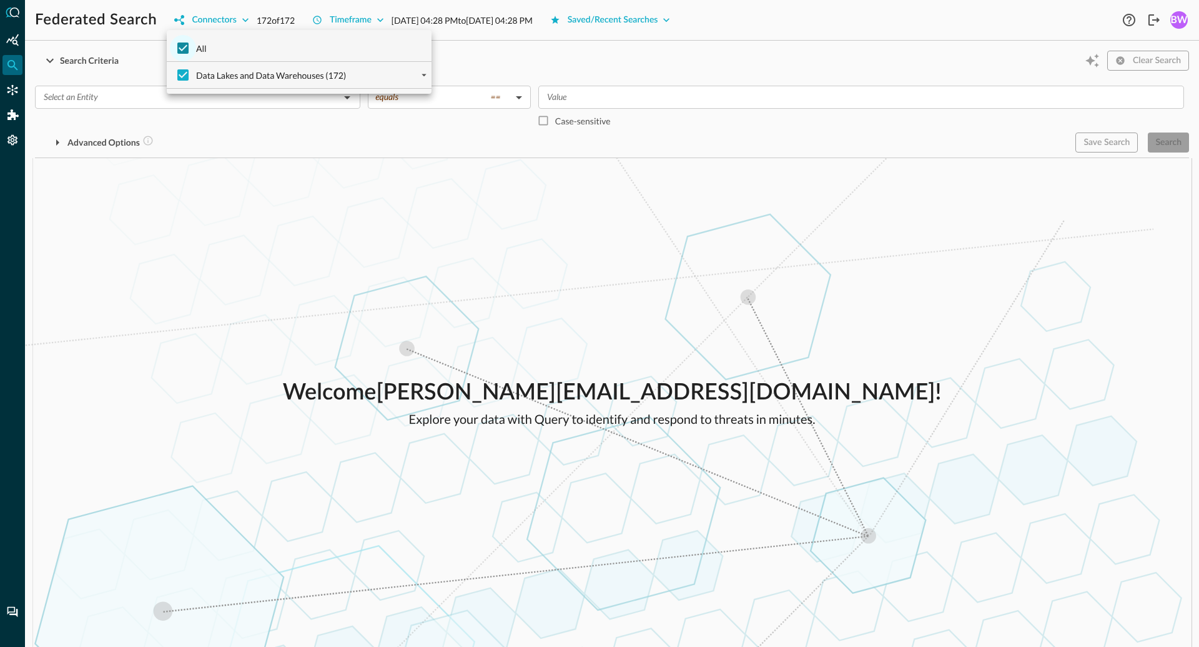
checkbox input "false"
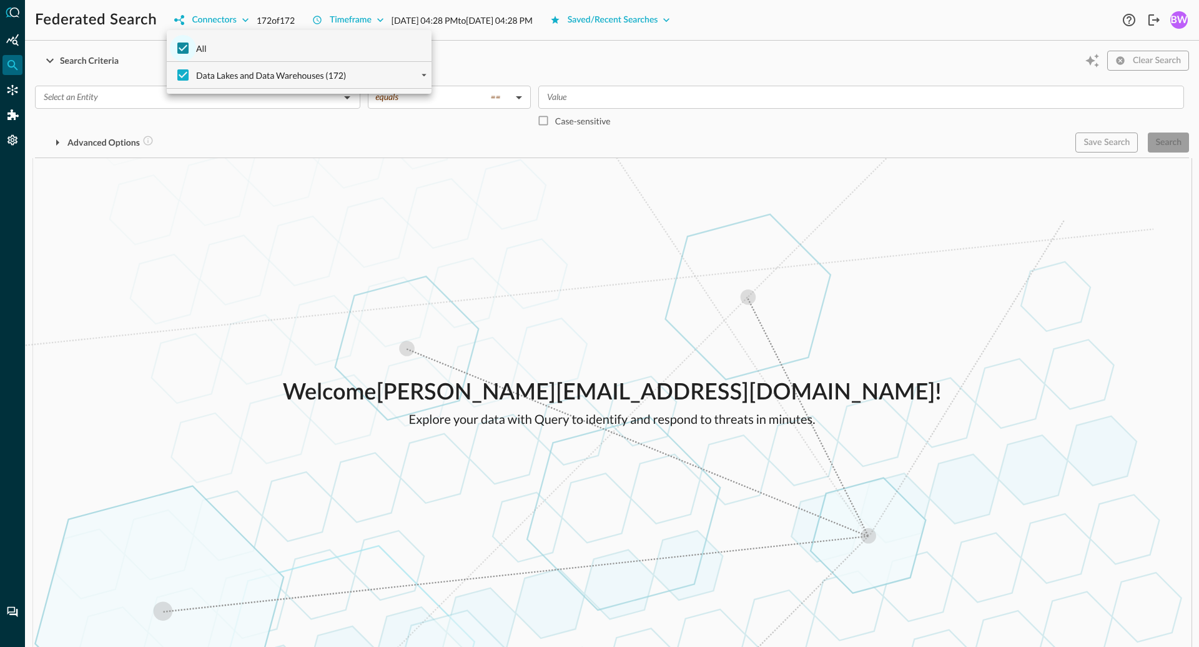
checkbox input "false"
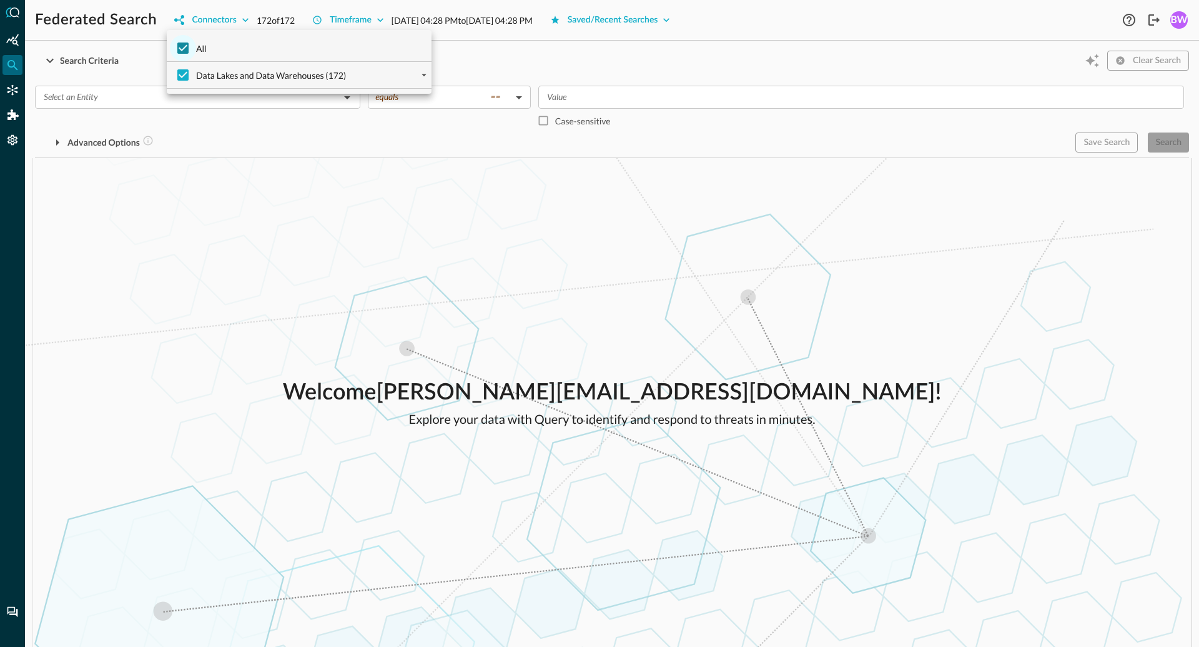
checkbox input "false"
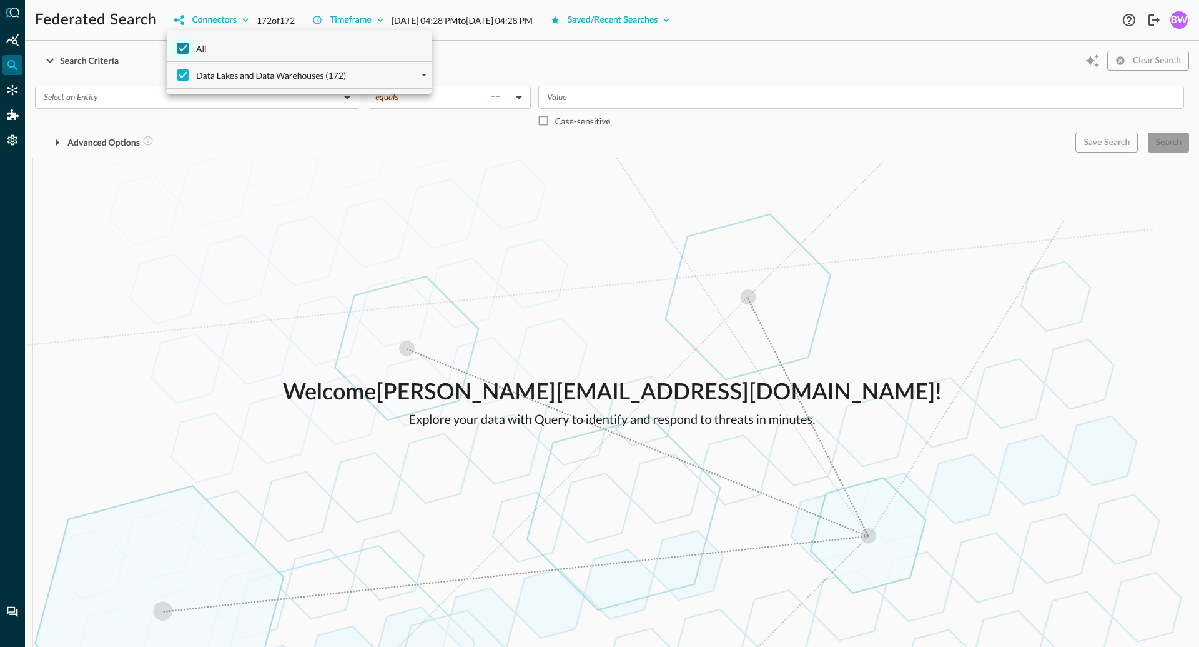
checkbox input "false"
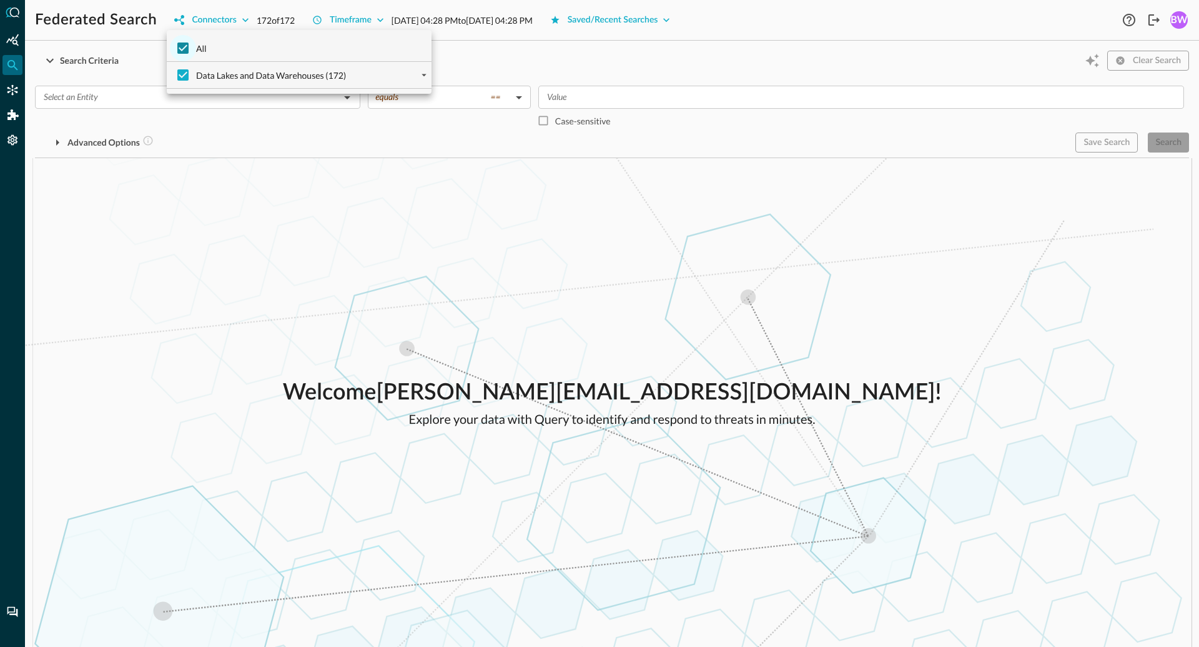
checkbox input "false"
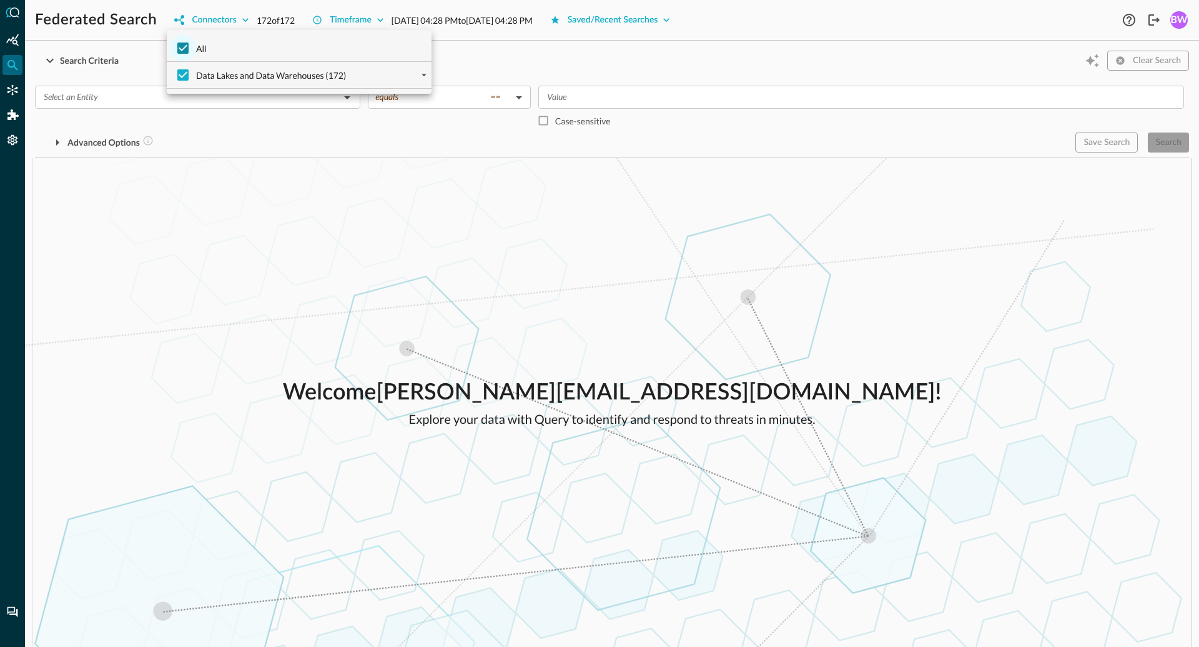
checkbox input "false"
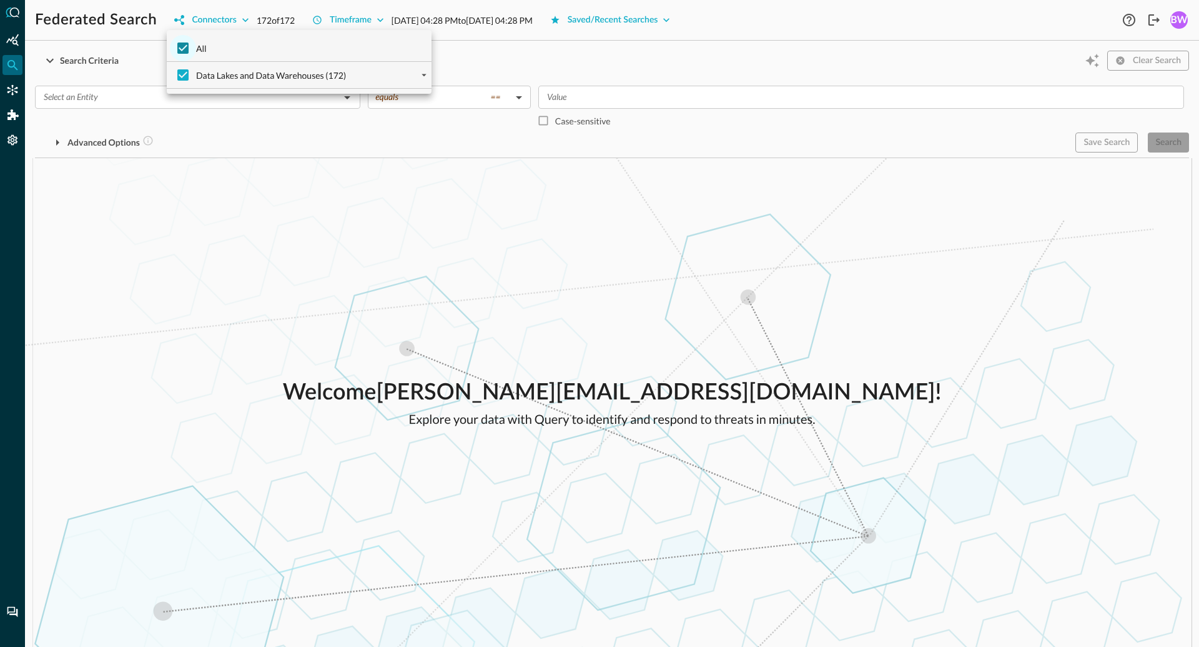
checkbox input "false"
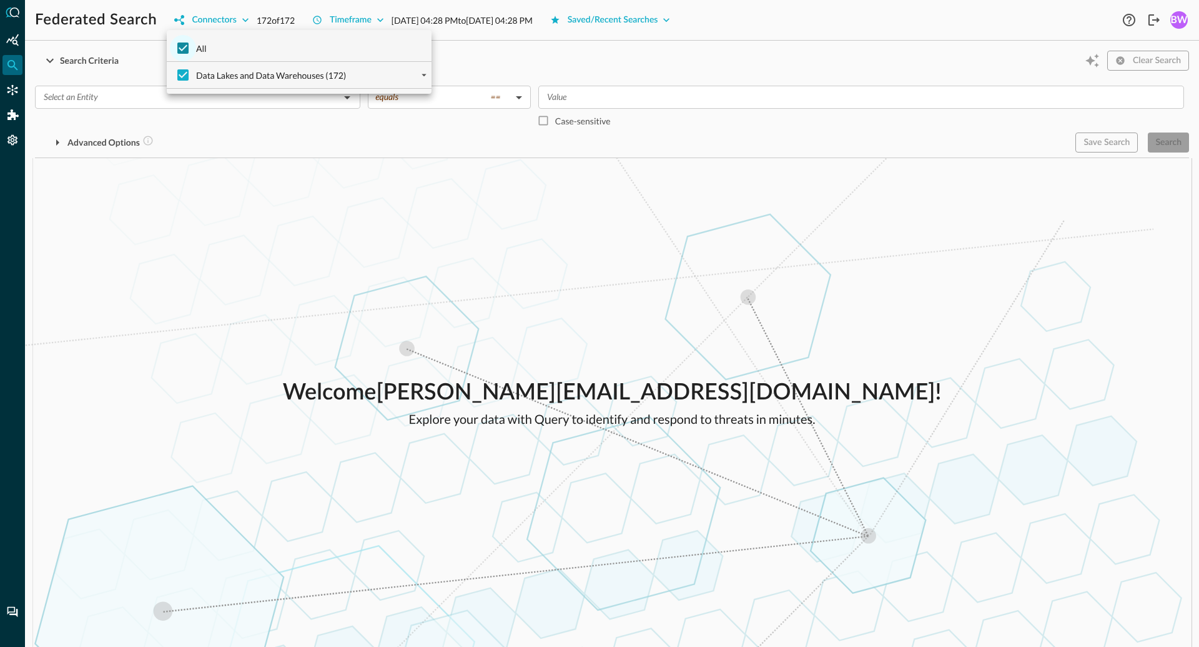
checkbox input "false"
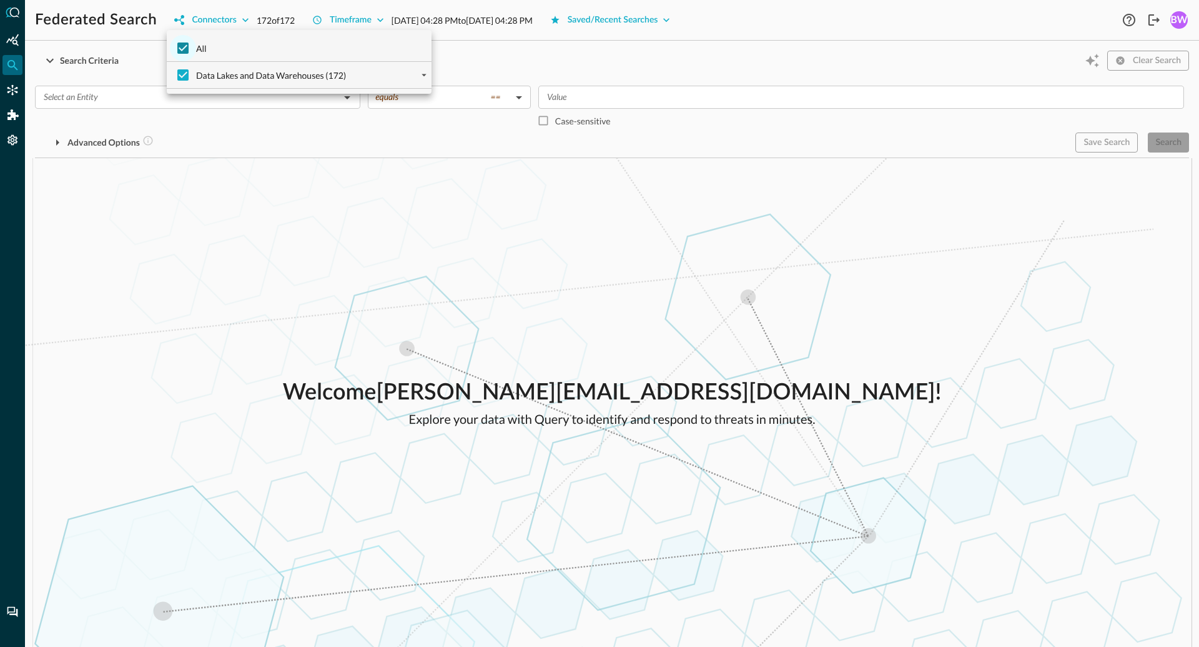
checkbox input "false"
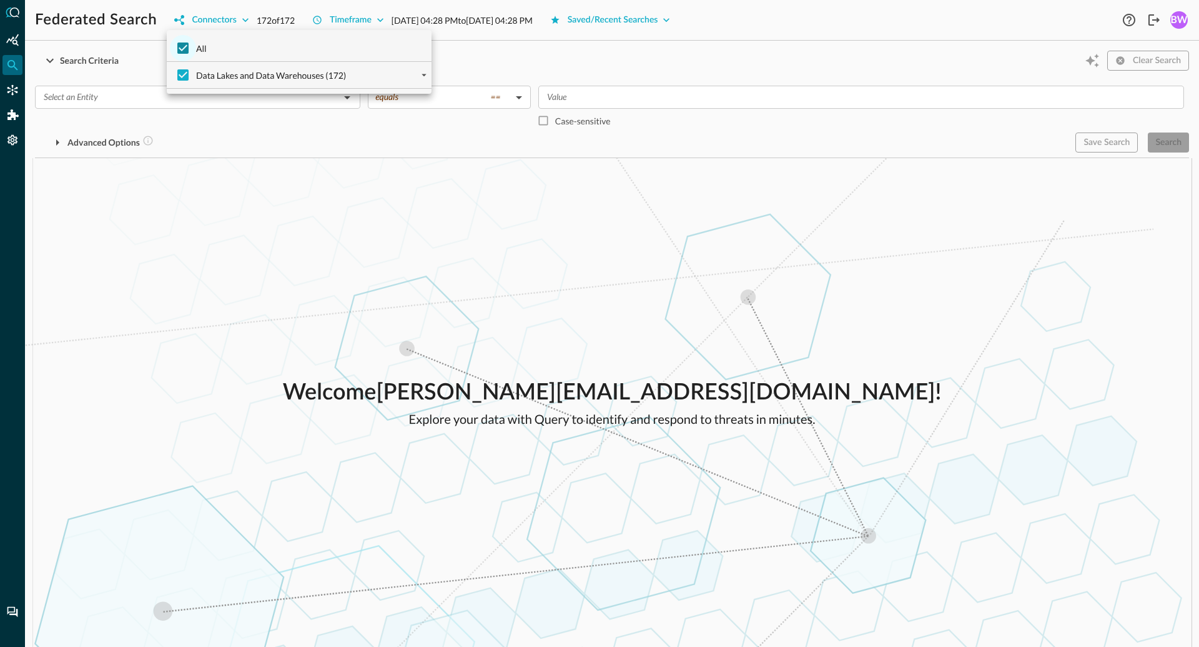
checkbox input "false"
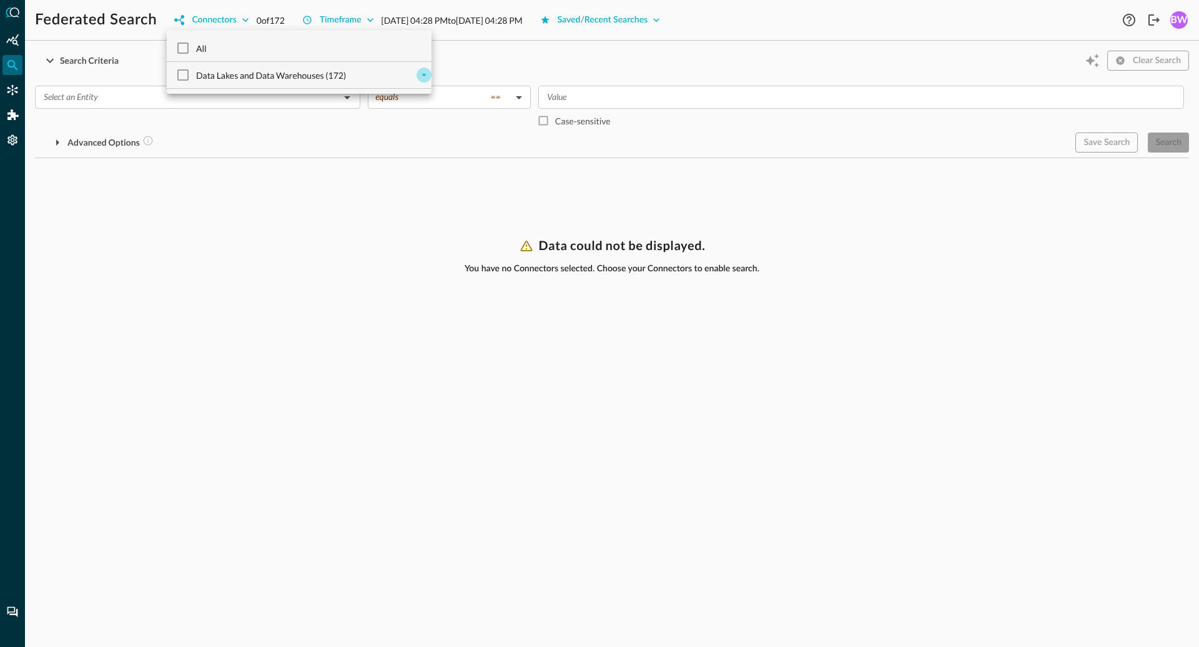
click at [424, 74] on icon "expand" at bounding box center [424, 75] width 5 height 2
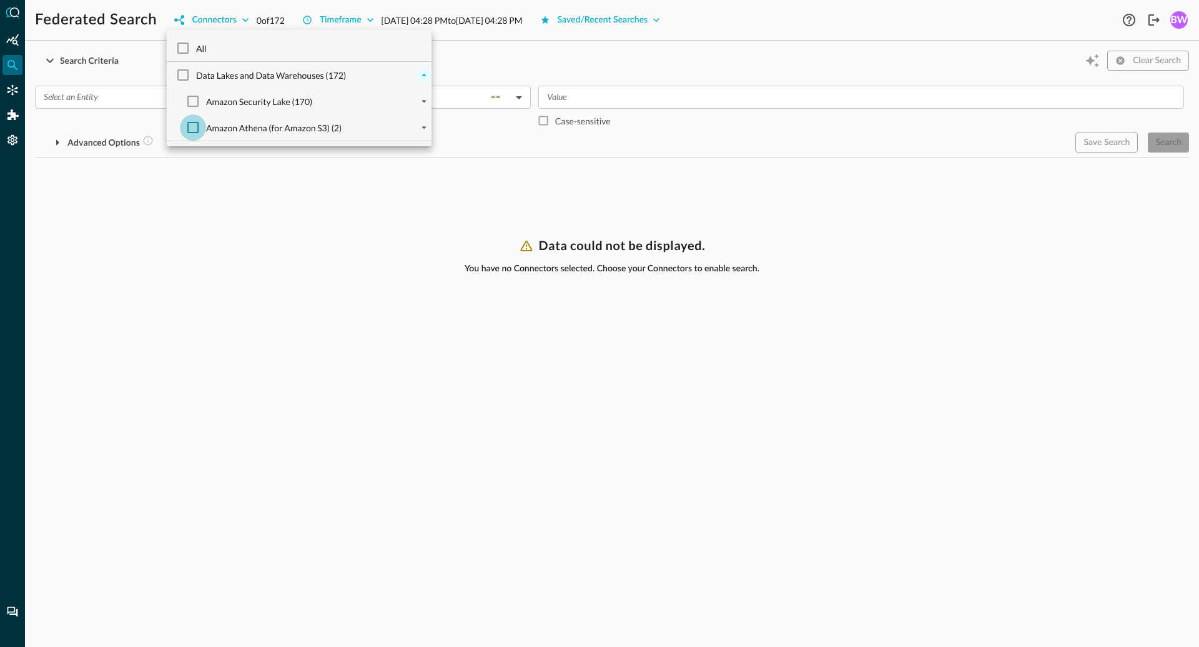
click at [193, 127] on input "Amazon Athena (for Amazon S3) (2)" at bounding box center [193, 127] width 26 height 26
checkbox input "true"
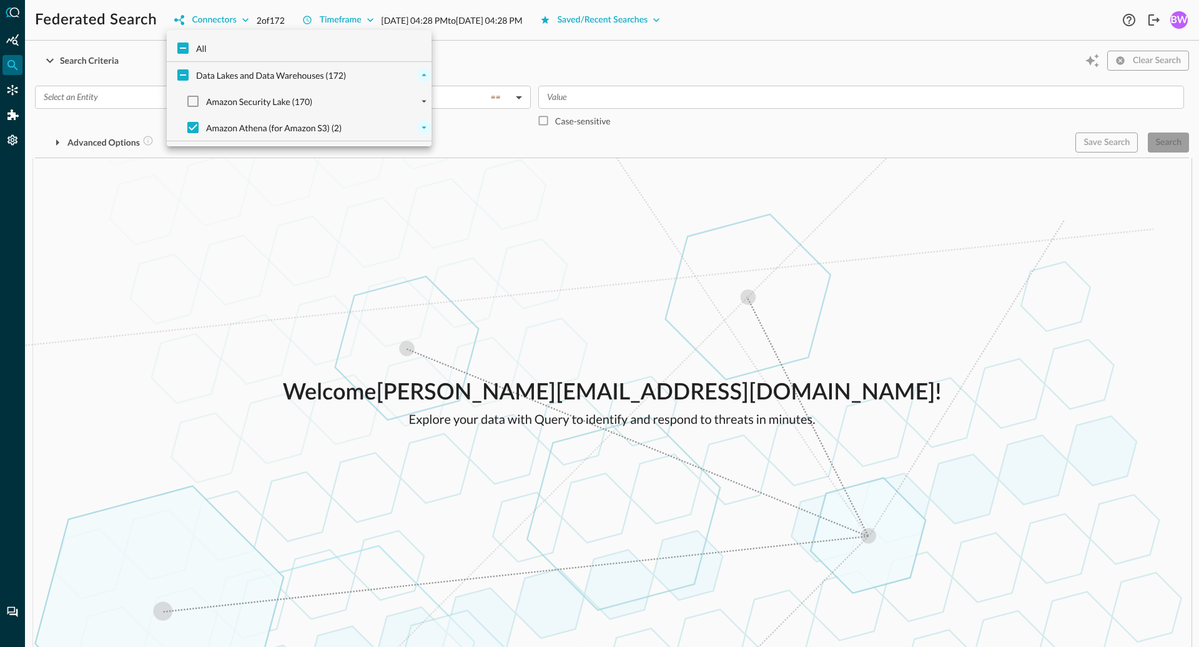
click at [422, 129] on icon "expand" at bounding box center [424, 127] width 11 height 11
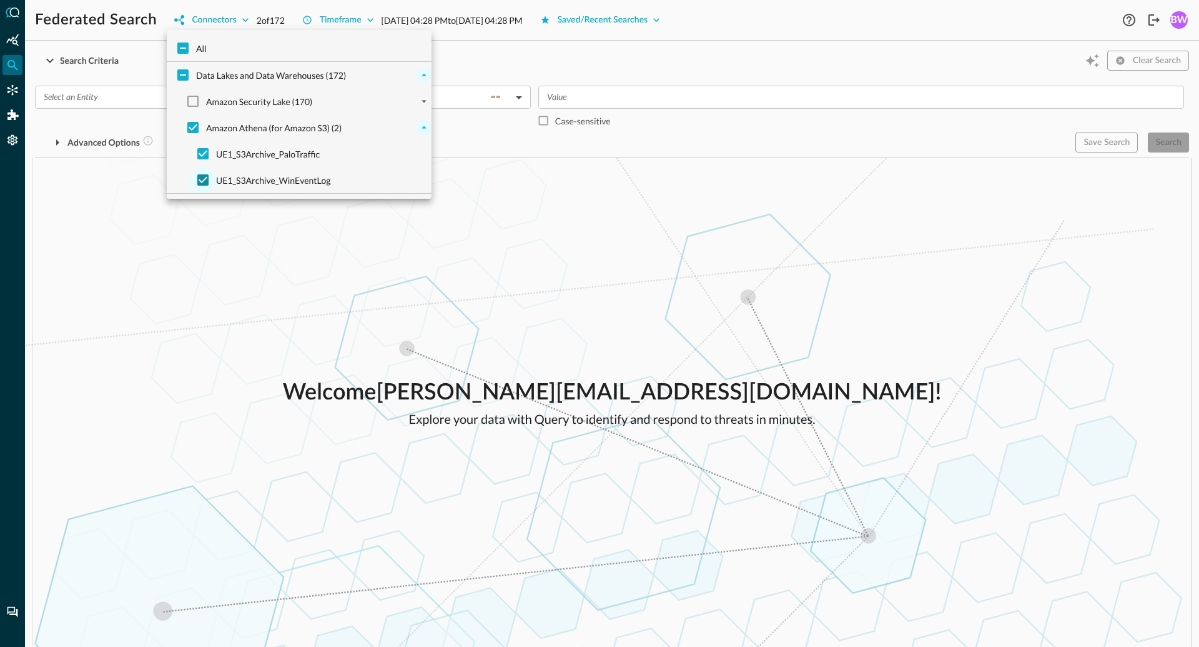
click at [200, 179] on input "UE1_S3Archive_WinEventLog" at bounding box center [203, 180] width 26 height 26
checkbox input "false"
click at [475, 268] on div at bounding box center [599, 323] width 1199 height 647
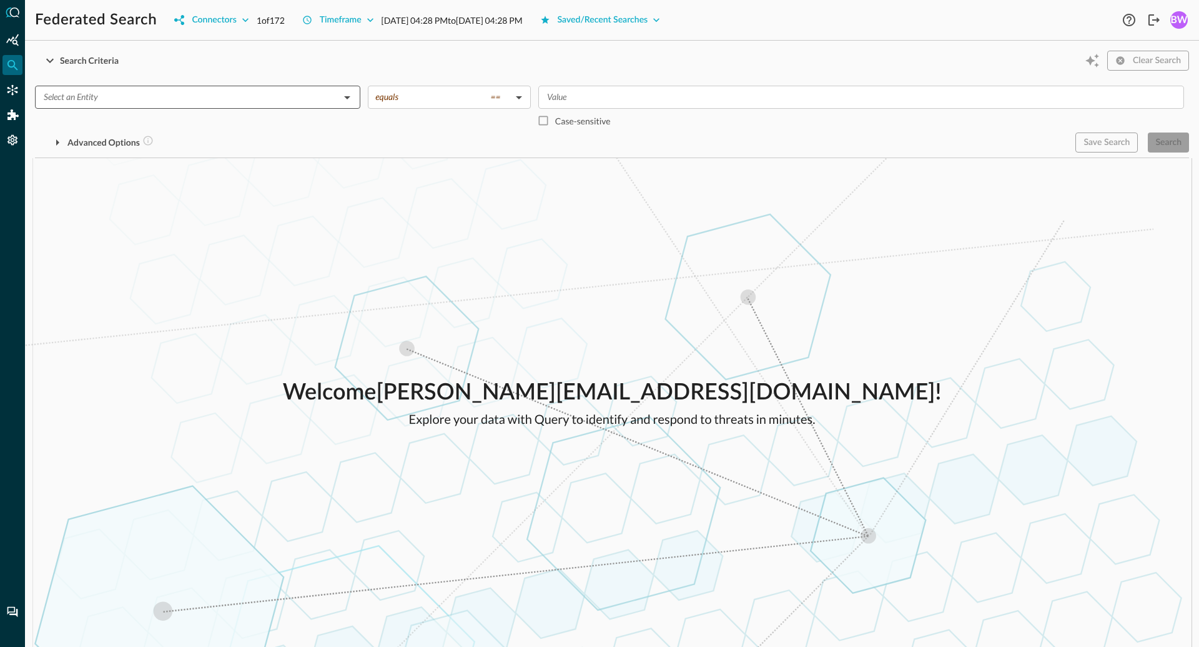
click at [89, 97] on input "text" at bounding box center [187, 97] width 297 height 16
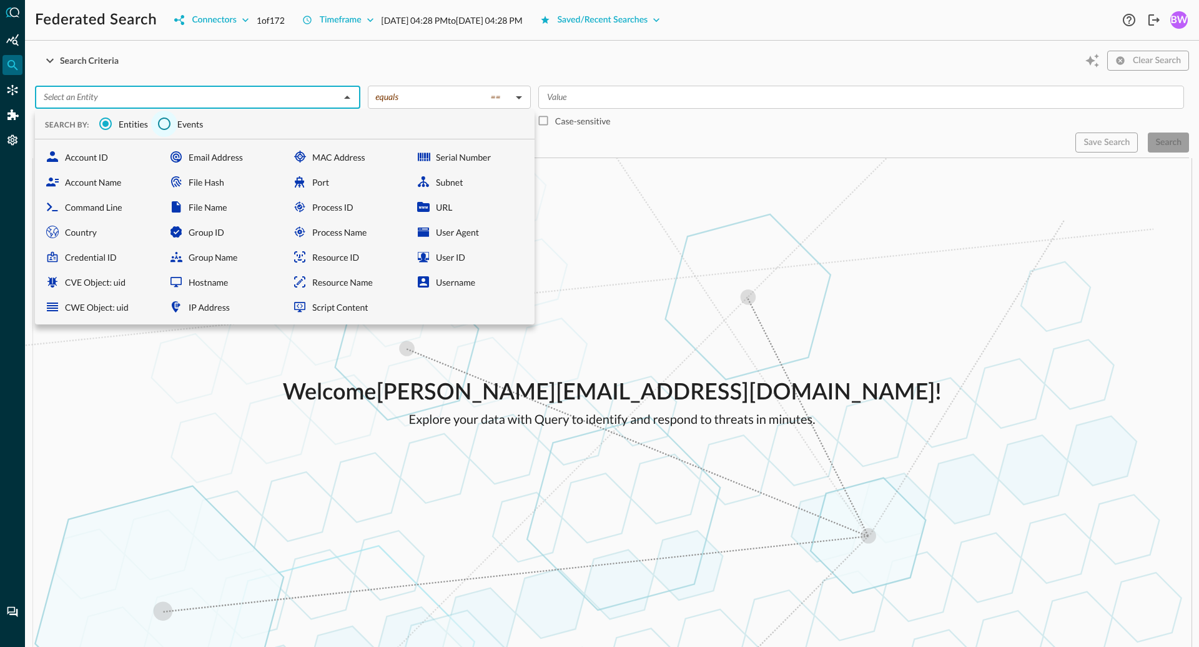
click at [172, 126] on input "Events" at bounding box center [164, 124] width 26 height 26
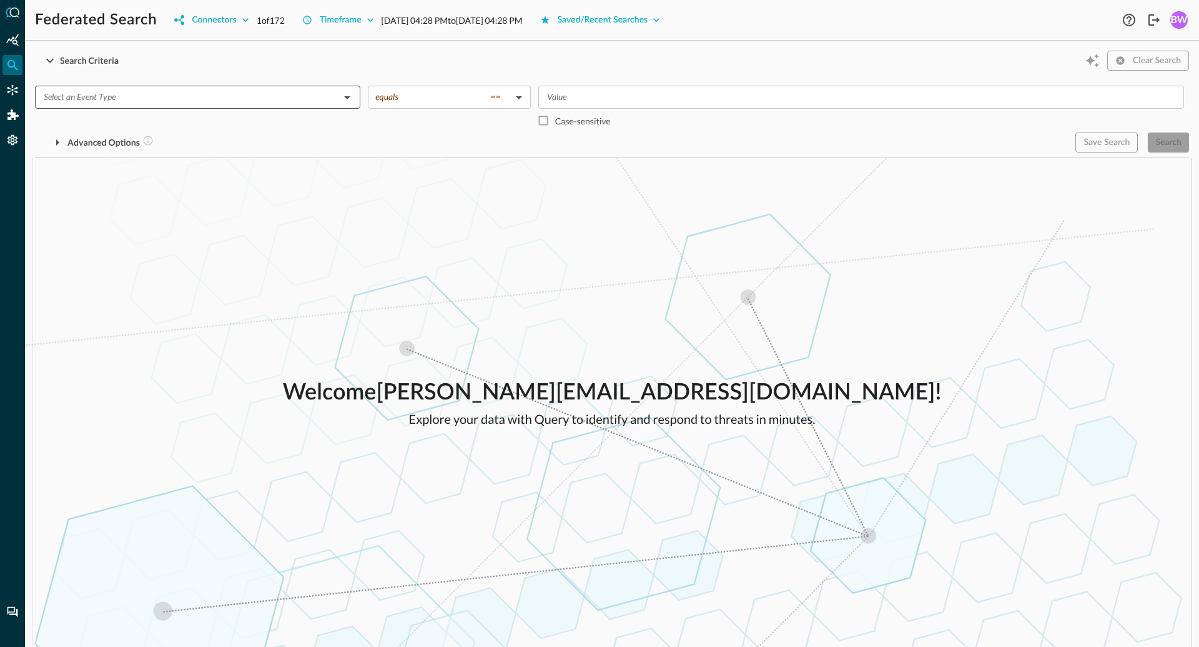
click at [139, 98] on input "text" at bounding box center [187, 97] width 297 height 16
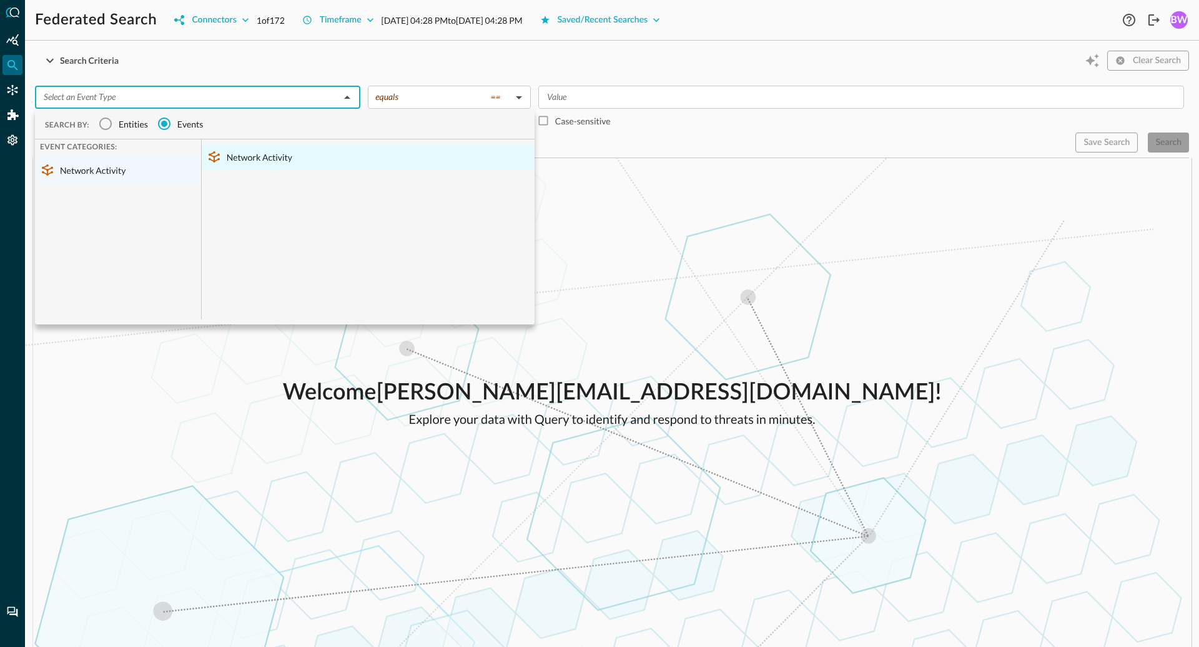
click at [225, 159] on div "Network Activity" at bounding box center [368, 156] width 333 height 25
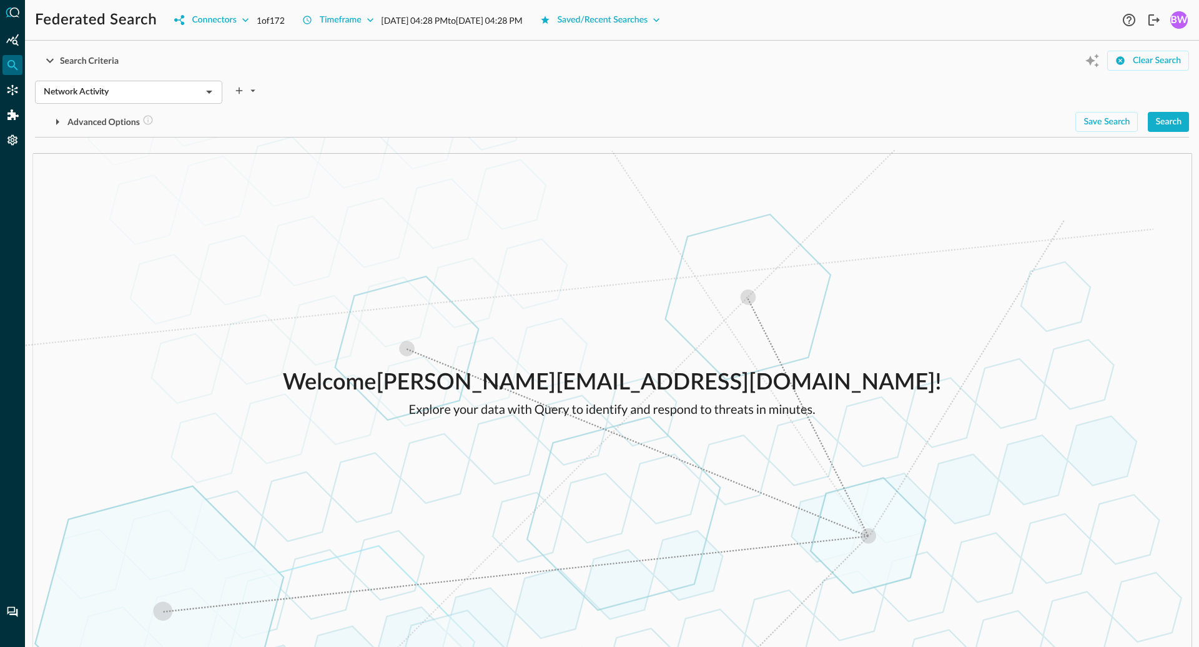
click at [327, 289] on div "Welcome [PERSON_NAME][EMAIL_ADDRESS][DOMAIN_NAME] ! Explore your data with Quer…" at bounding box center [612, 391] width 1174 height 509
click at [1173, 126] on div "Search" at bounding box center [1169, 122] width 26 height 16
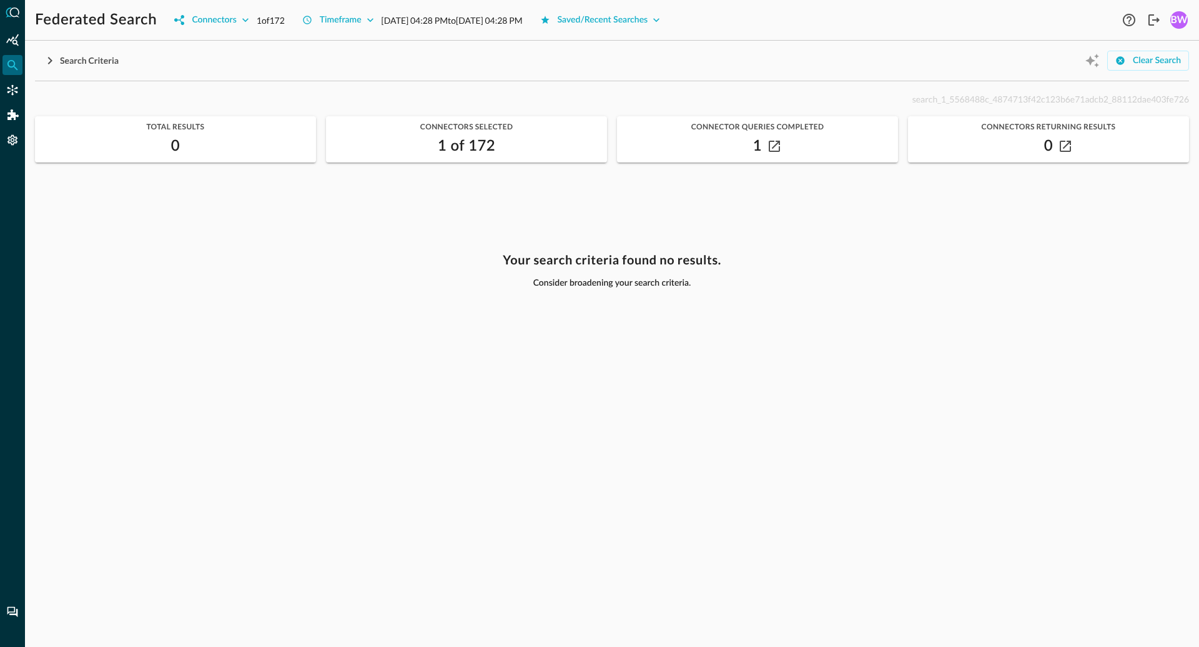
click at [941, 99] on span "search_1_5568488c_4874713f42c123b6e71adcb2_88112dae403fe726" at bounding box center [1051, 99] width 277 height 11
copy p "search_1_5568488c_4874713f42c123b6e71adcb2_88112dae403fe726"
click at [928, 97] on span "search_1_5568488c_4874713f42c123b6e71adcb2_88112dae403fe726" at bounding box center [1051, 99] width 277 height 11
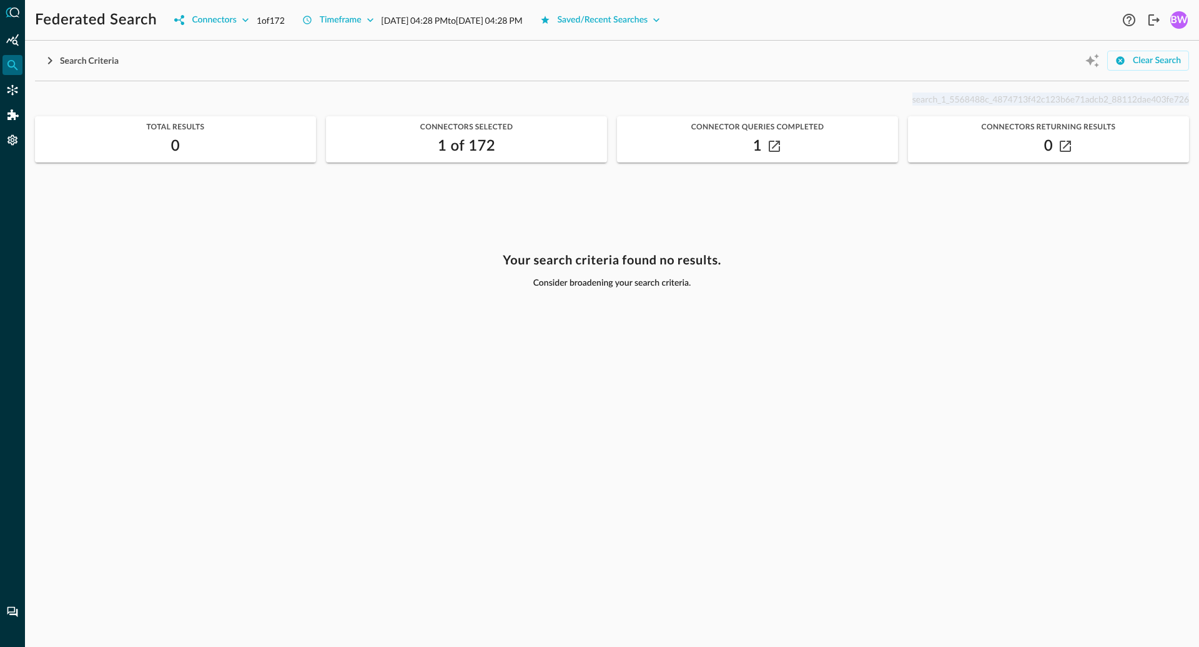
click at [928, 97] on span "search_1_5568488c_4874713f42c123b6e71adcb2_88112dae403fe726" at bounding box center [1051, 99] width 277 height 11
